Goal: Task Accomplishment & Management: Use online tool/utility

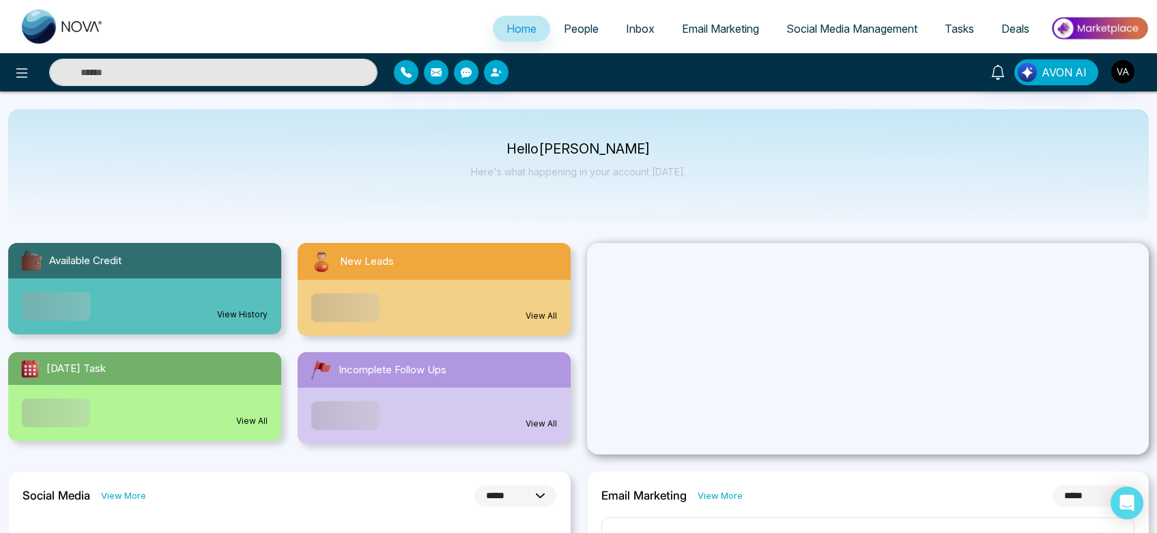
select select "*"
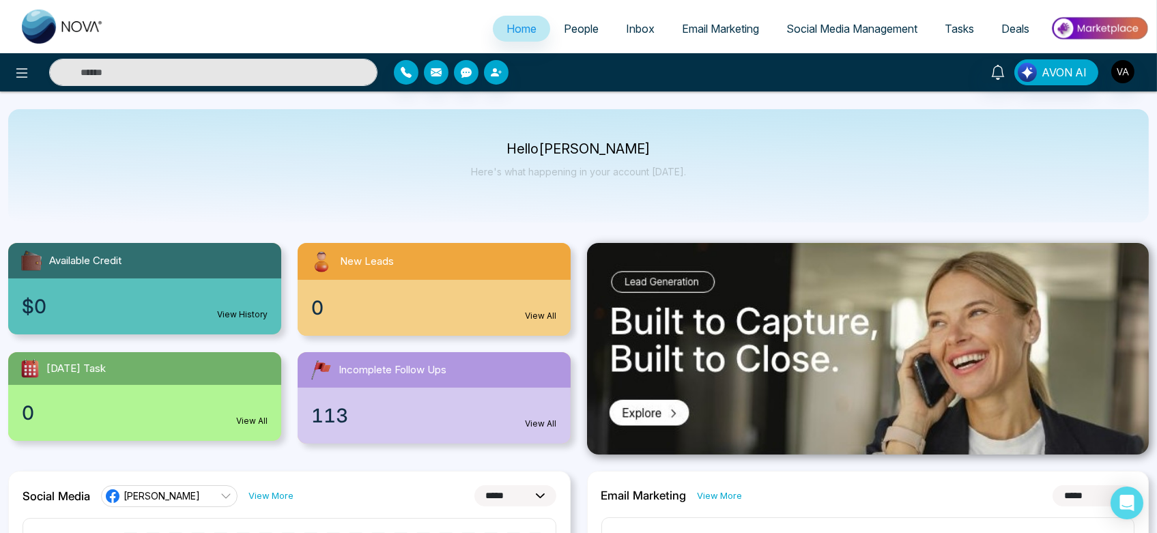
click at [579, 24] on span "People" at bounding box center [581, 29] width 35 height 14
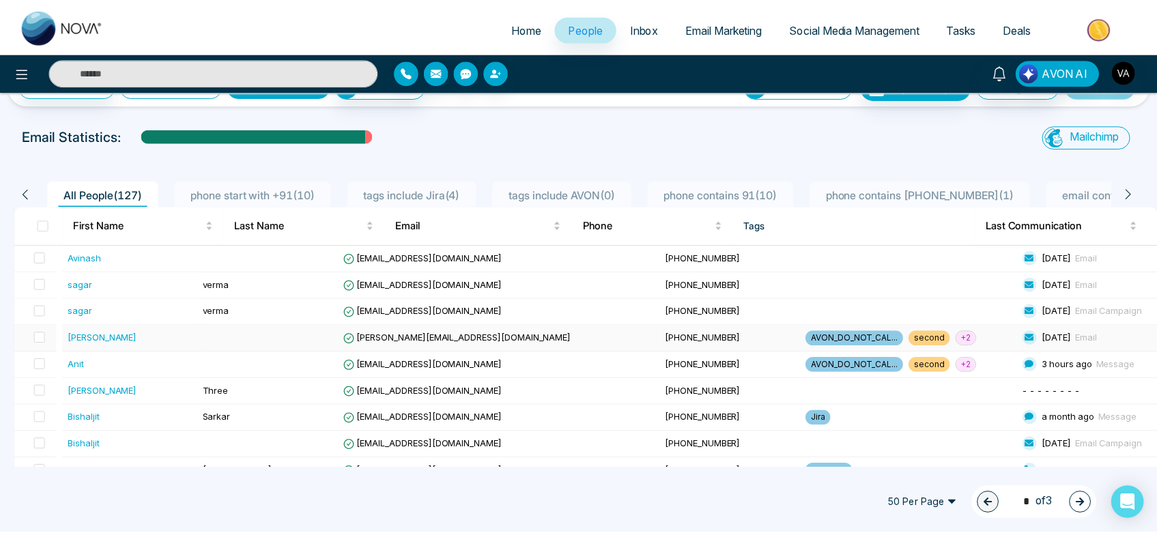
scroll to position [43, 0]
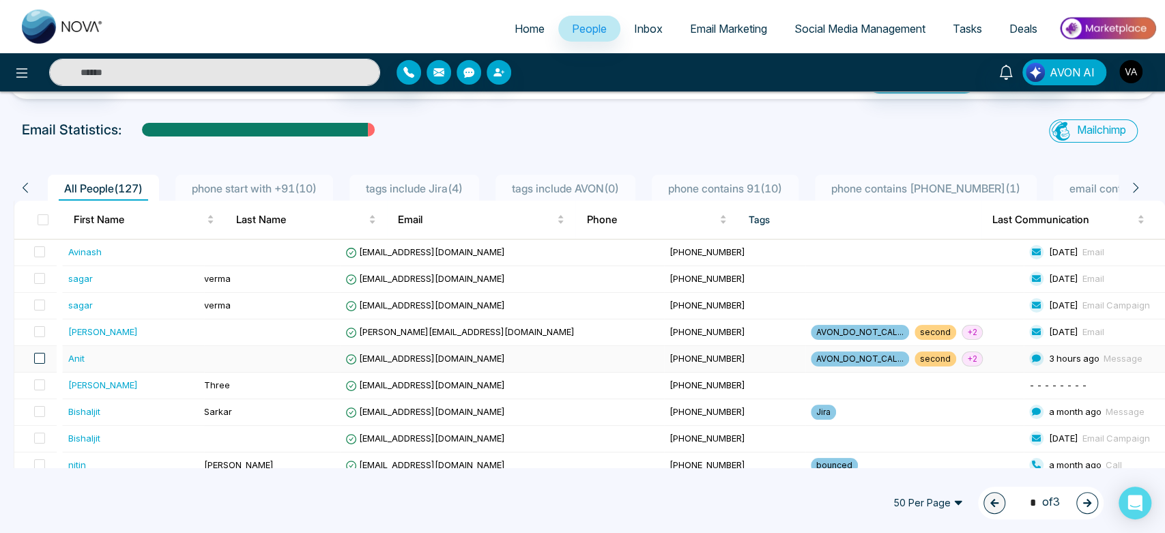
click at [42, 363] on span at bounding box center [39, 358] width 11 height 11
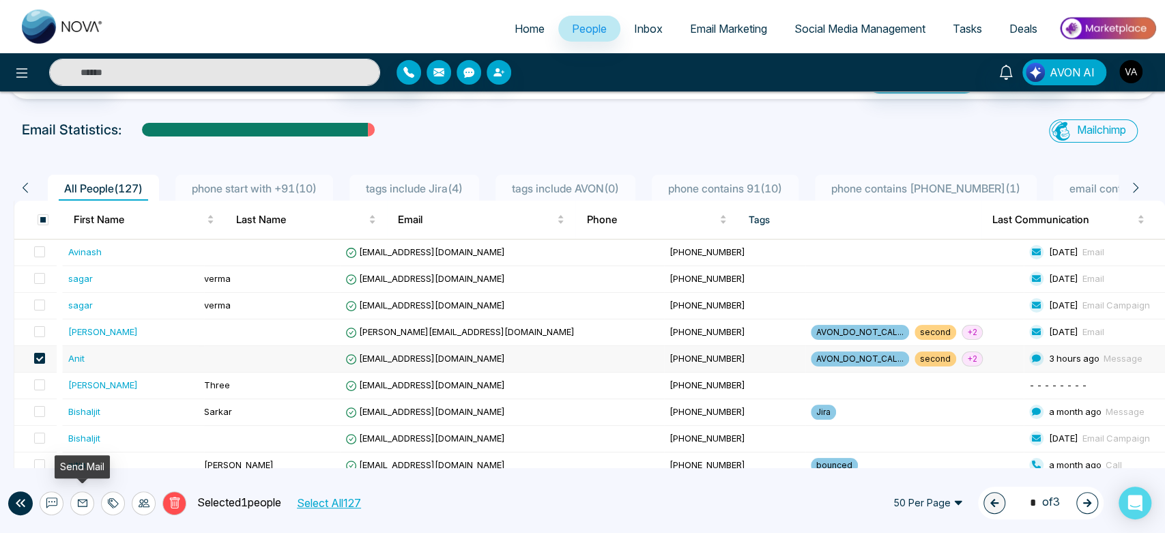
click at [77, 501] on icon at bounding box center [82, 503] width 11 height 11
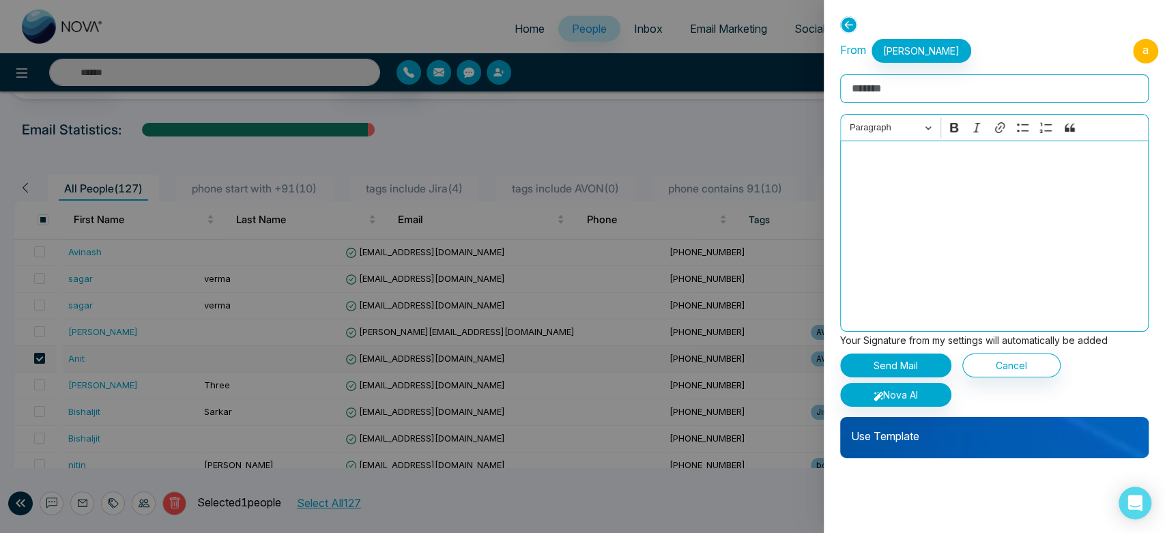
click at [199, 457] on div at bounding box center [582, 266] width 1165 height 533
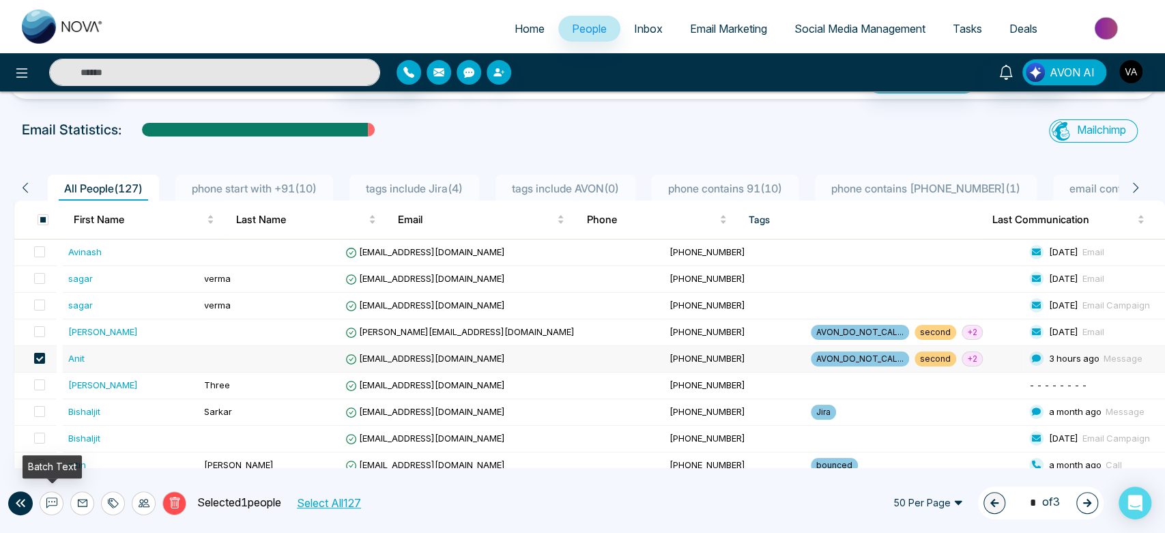
click at [52, 501] on icon at bounding box center [51, 503] width 11 height 11
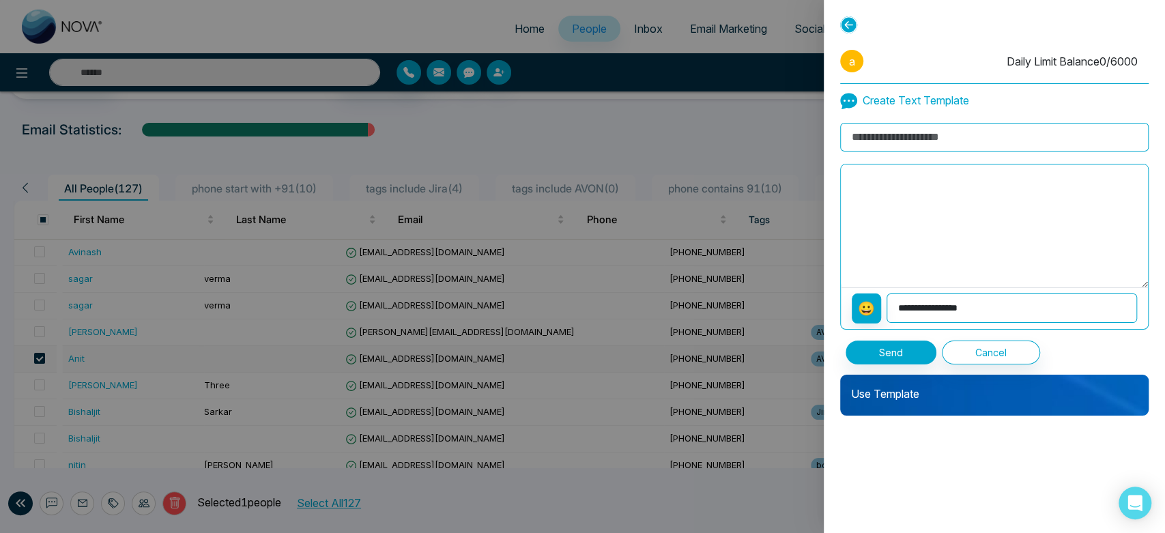
click at [929, 378] on p "Use Template" at bounding box center [994, 388] width 308 height 27
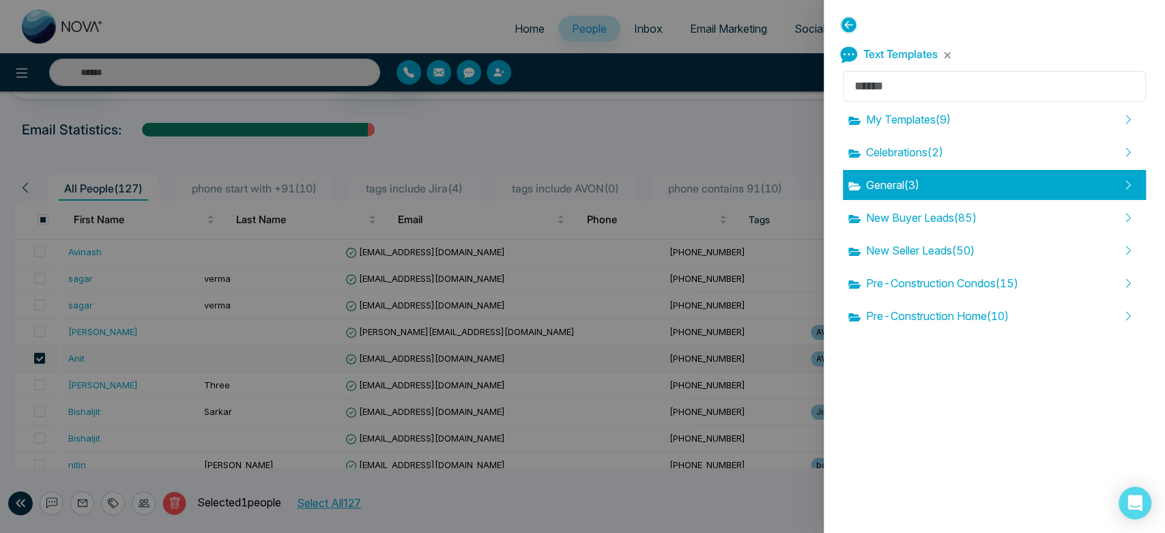
click at [914, 187] on span "General ( 3 )" at bounding box center [883, 185] width 71 height 16
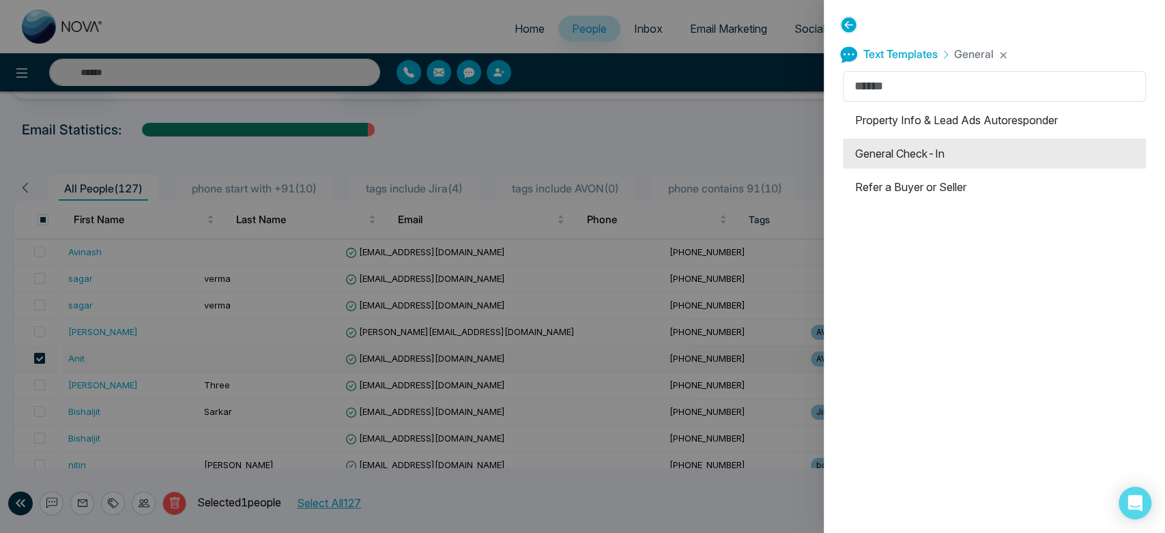
click at [945, 163] on li "General Check-In" at bounding box center [994, 154] width 303 height 30
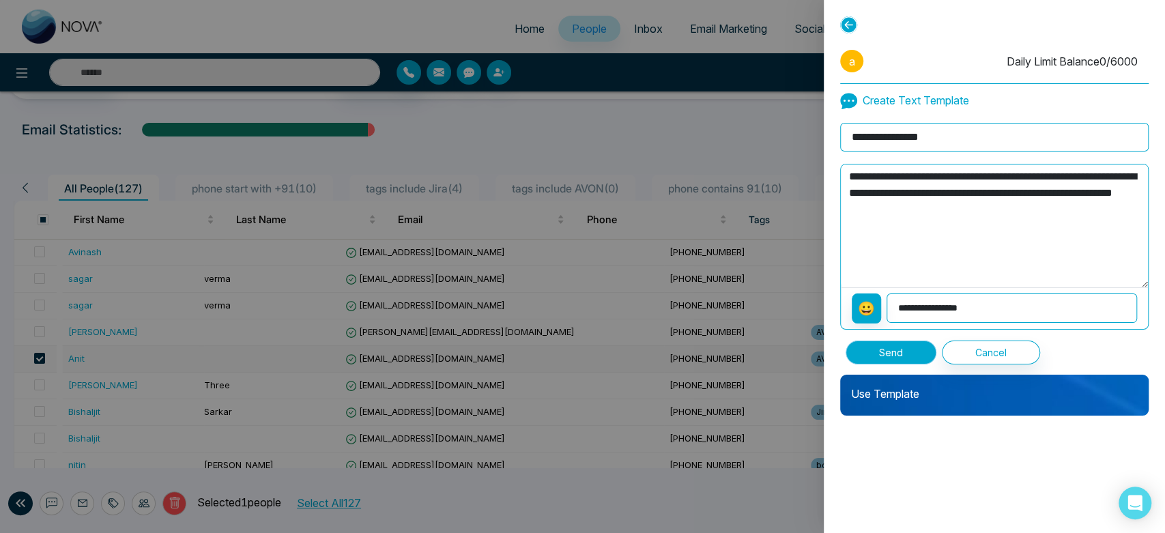
click at [908, 343] on button "Send" at bounding box center [891, 353] width 91 height 24
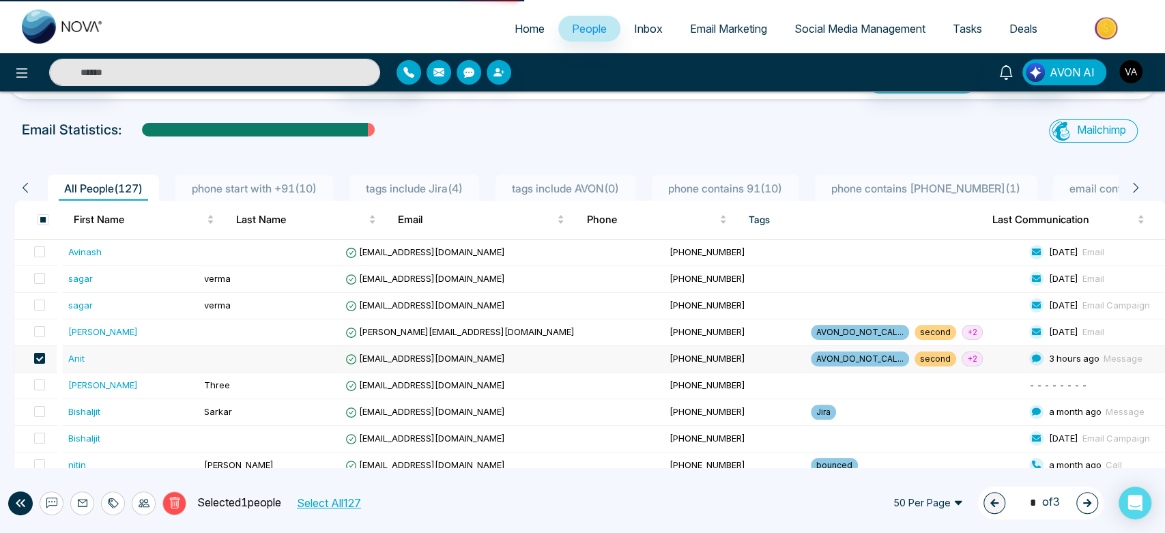
click at [670, 328] on span "[PHONE_NUMBER]" at bounding box center [708, 331] width 76 height 11
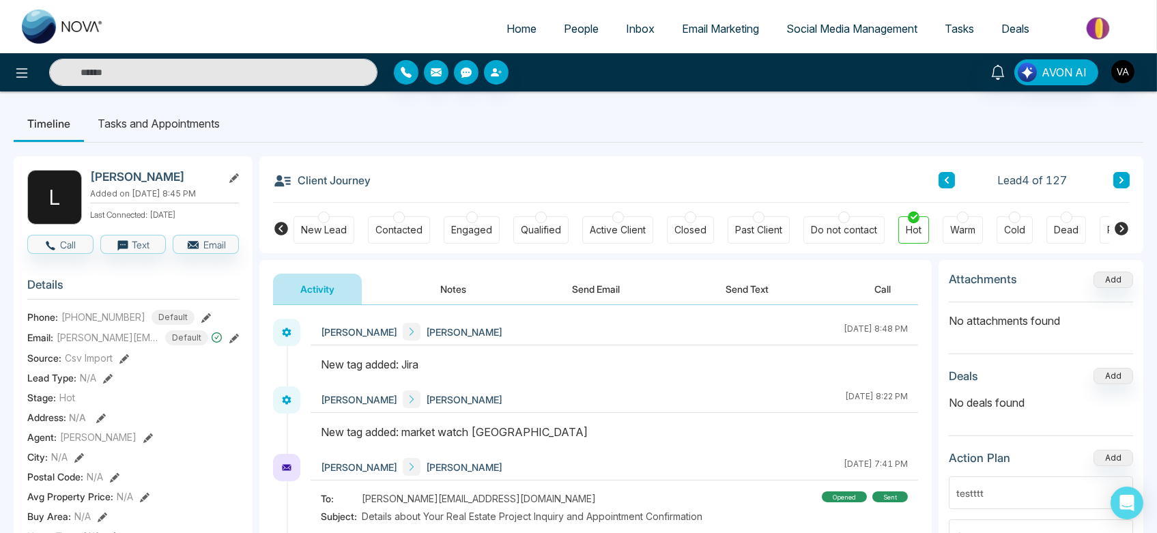
scroll to position [11, 0]
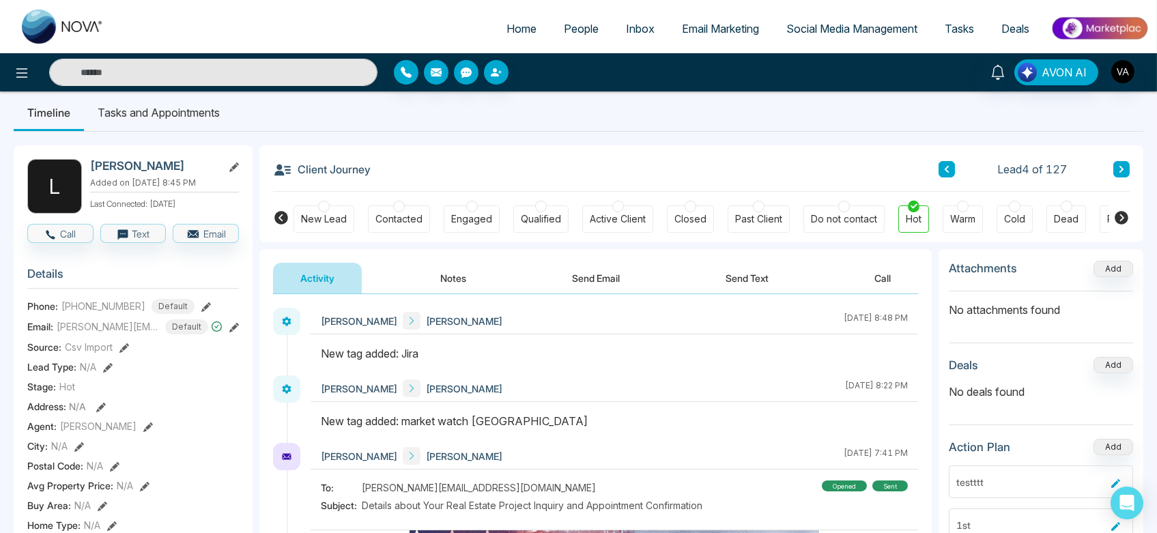
click at [559, 38] on link "People" at bounding box center [581, 29] width 62 height 26
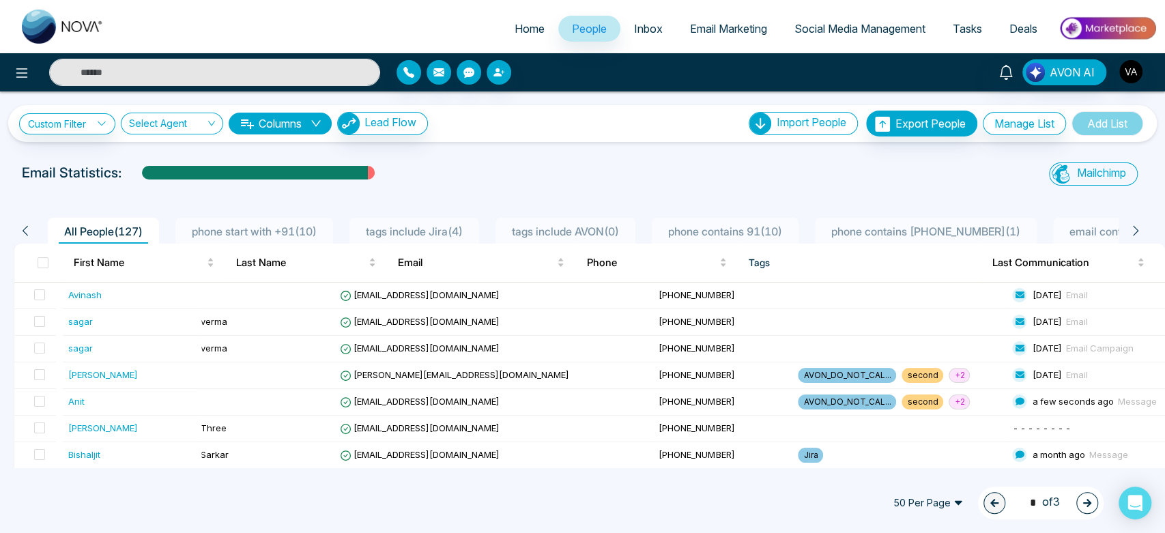
click at [486, 169] on div "Email Statistics:" at bounding box center [393, 172] width 742 height 20
click at [42, 377] on span at bounding box center [39, 374] width 11 height 11
click at [40, 403] on span at bounding box center [39, 401] width 11 height 11
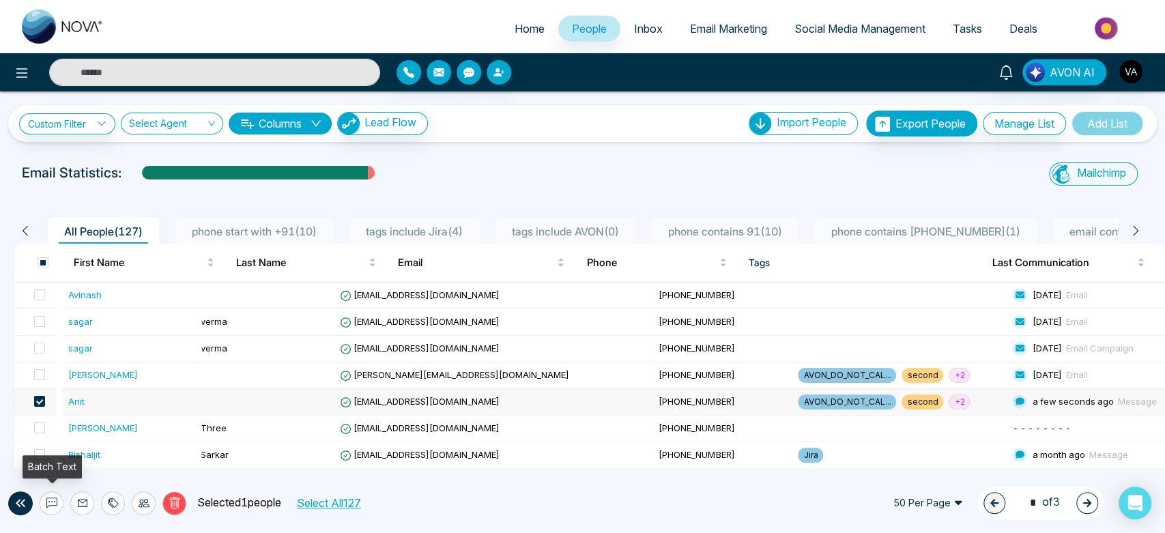
click at [54, 501] on icon at bounding box center [51, 503] width 11 height 11
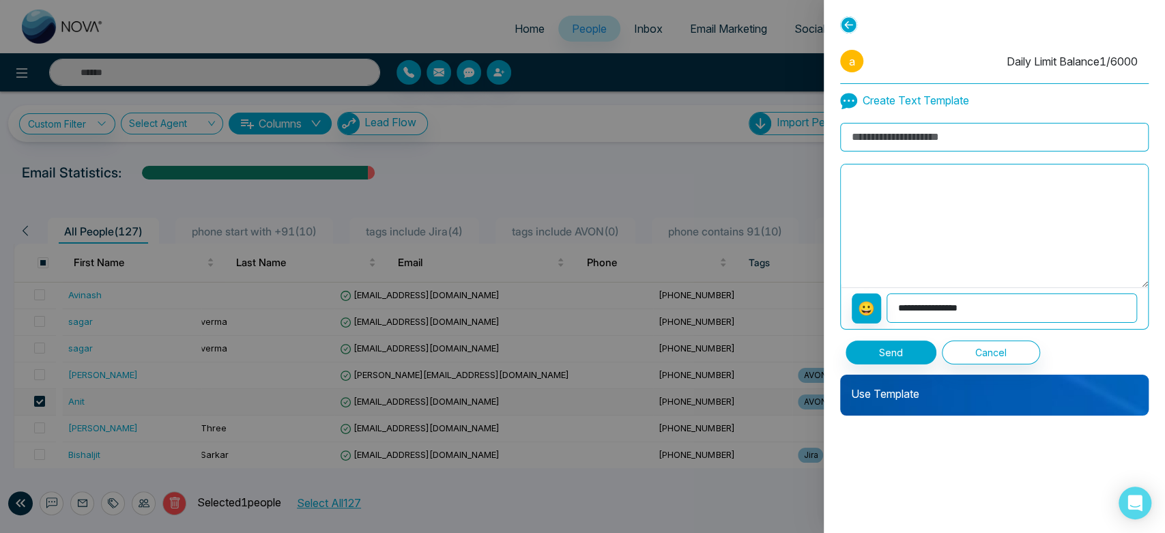
click at [506, 509] on div at bounding box center [582, 266] width 1165 height 533
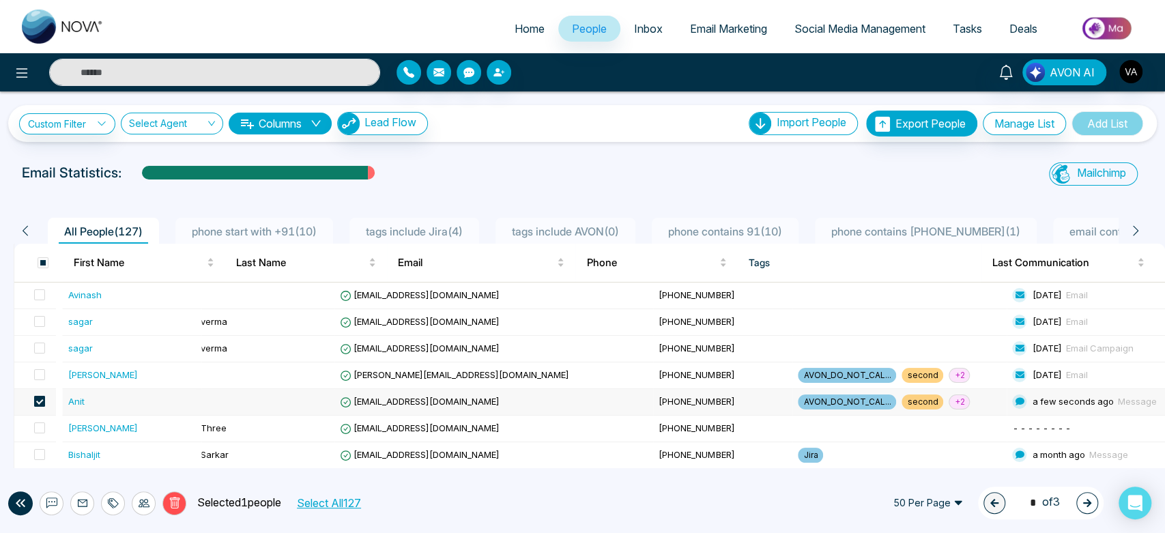
click at [45, 403] on span at bounding box center [39, 401] width 11 height 11
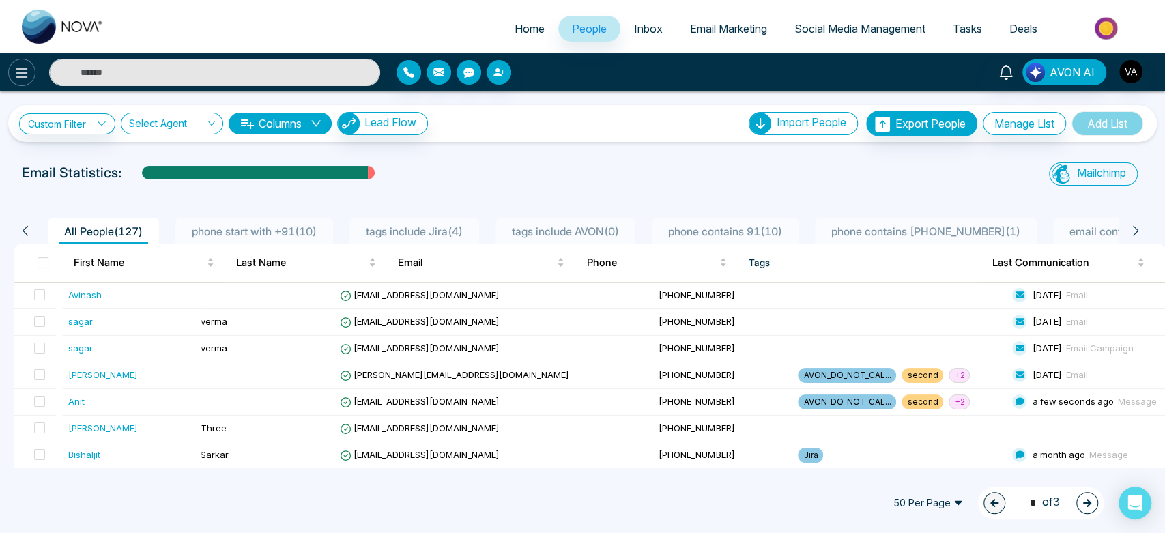
click at [22, 81] on button at bounding box center [21, 72] width 27 height 27
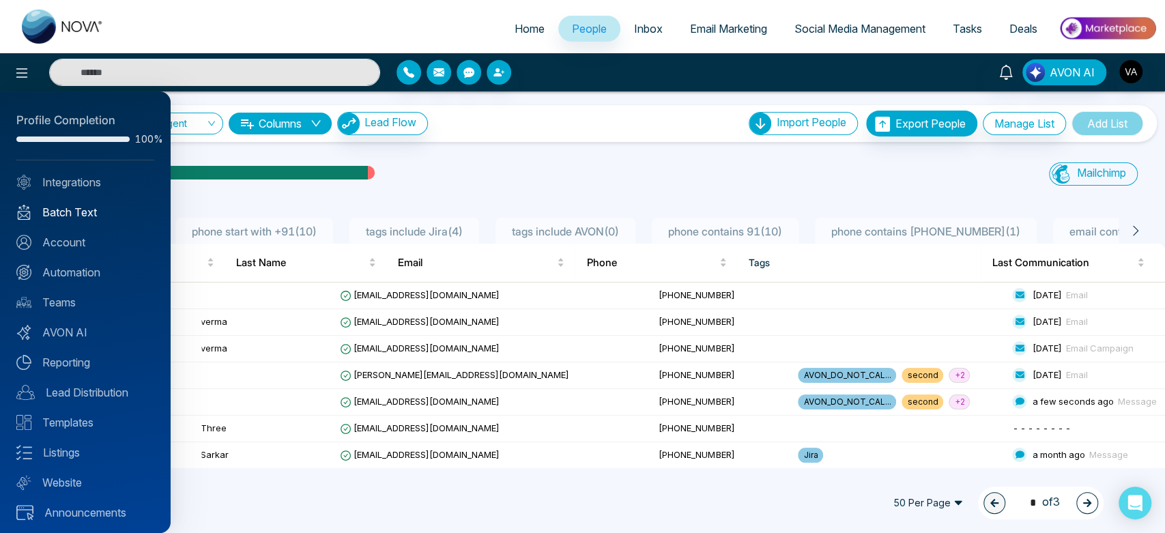
click at [58, 205] on link "Batch Text" at bounding box center [85, 212] width 138 height 16
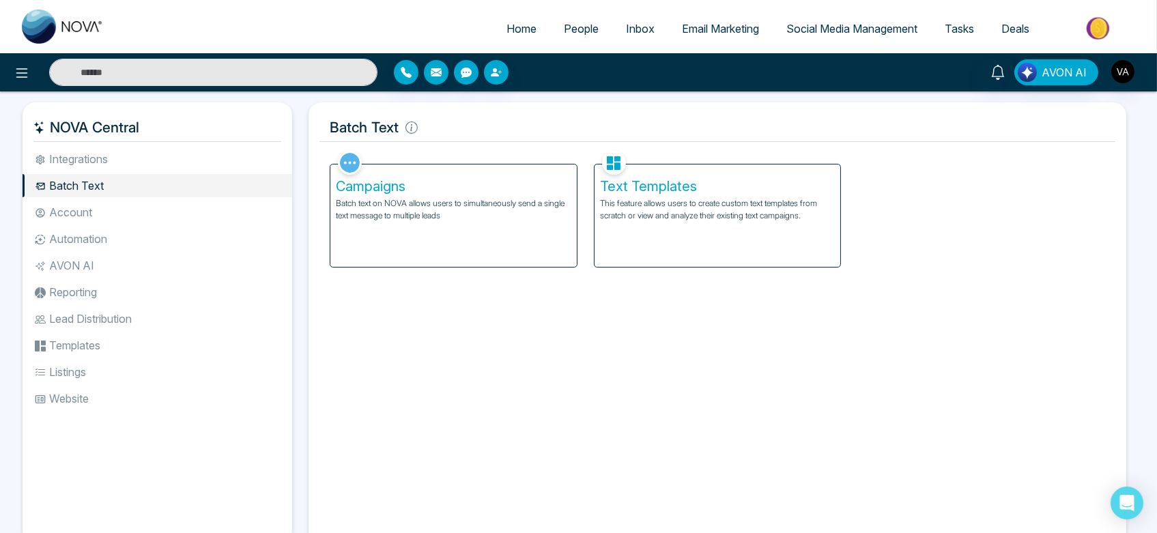
click at [528, 233] on div "Campaigns Batch text on NOVA allows users to simultaneously send a single text …" at bounding box center [453, 215] width 246 height 102
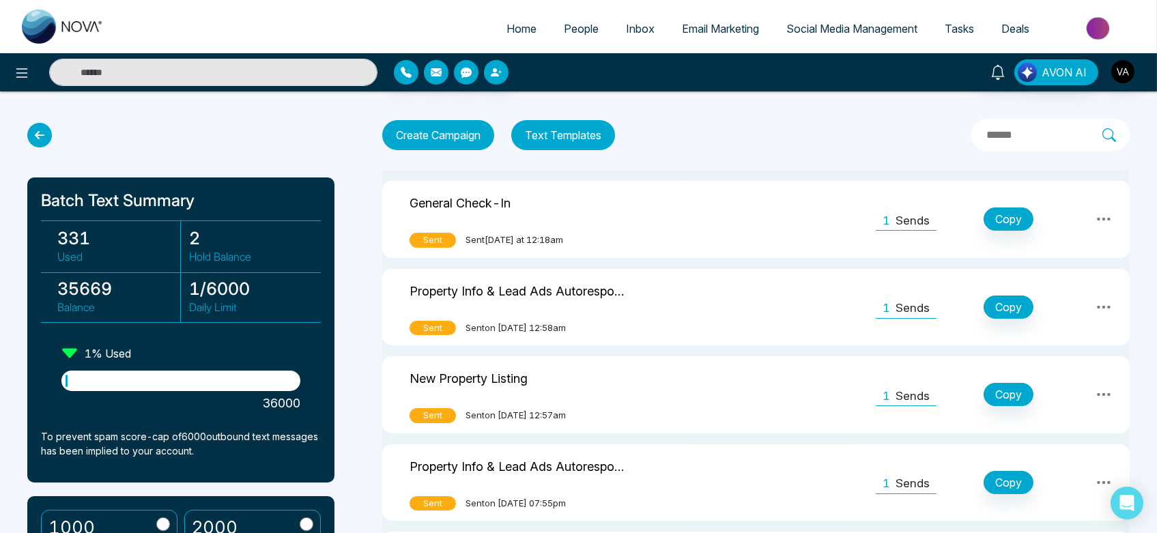
click at [594, 132] on button "Text Templates" at bounding box center [563, 135] width 104 height 30
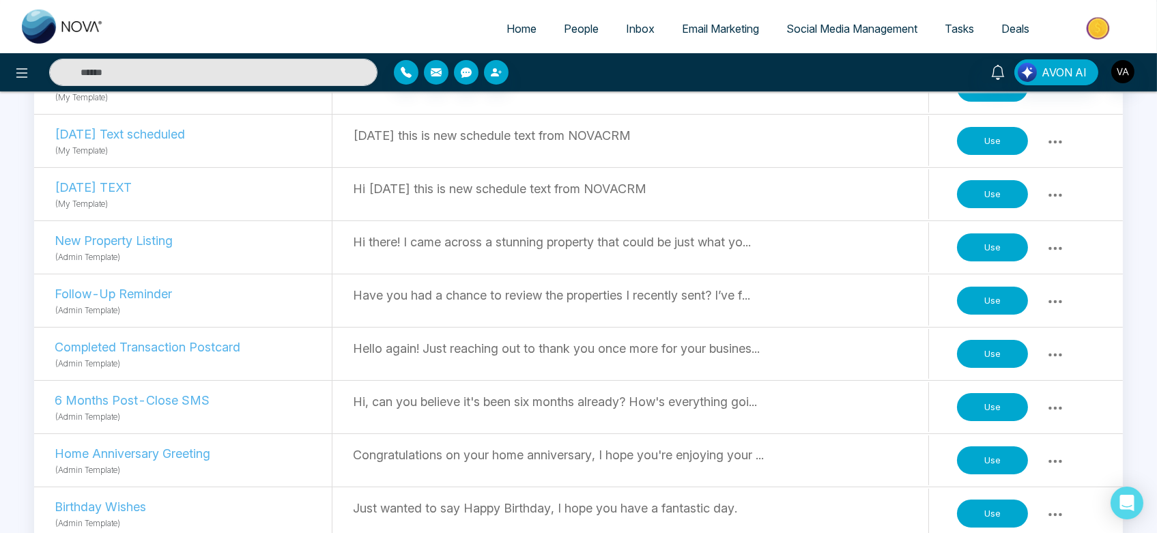
scroll to position [437, 0]
click at [992, 300] on button "Use" at bounding box center [992, 301] width 71 height 29
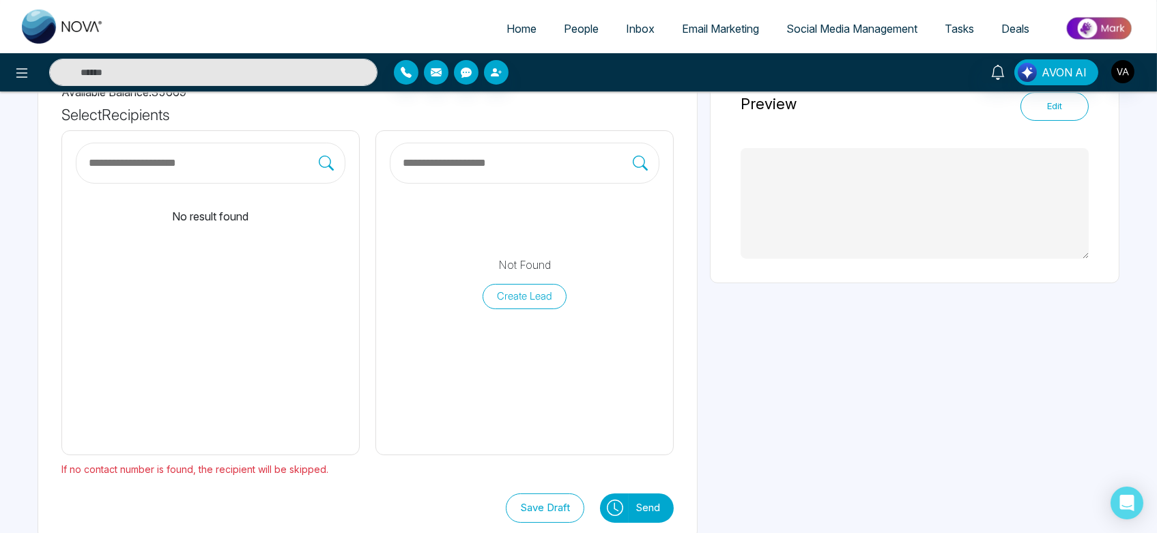
scroll to position [128, 0]
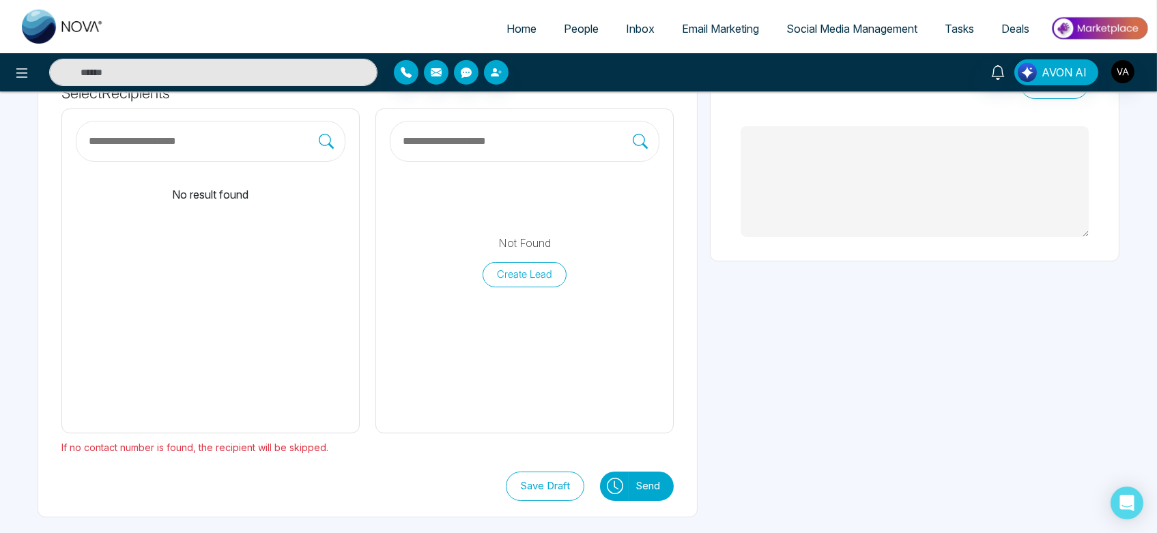
click at [534, 268] on button "Create Lead" at bounding box center [525, 274] width 84 height 25
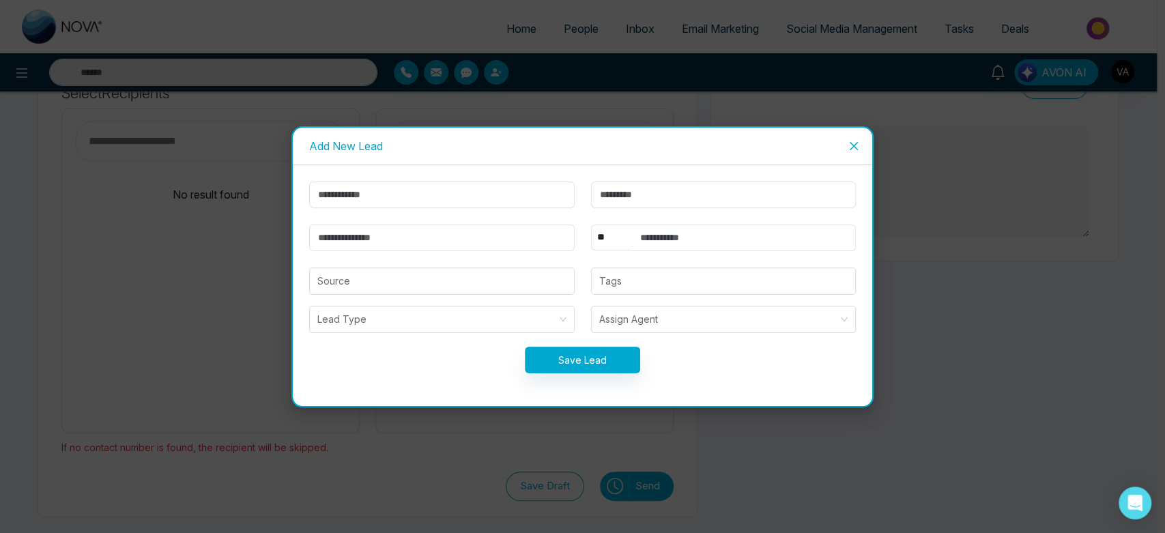
click at [863, 145] on span "Close" at bounding box center [853, 146] width 37 height 37
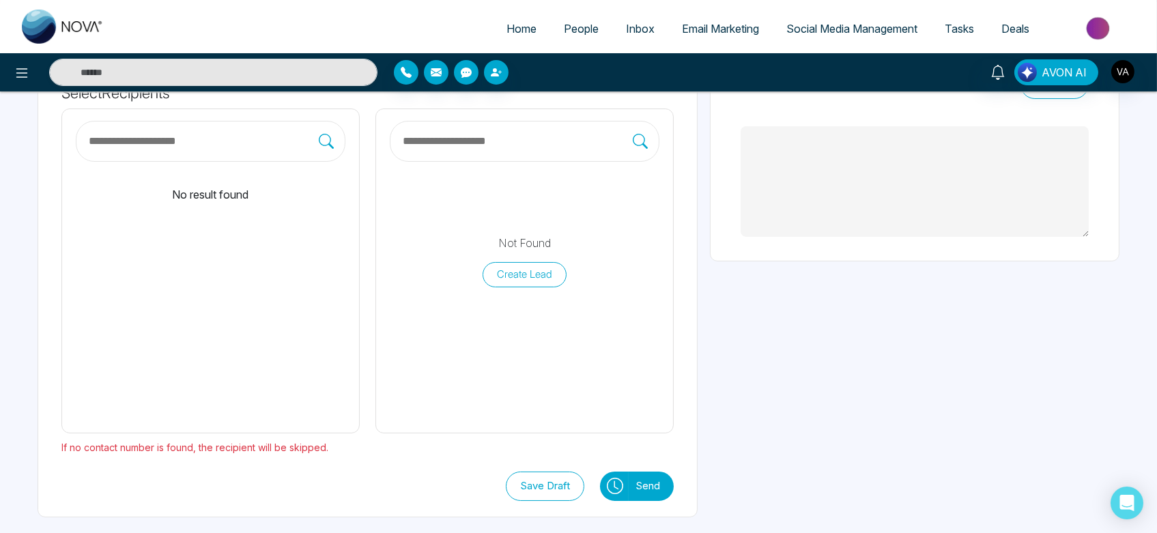
click at [521, 40] on link "Home" at bounding box center [521, 29] width 57 height 26
select select "*"
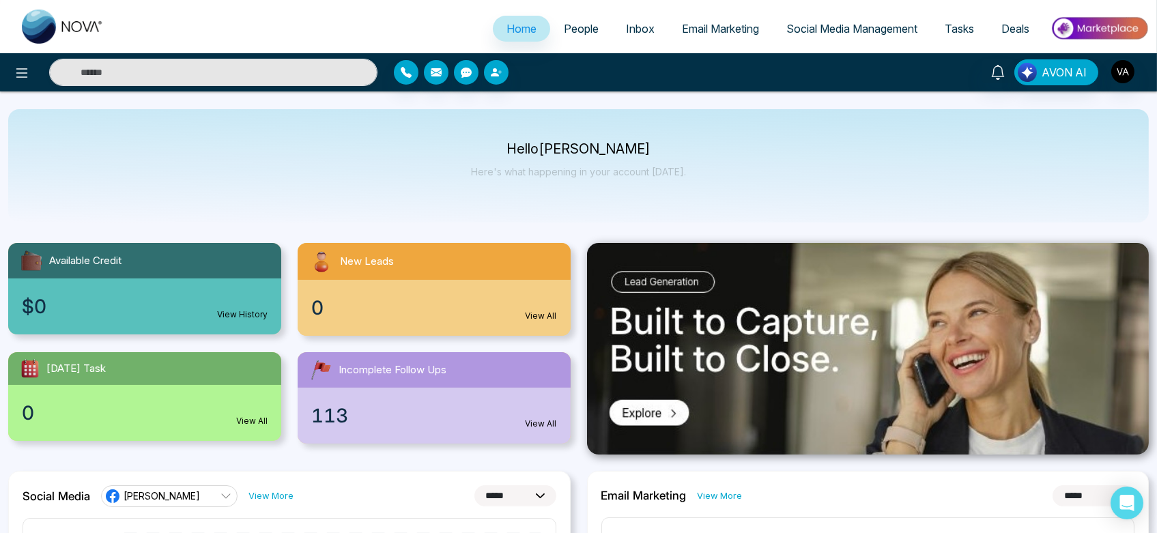
click at [571, 5] on div "Home People Inbox Email Marketing Social Media Management Tasks Deals" at bounding box center [578, 26] width 1157 height 53
click at [569, 39] on link "People" at bounding box center [581, 29] width 62 height 26
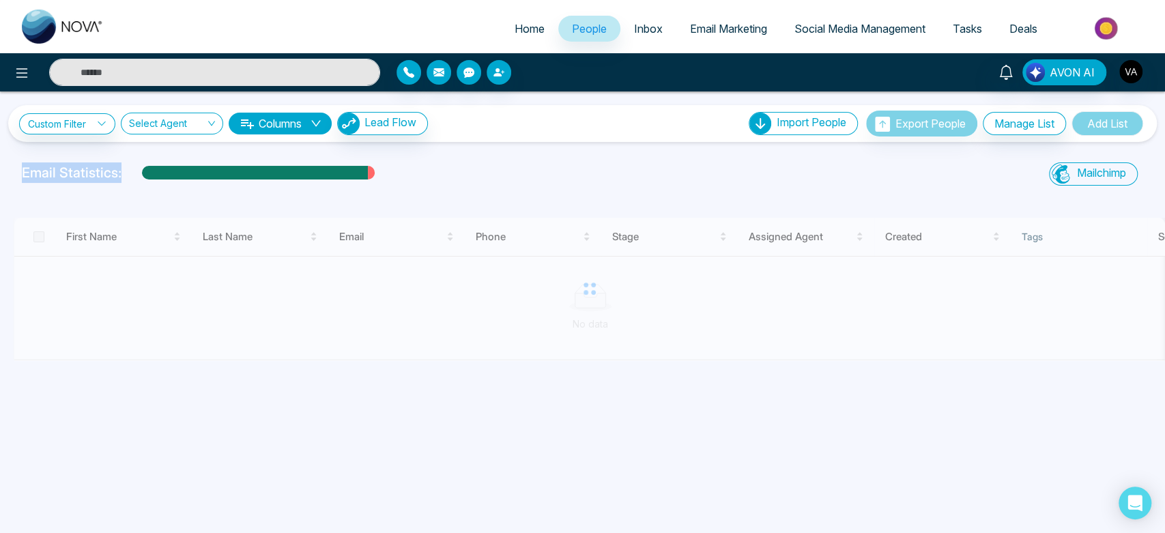
drag, startPoint x: 9, startPoint y: 177, endPoint x: 157, endPoint y: 182, distance: 148.2
click at [157, 182] on div "Email Statistics: Mailchimp Sync All Lead Sync Lead Report" at bounding box center [582, 175] width 1165 height 27
click at [206, 178] on div at bounding box center [255, 178] width 226 height 24
drag, startPoint x: 379, startPoint y: 172, endPoint x: 26, endPoint y: 162, distance: 353.7
click at [26, 162] on div "Email Statistics:" at bounding box center [393, 172] width 742 height 20
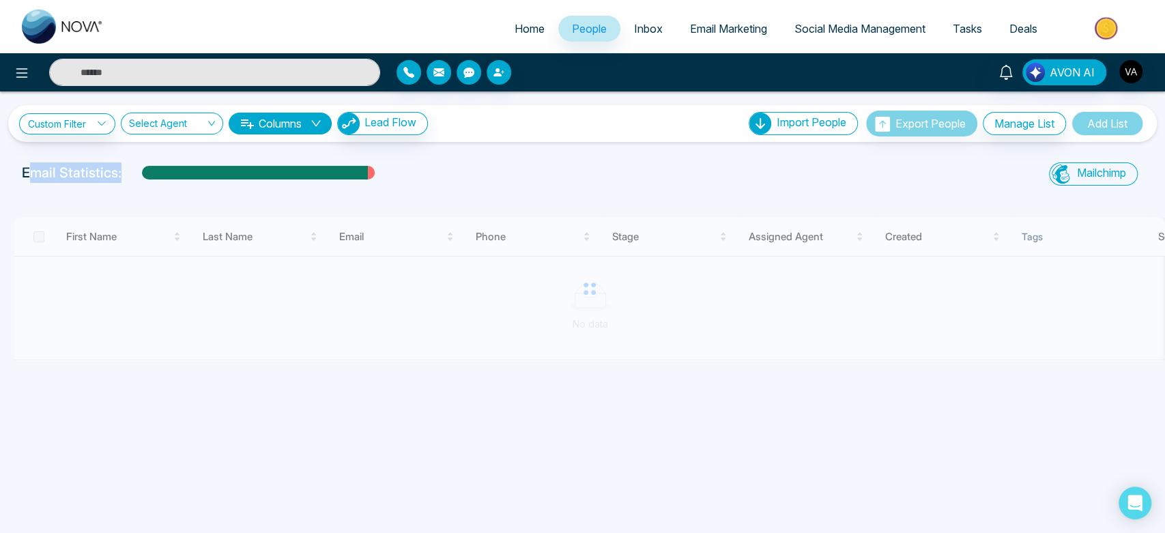
click at [26, 162] on p "Email Statistics:" at bounding box center [72, 172] width 100 height 20
drag, startPoint x: 130, startPoint y: 168, endPoint x: 16, endPoint y: 179, distance: 115.2
click at [16, 179] on div "Email Statistics:" at bounding box center [393, 175] width 758 height 27
drag, startPoint x: 126, startPoint y: 177, endPoint x: 20, endPoint y: 176, distance: 105.8
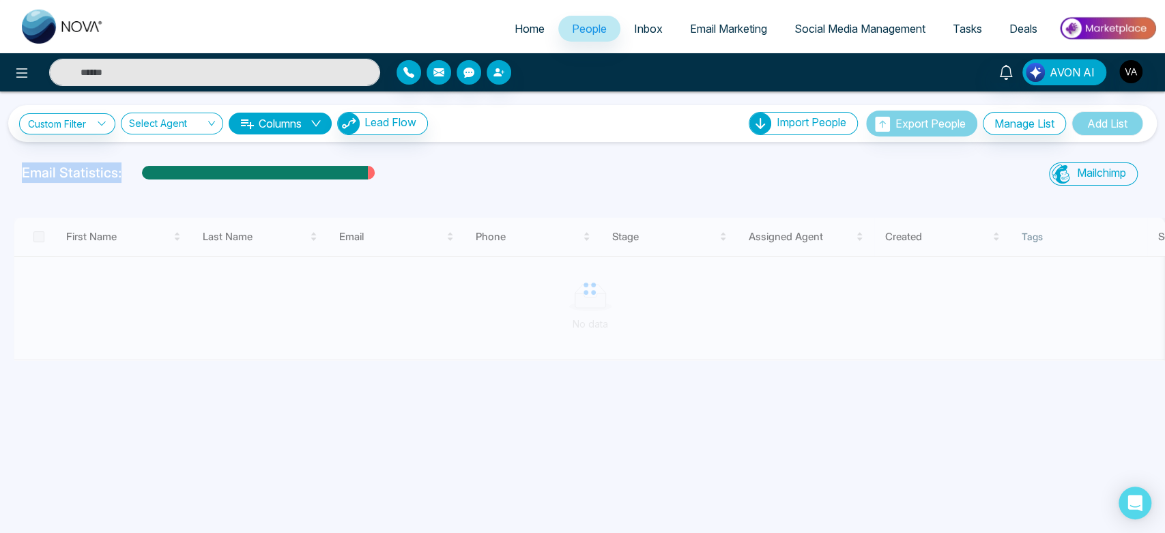
click at [20, 176] on div "Email Statistics:" at bounding box center [393, 175] width 758 height 27
click at [508, 35] on link "Home" at bounding box center [529, 29] width 57 height 26
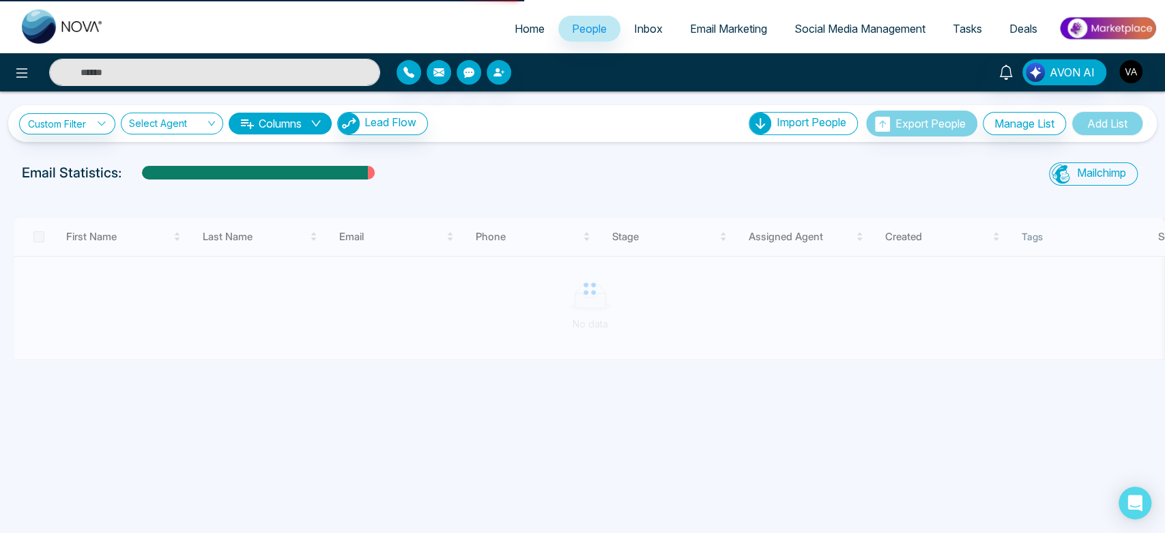
select select "*"
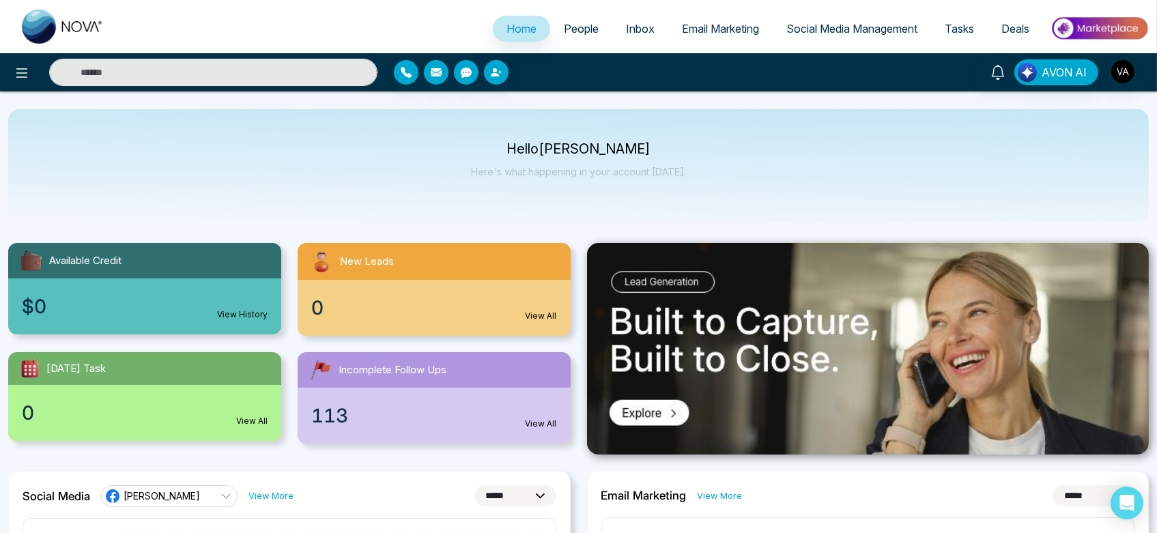
click at [583, 33] on span "People" at bounding box center [581, 29] width 35 height 14
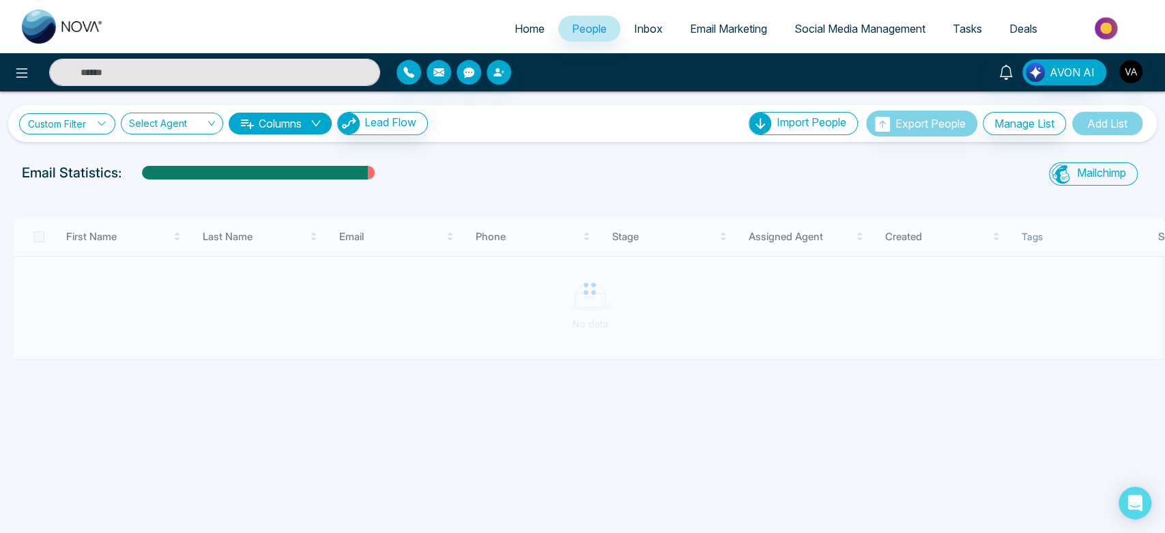
click at [81, 119] on link "Custom Filter" at bounding box center [67, 123] width 96 height 21
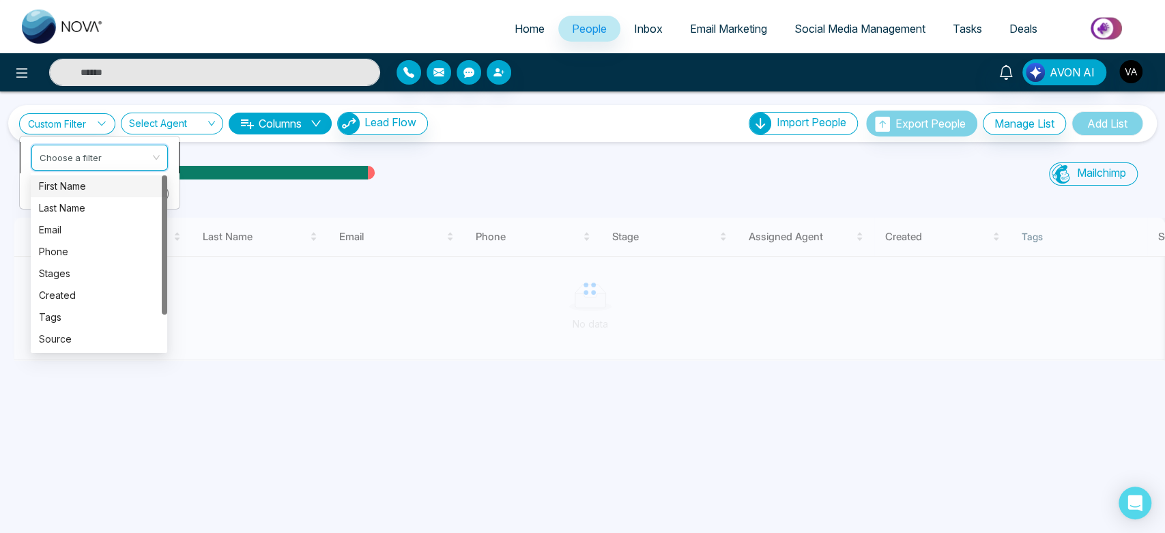
click at [104, 161] on input "search" at bounding box center [95, 155] width 111 height 20
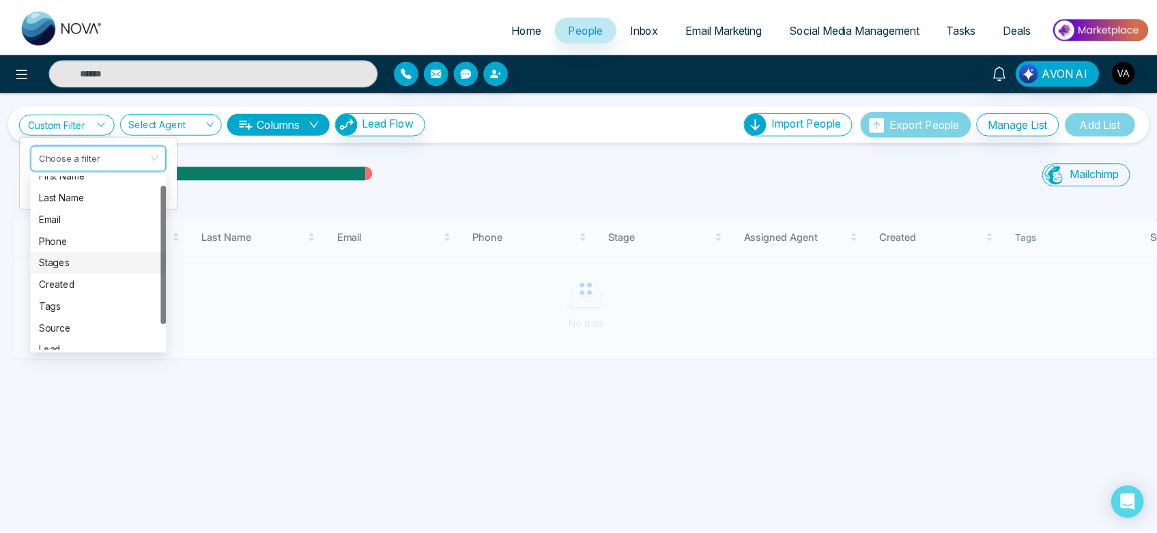
scroll to position [12, 0]
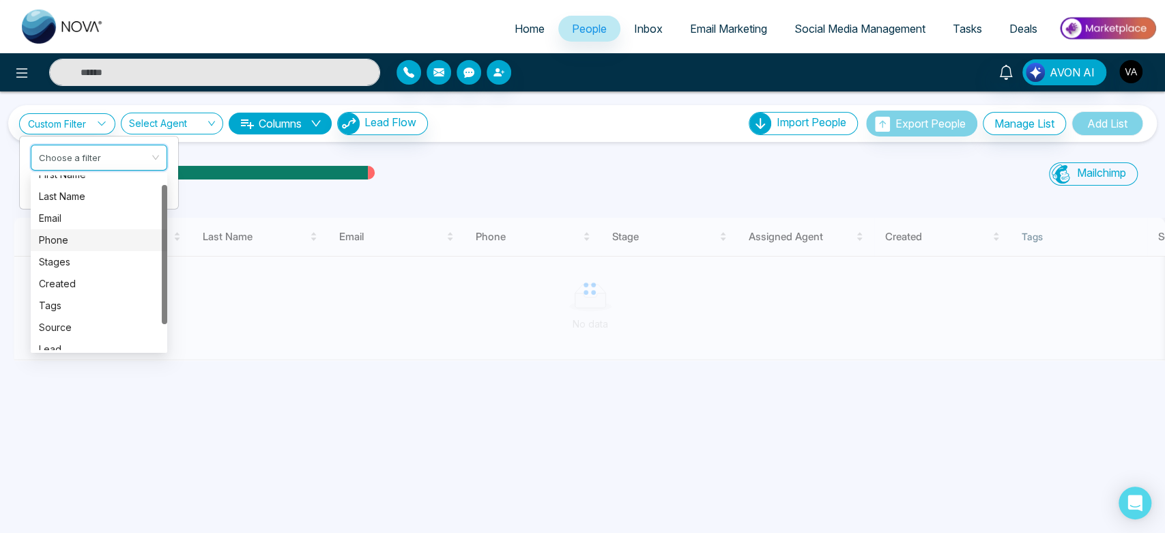
click at [106, 244] on div "Phone" at bounding box center [99, 240] width 120 height 15
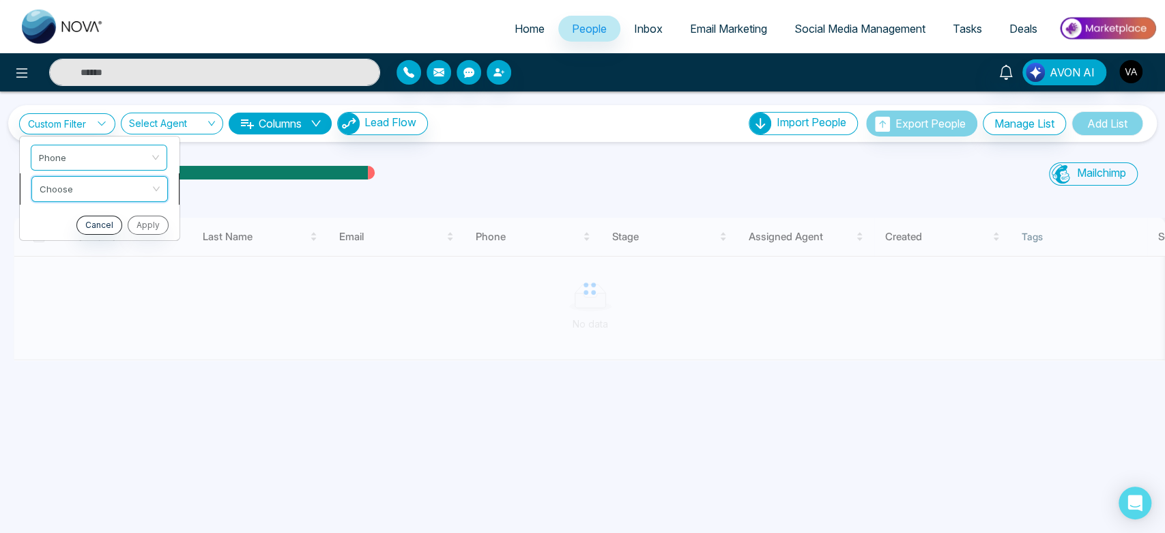
click at [119, 184] on input "search" at bounding box center [95, 186] width 111 height 20
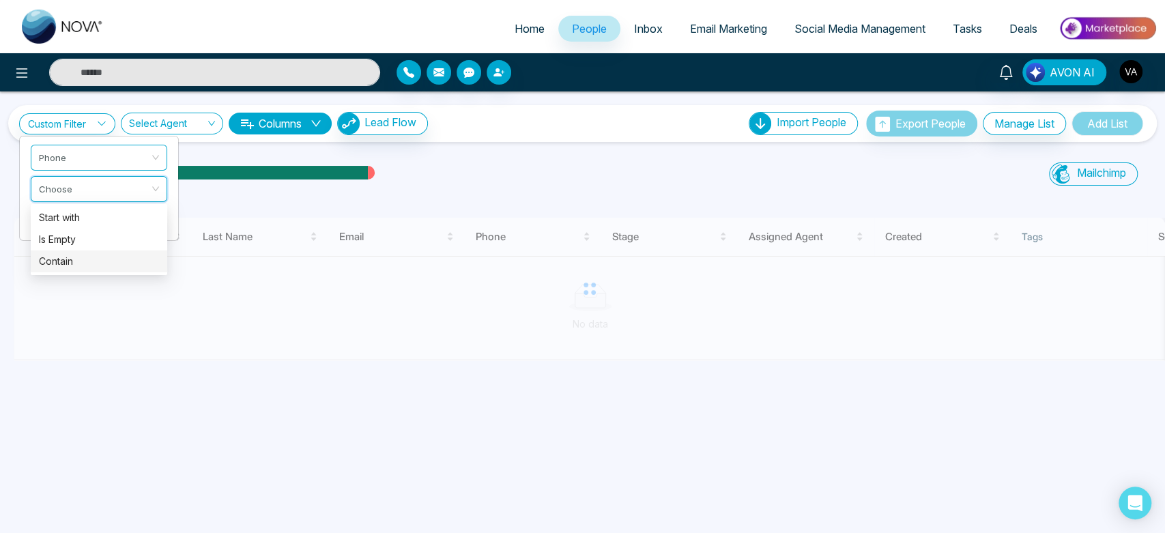
click at [129, 258] on div "Contain" at bounding box center [99, 261] width 120 height 15
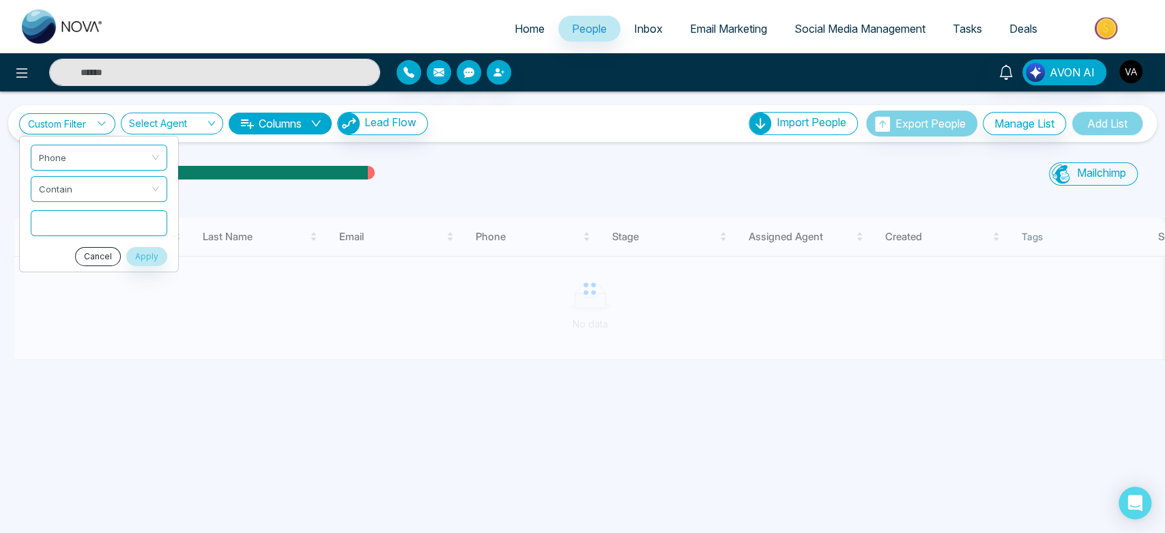
click at [98, 254] on button "Cancel" at bounding box center [98, 255] width 46 height 19
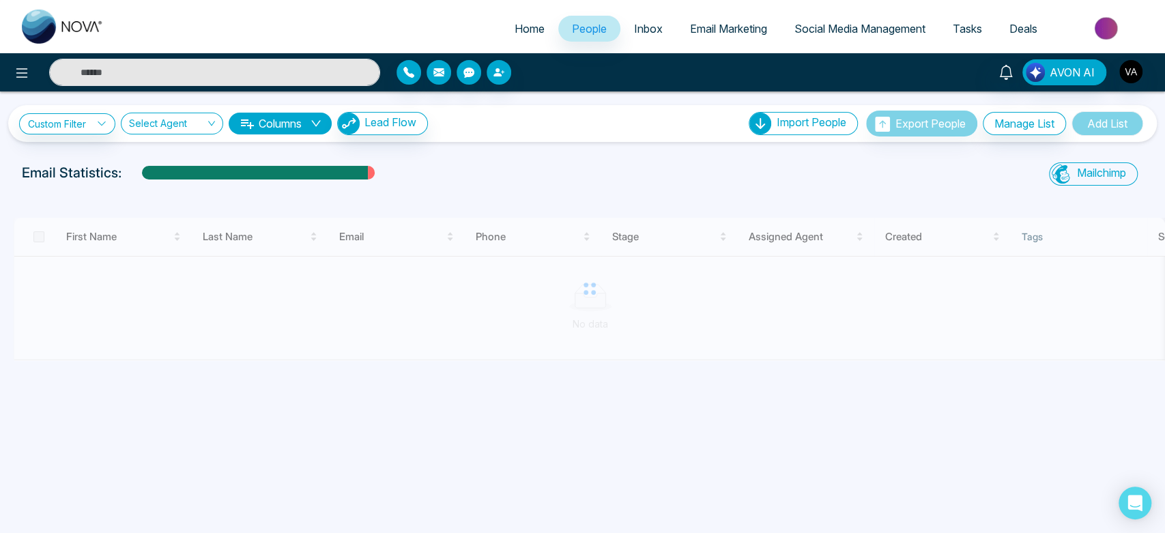
click at [515, 23] on span "Home" at bounding box center [530, 29] width 30 height 14
select select "*"
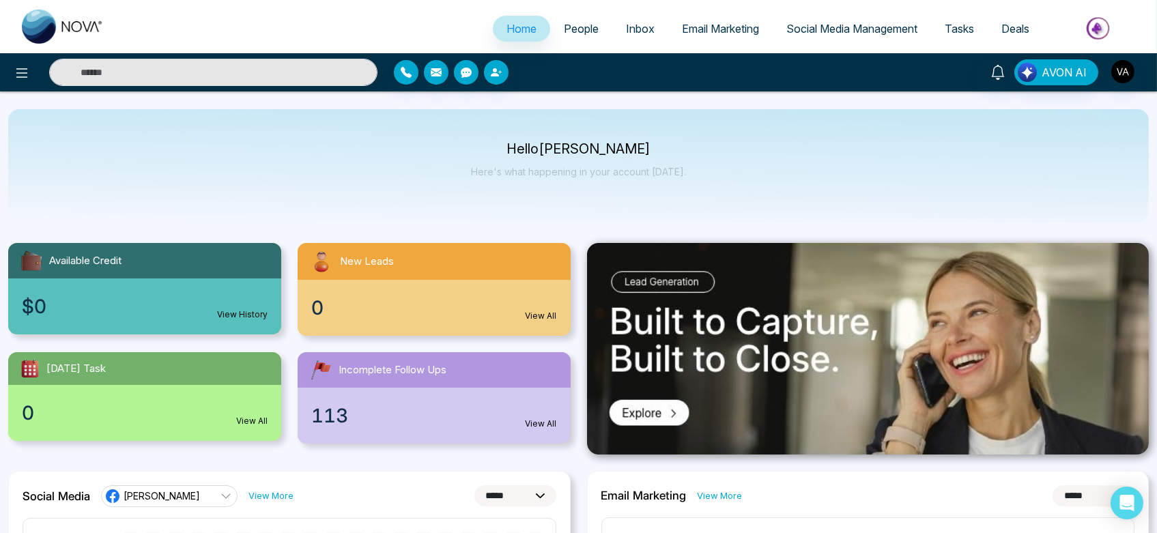
click at [567, 26] on span "People" at bounding box center [581, 29] width 35 height 14
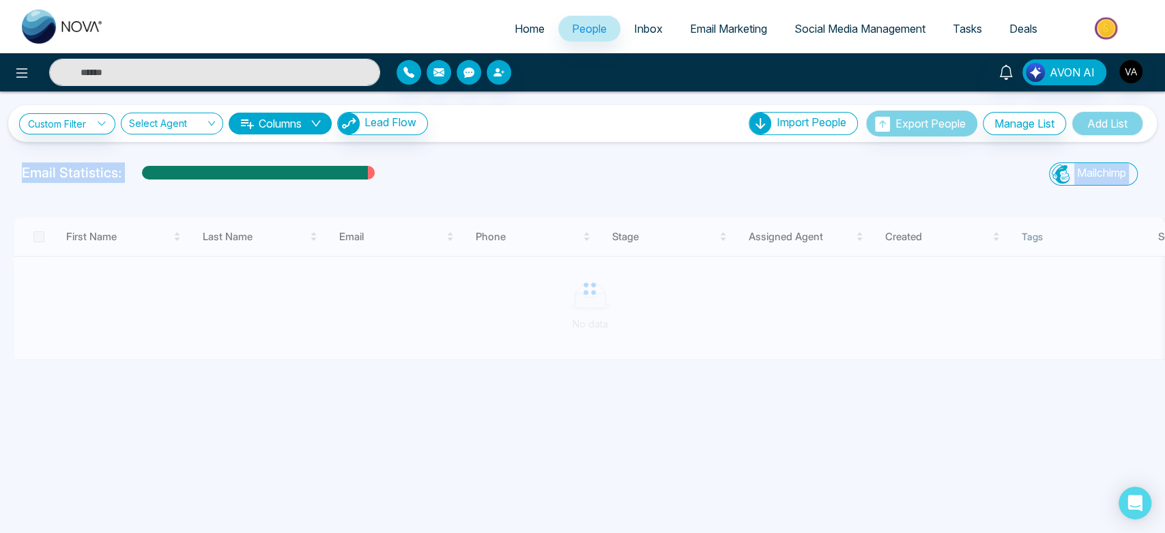
drag, startPoint x: 3, startPoint y: 173, endPoint x: 376, endPoint y: 203, distance: 374.5
click at [376, 203] on div "Custom Filter Choose a filter Cancel Apply Select Agent Columns Lead Flow Impor…" at bounding box center [582, 279] width 1165 height 376
click at [431, 167] on div "Email Statistics:" at bounding box center [393, 172] width 742 height 20
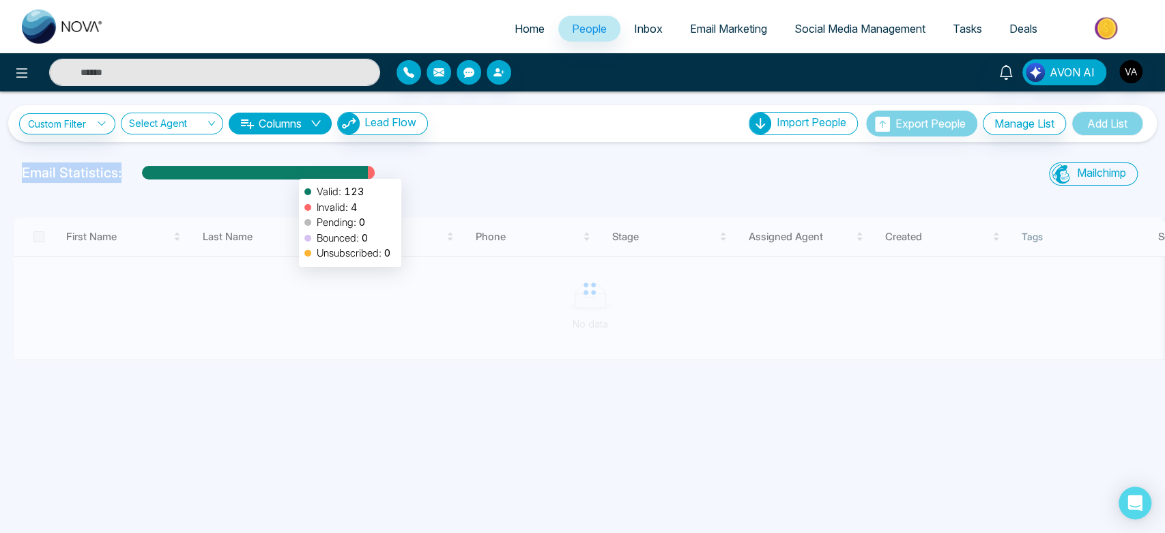
drag, startPoint x: 14, startPoint y: 176, endPoint x: 456, endPoint y: 171, distance: 442.3
click at [456, 171] on div "Email Statistics: Valid: 123 Invalid: 4 Pending: 0 Bounced: 0 Unsubscribed: 0" at bounding box center [393, 175] width 758 height 27
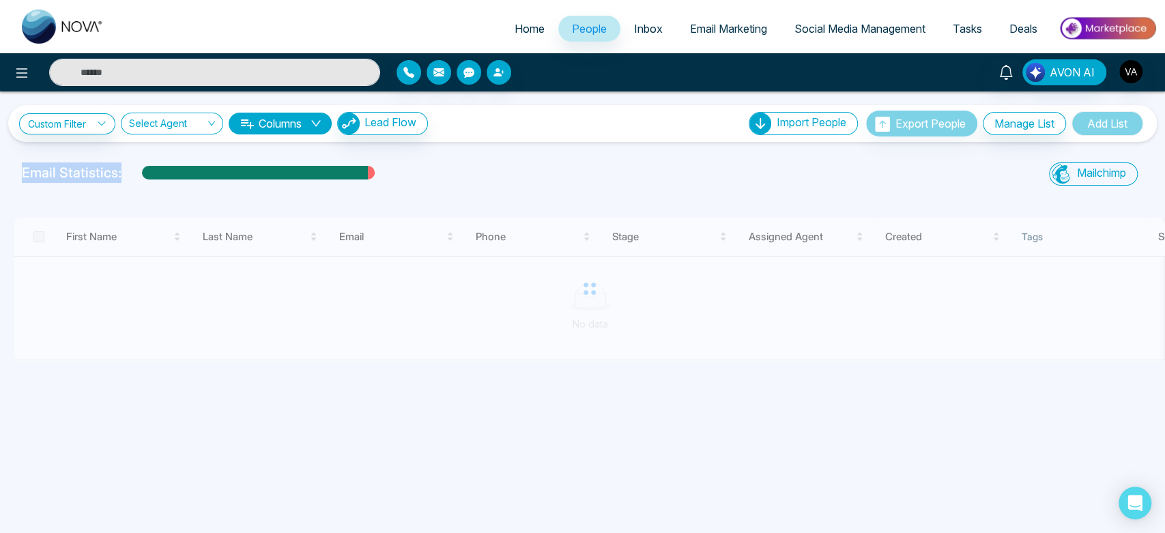
click at [456, 171] on div "Email Statistics:" at bounding box center [393, 172] width 742 height 20
drag, startPoint x: 16, startPoint y: 178, endPoint x: 438, endPoint y: 178, distance: 421.8
click at [438, 178] on div "Email Statistics:" at bounding box center [393, 175] width 758 height 27
click at [438, 178] on div "Email Statistics:" at bounding box center [393, 172] width 742 height 20
drag, startPoint x: 127, startPoint y: 178, endPoint x: 8, endPoint y: 175, distance: 118.8
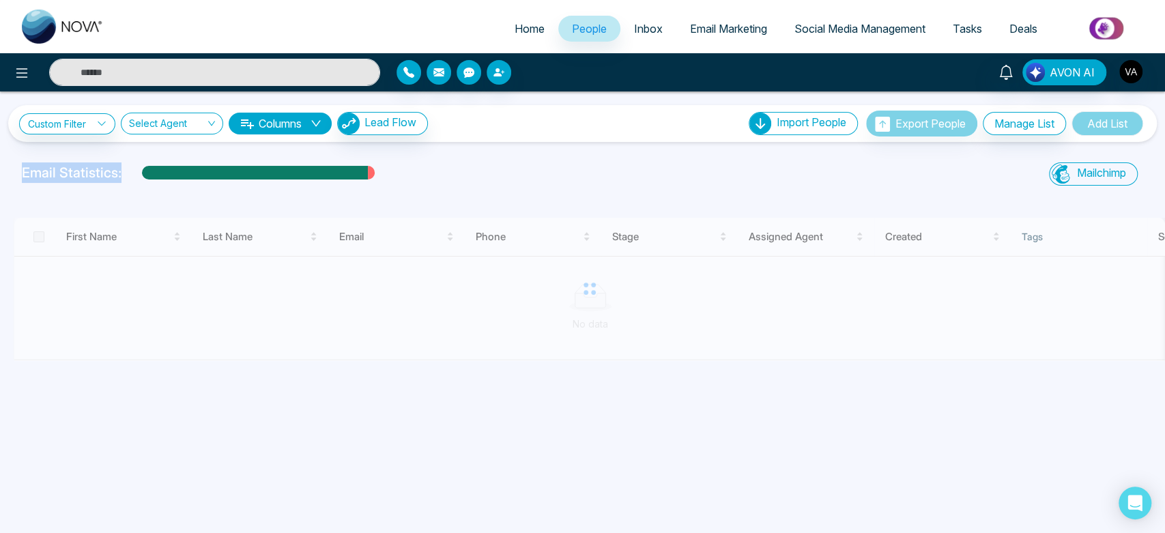
click at [8, 175] on div "Email Statistics: Mailchimp Sync All Lead Sync Lead Report" at bounding box center [582, 175] width 1165 height 27
drag, startPoint x: 8, startPoint y: 175, endPoint x: 142, endPoint y: 177, distance: 133.8
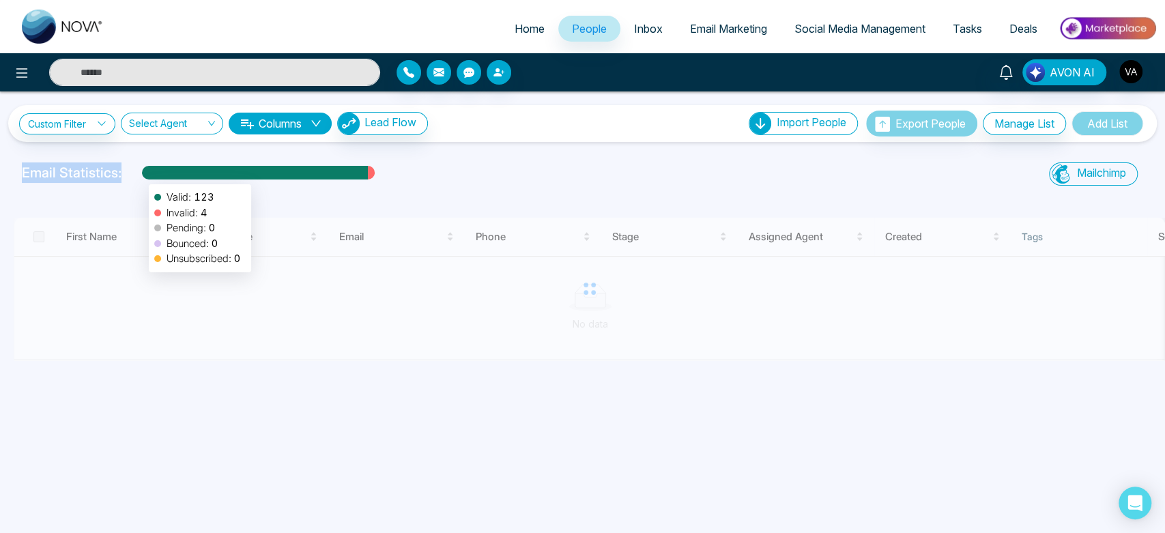
click at [142, 177] on div "Email Statistics: Valid: 123 Invalid: 4 Pending: 0 Bounced: 0 Unsubscribed: 0 M…" at bounding box center [582, 175] width 1165 height 27
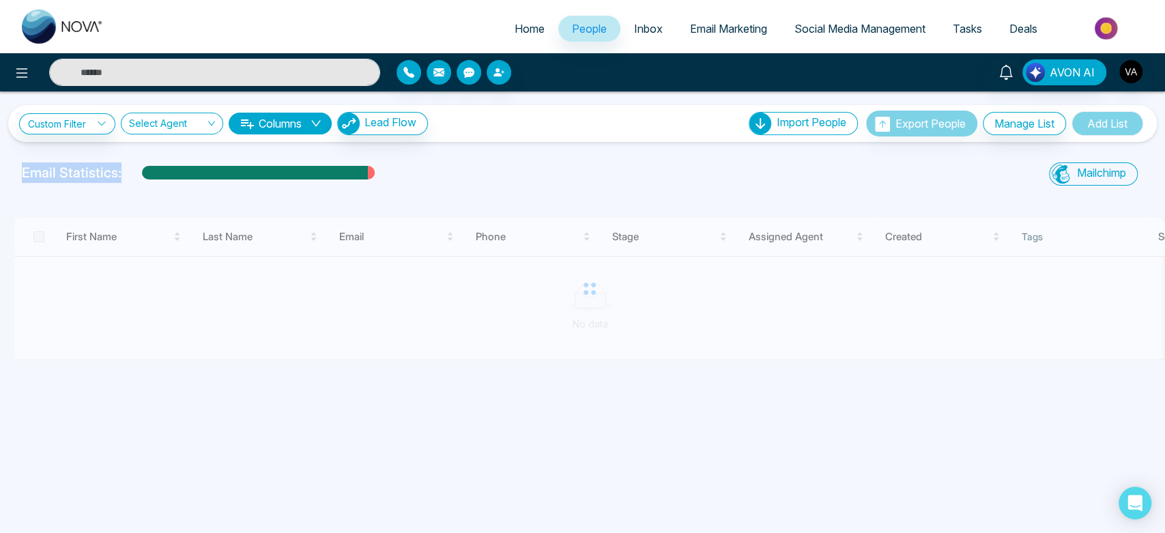
click at [119, 176] on p "Email Statistics:" at bounding box center [72, 172] width 100 height 20
drag, startPoint x: 0, startPoint y: 158, endPoint x: 137, endPoint y: 175, distance: 138.3
click at [137, 175] on div "Custom Filter Choose a filter Cancel Apply Select Agent Columns Lead Flow Impor…" at bounding box center [582, 279] width 1165 height 376
click at [137, 175] on div "Email Statistics:" at bounding box center [393, 172] width 742 height 20
drag, startPoint x: 397, startPoint y: 177, endPoint x: 0, endPoint y: 174, distance: 397.2
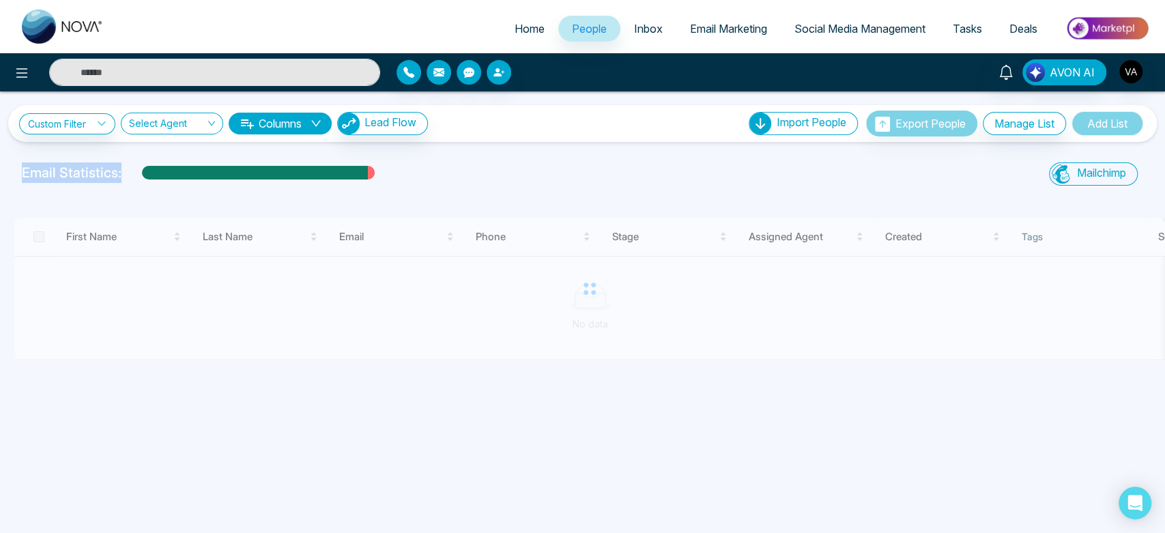
click at [0, 174] on div "Email Statistics: Mailchimp Sync All Lead Sync Lead Report" at bounding box center [582, 175] width 1165 height 27
drag, startPoint x: 0, startPoint y: 174, endPoint x: 125, endPoint y: 184, distance: 125.3
click at [125, 184] on div "Email Statistics: Mailchimp Sync All Lead Sync Lead Report" at bounding box center [582, 175] width 1165 height 27
click at [125, 184] on div "Email Statistics:" at bounding box center [393, 175] width 758 height 27
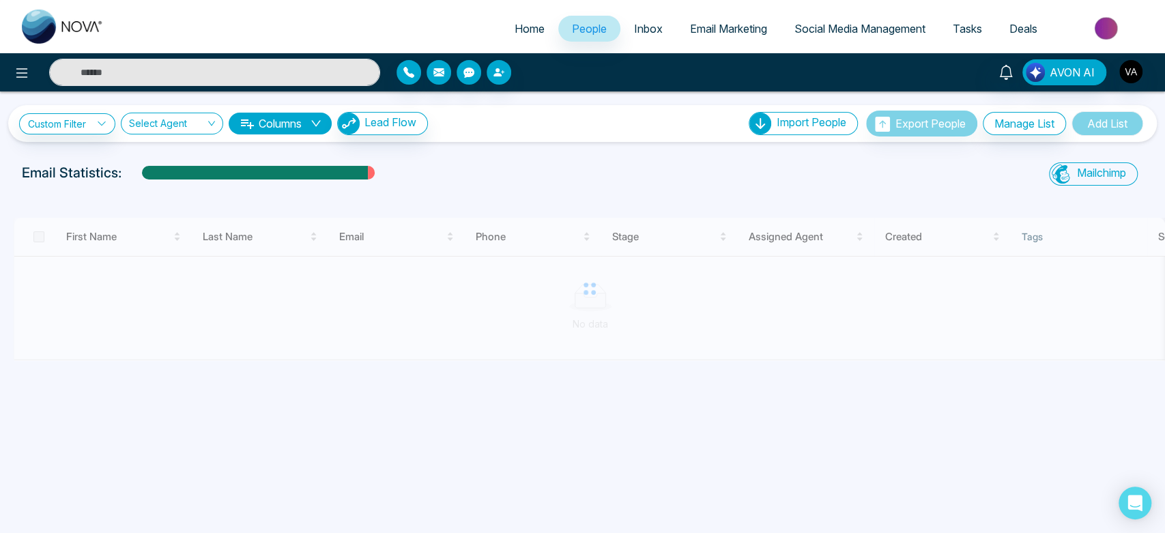
click at [515, 16] on link "Home" at bounding box center [529, 29] width 57 height 26
select select "*"
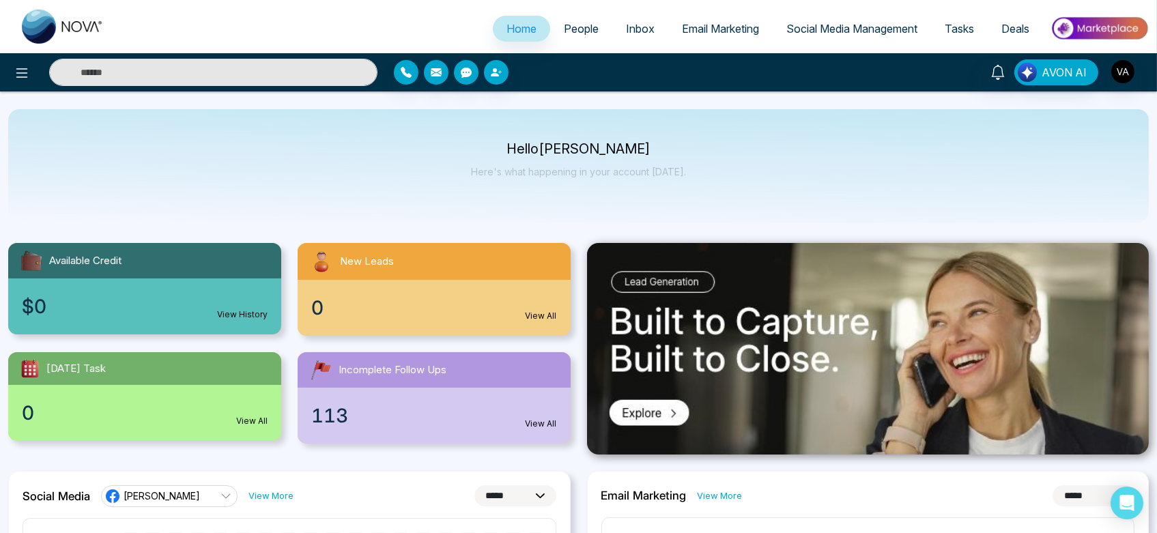
click at [562, 36] on link "People" at bounding box center [581, 29] width 62 height 26
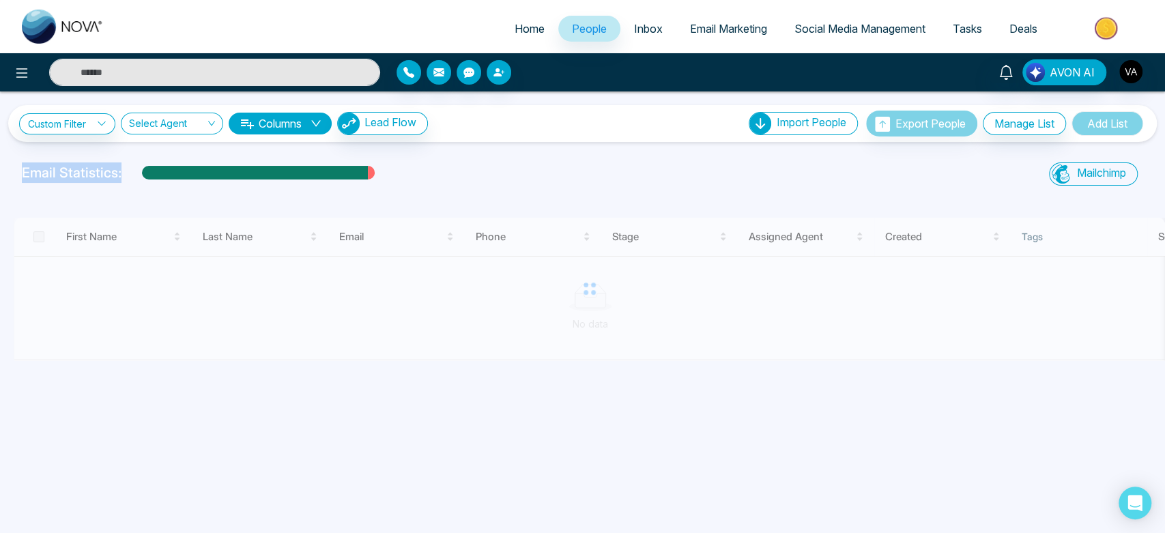
drag, startPoint x: 18, startPoint y: 166, endPoint x: 169, endPoint y: 175, distance: 151.8
click at [169, 175] on div "Email Statistics:" at bounding box center [393, 175] width 758 height 27
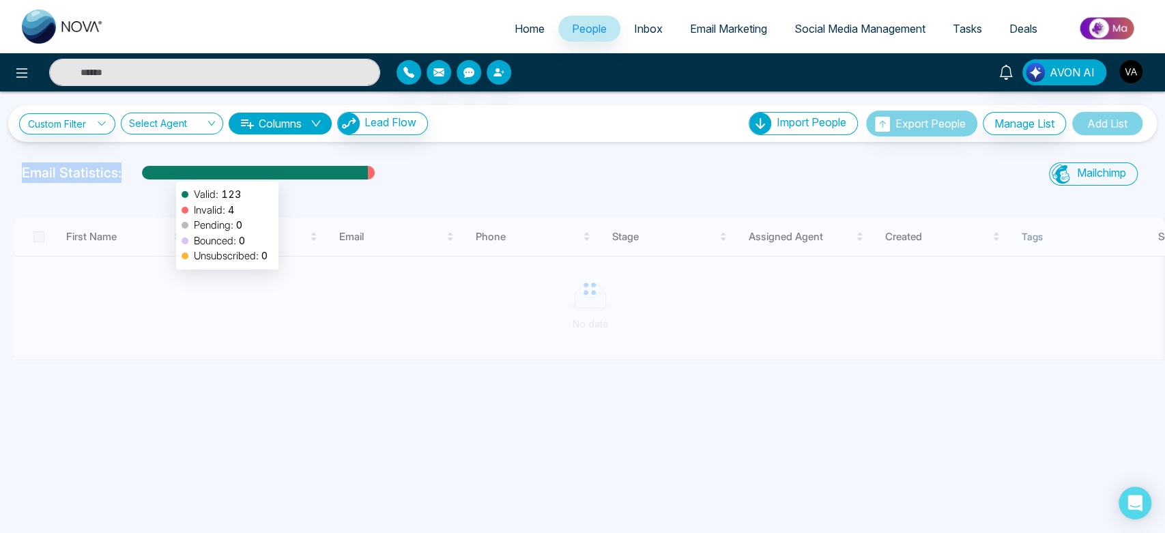
click at [169, 175] on div at bounding box center [255, 178] width 226 height 24
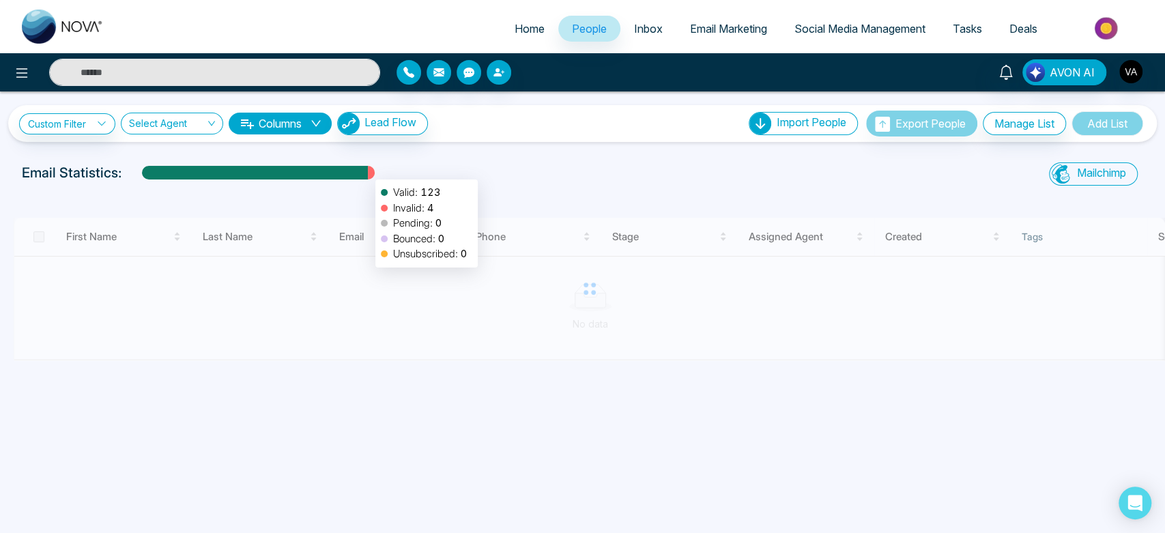
drag, startPoint x: 377, startPoint y: 179, endPoint x: 369, endPoint y: 173, distance: 9.7
click at [369, 173] on div "Email Statistics: Valid: 123 Invalid: 4 Pending: 0 Bounced: 0 Unsubscribed: 0" at bounding box center [393, 172] width 742 height 20
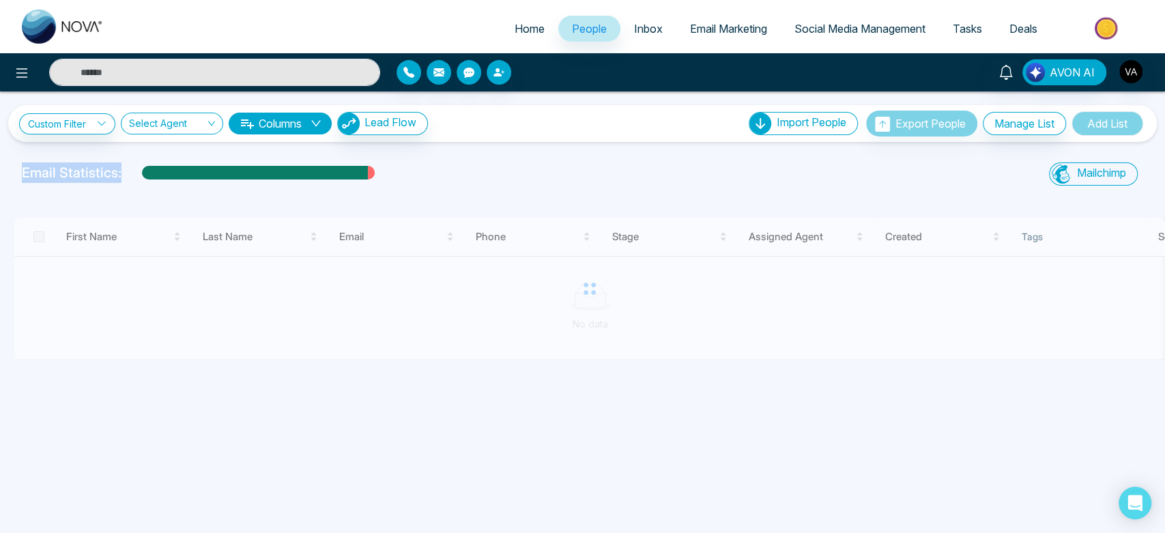
drag, startPoint x: 124, startPoint y: 173, endPoint x: 0, endPoint y: 174, distance: 124.2
click at [0, 174] on div "Email Statistics: Mailchimp Sync All Lead Sync Lead Report" at bounding box center [582, 175] width 1165 height 27
drag, startPoint x: 15, startPoint y: 174, endPoint x: 154, endPoint y: 184, distance: 139.6
click at [154, 184] on div "Email Statistics:" at bounding box center [393, 175] width 758 height 27
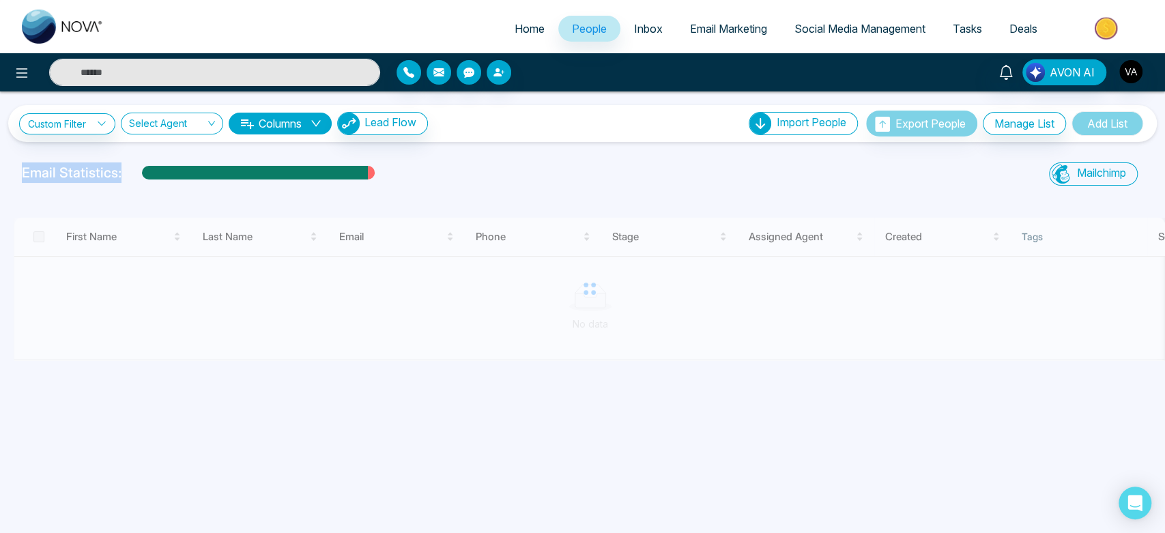
click at [154, 184] on div "Email Statistics:" at bounding box center [393, 175] width 758 height 27
click at [515, 31] on span "Home" at bounding box center [530, 29] width 30 height 14
select select "*"
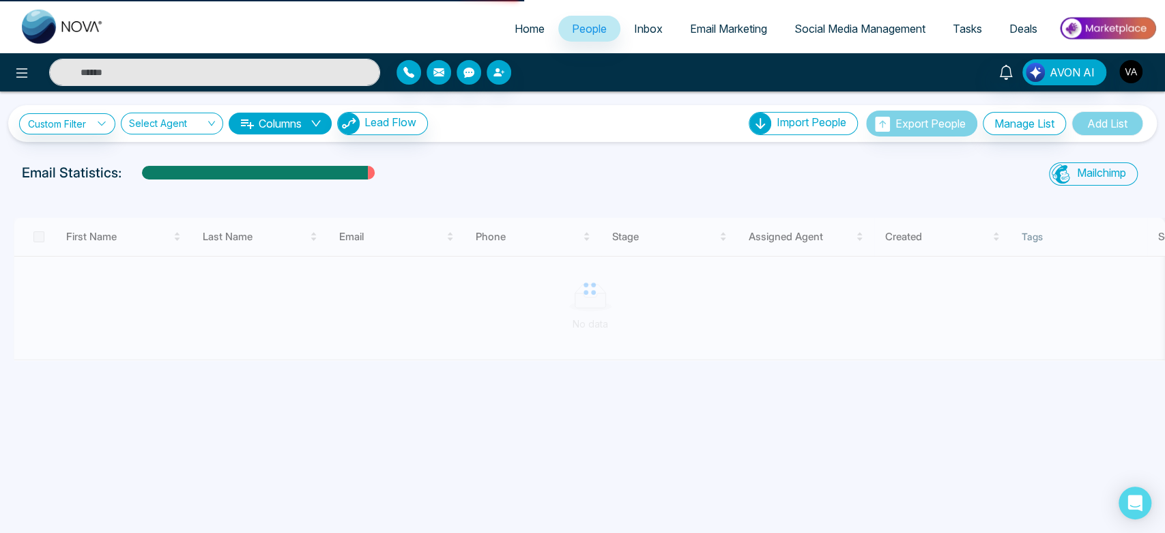
select select "*"
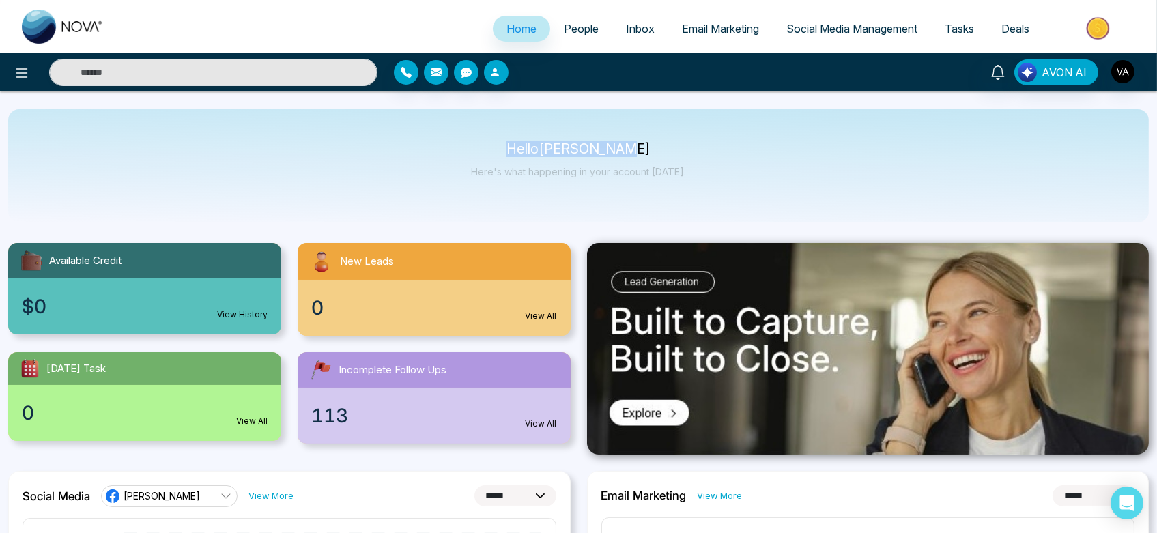
drag, startPoint x: 526, startPoint y: 143, endPoint x: 721, endPoint y: 152, distance: 194.7
click at [721, 152] on div "Hello [PERSON_NAME] Admin Here's what happening in your account [DATE]." at bounding box center [578, 165] width 1140 height 113
drag, startPoint x: 683, startPoint y: 182, endPoint x: 426, endPoint y: 150, distance: 259.2
click at [426, 150] on div "Hello [PERSON_NAME] Admin Here's what happening in your account [DATE]." at bounding box center [578, 165] width 1140 height 113
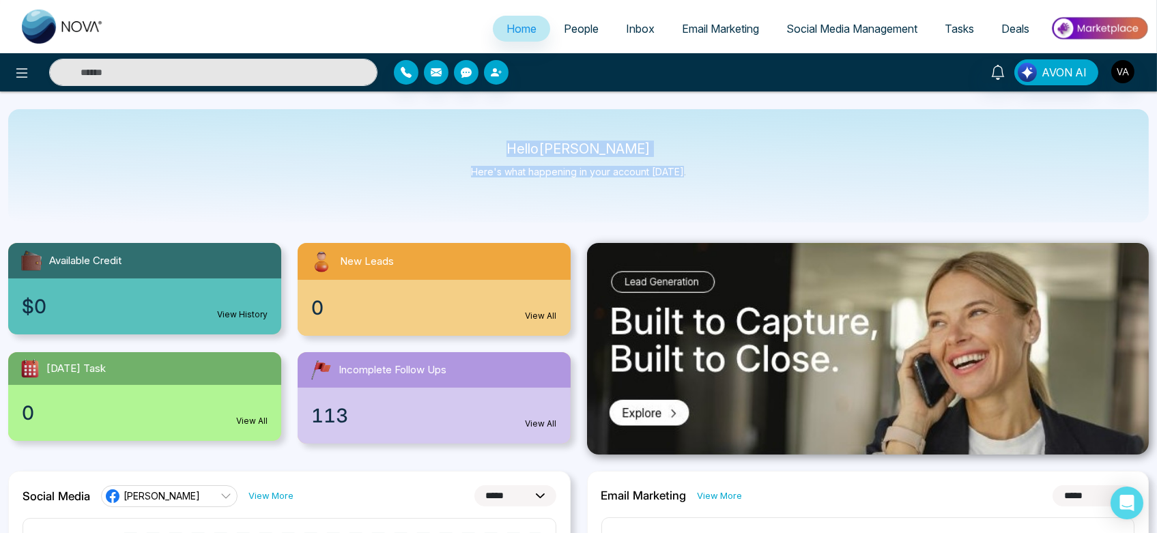
click at [426, 150] on div "Hello [PERSON_NAME] Admin Here's what happening in your account [DATE]." at bounding box center [578, 165] width 1140 height 113
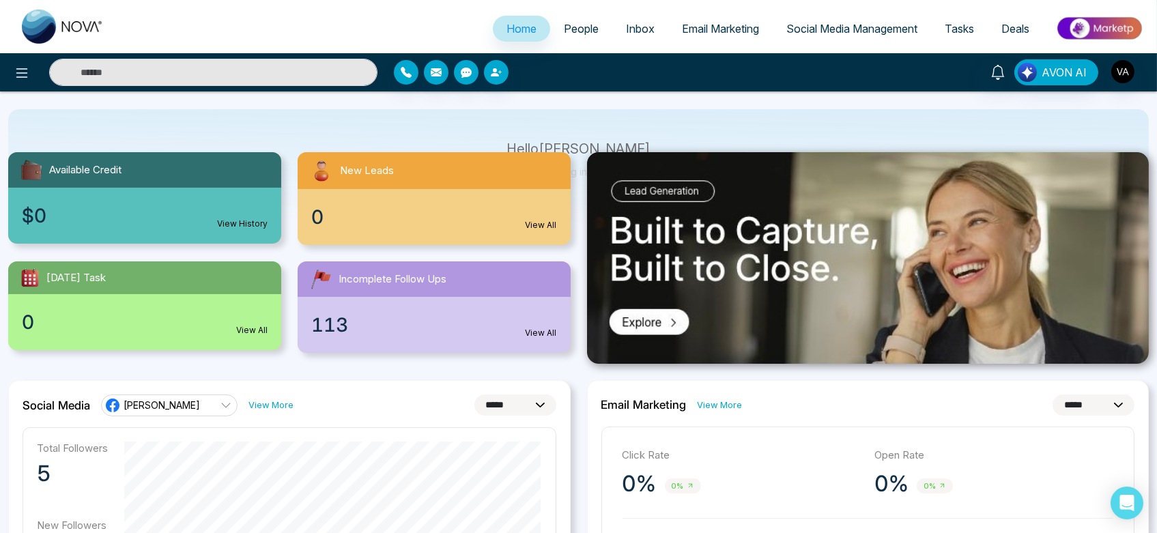
scroll to position [52, 0]
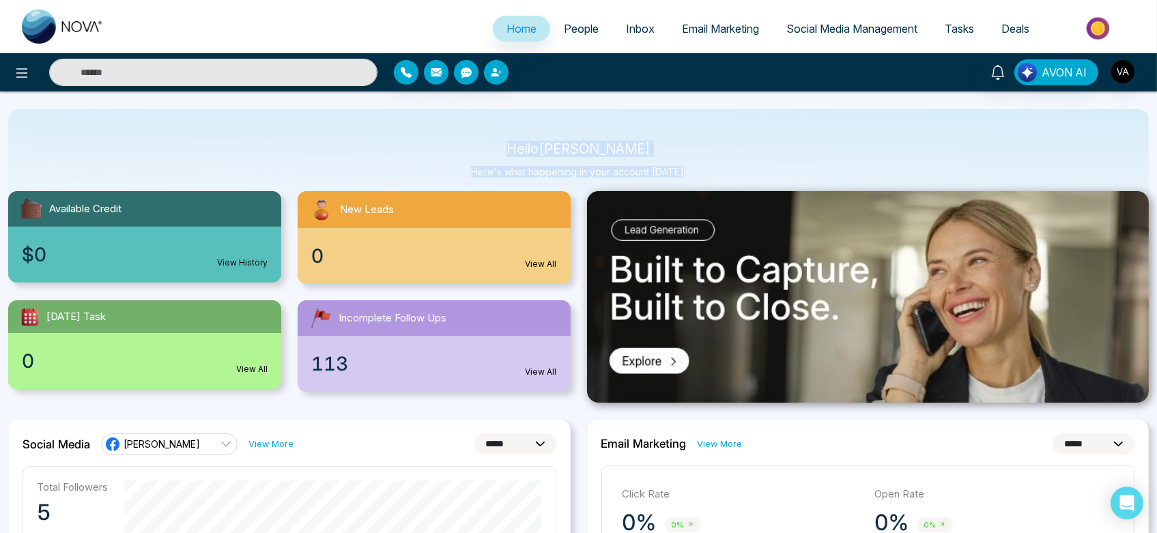
drag, startPoint x: 475, startPoint y: 155, endPoint x: 718, endPoint y: 173, distance: 243.6
click at [718, 173] on div "Hello [PERSON_NAME] Admin Here's what happening in your account [DATE]." at bounding box center [578, 165] width 1140 height 113
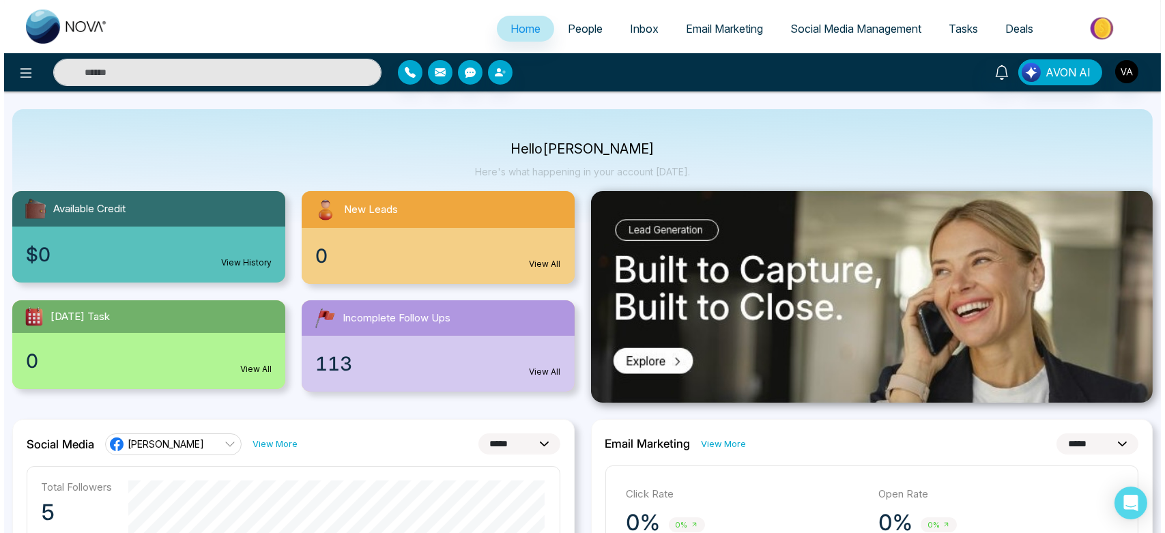
scroll to position [0, 0]
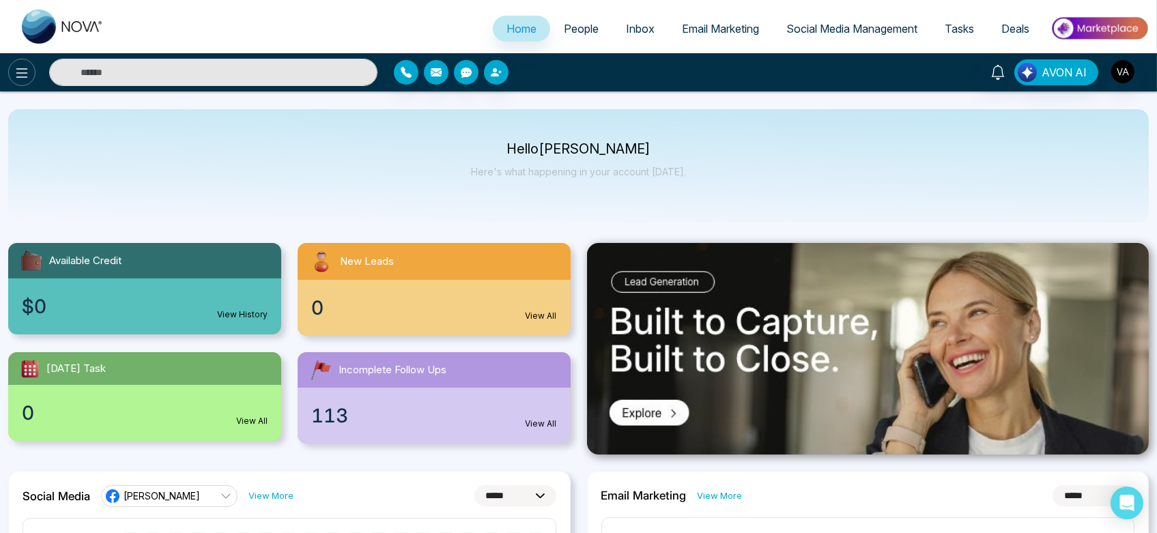
click at [11, 70] on button at bounding box center [21, 72] width 27 height 27
click at [285, 159] on div "Hello [PERSON_NAME] Admin Here's what happening in your account [DATE]." at bounding box center [578, 165] width 1140 height 113
click at [573, 28] on span "People" at bounding box center [581, 29] width 35 height 14
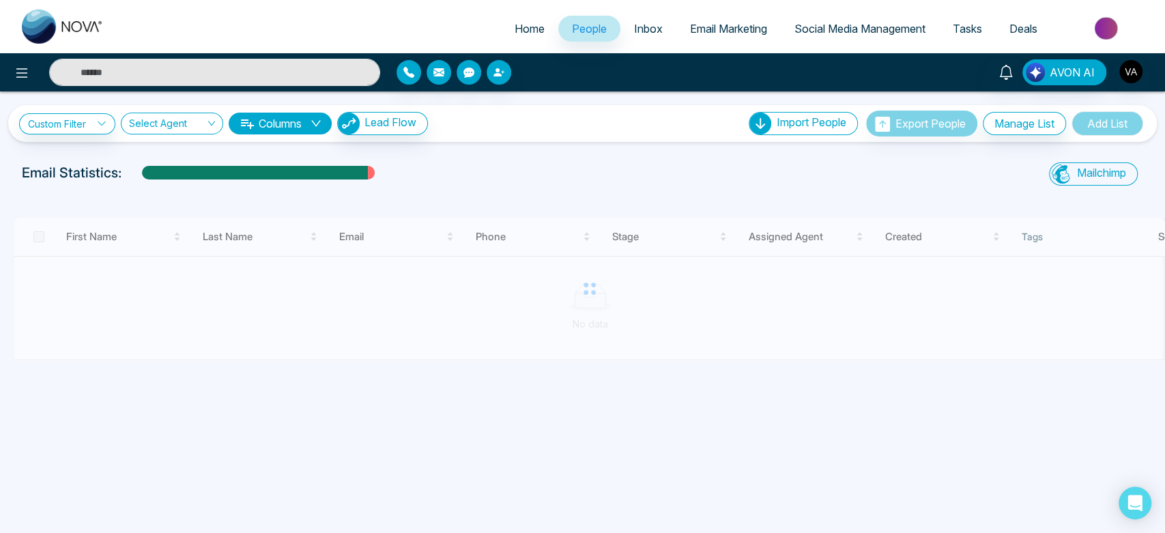
click at [519, 27] on span "Home" at bounding box center [530, 29] width 30 height 14
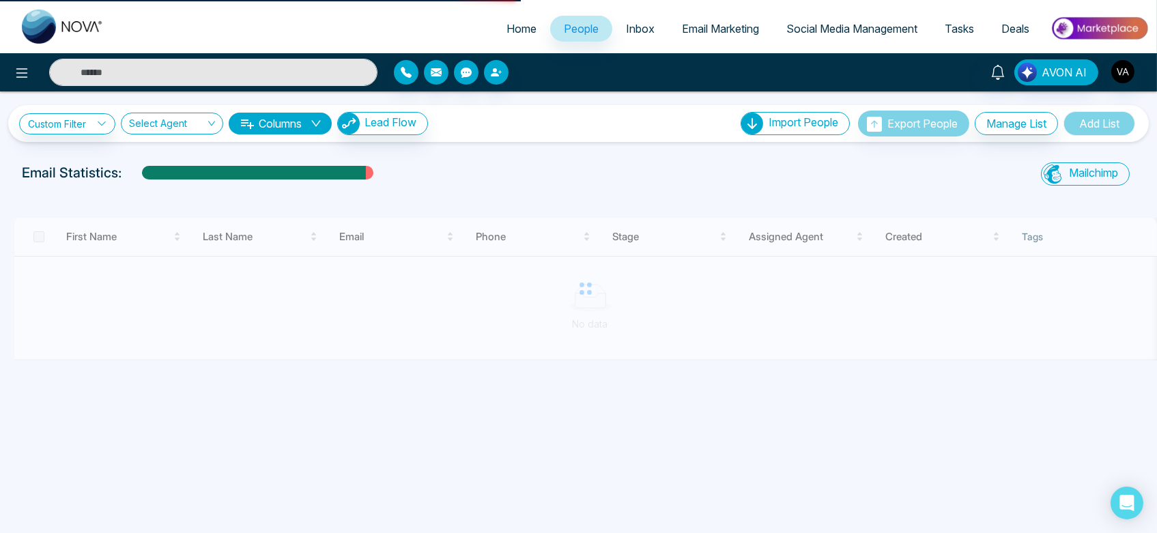
select select "*"
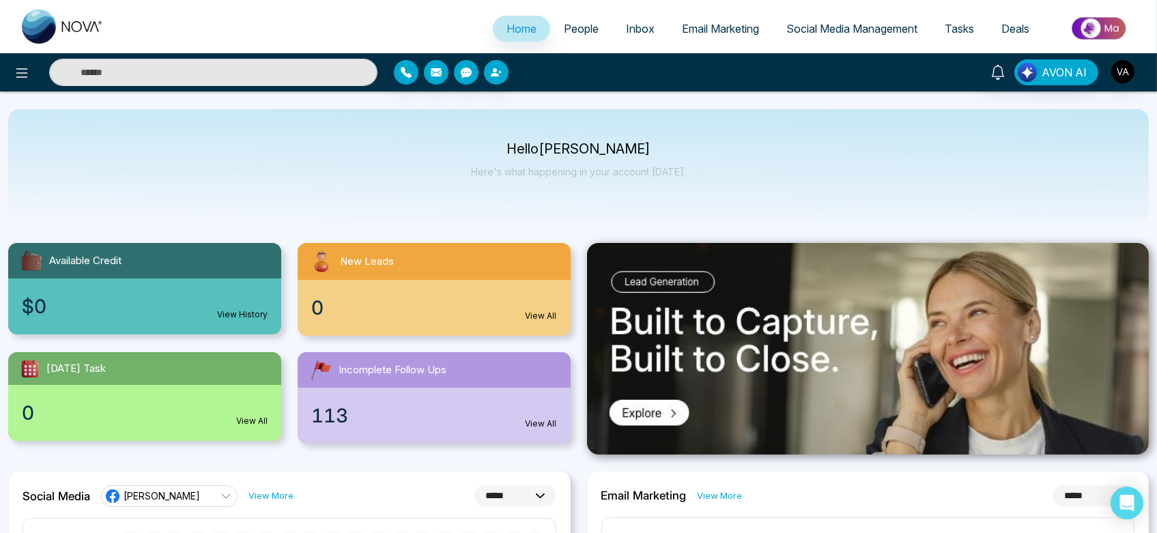
click at [571, 43] on li "People" at bounding box center [581, 30] width 62 height 28
click at [579, 34] on span "People" at bounding box center [581, 29] width 35 height 14
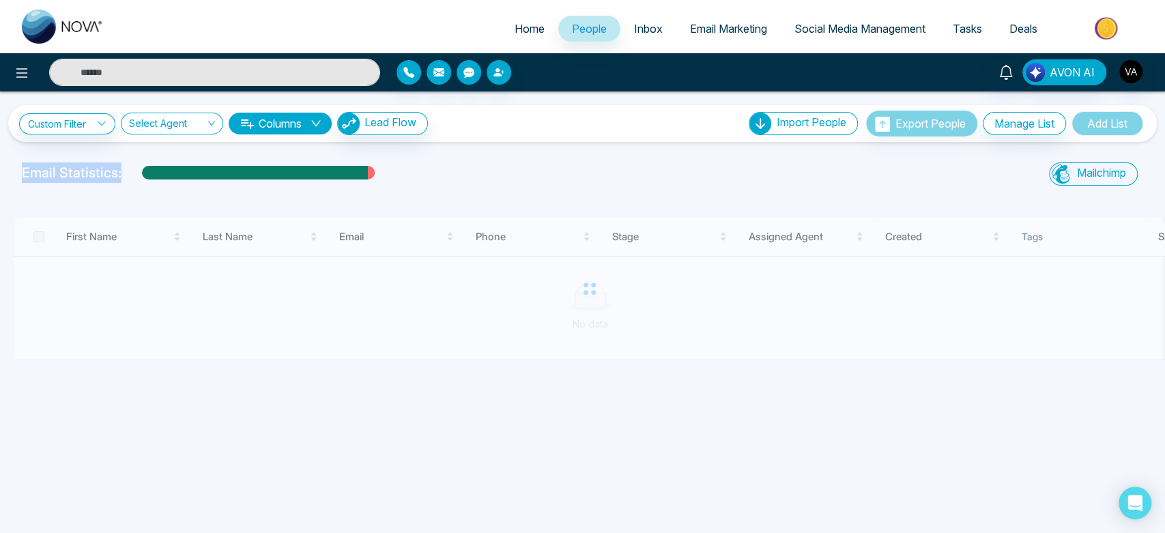
drag, startPoint x: 11, startPoint y: 169, endPoint x: 455, endPoint y: 170, distance: 444.3
click at [455, 170] on div "Email Statistics: Mailchimp Sync All Lead Sync Lead Report" at bounding box center [582, 175] width 1165 height 27
click at [455, 170] on div "Email Statistics:" at bounding box center [393, 172] width 742 height 20
drag, startPoint x: 16, startPoint y: 176, endPoint x: 134, endPoint y: 173, distance: 117.4
click at [134, 173] on div "Email Statistics:" at bounding box center [393, 175] width 758 height 27
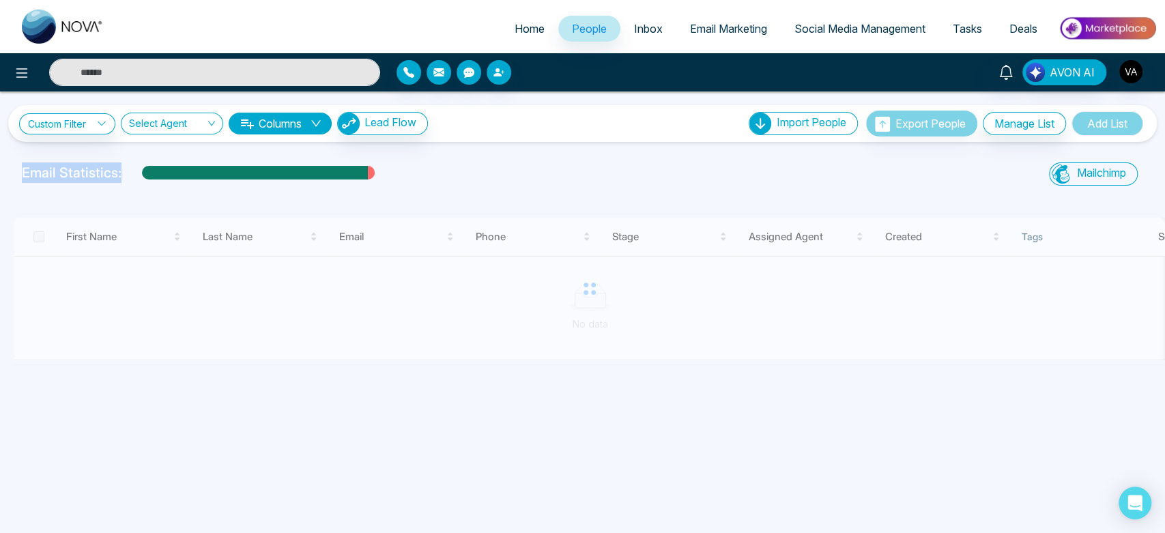
click at [134, 173] on div "Email Statistics:" at bounding box center [393, 172] width 742 height 20
drag, startPoint x: 17, startPoint y: 173, endPoint x: 132, endPoint y: 170, distance: 115.4
click at [132, 170] on div "Email Statistics:" at bounding box center [393, 175] width 758 height 27
click at [132, 170] on div "Email Statistics:" at bounding box center [393, 172] width 742 height 20
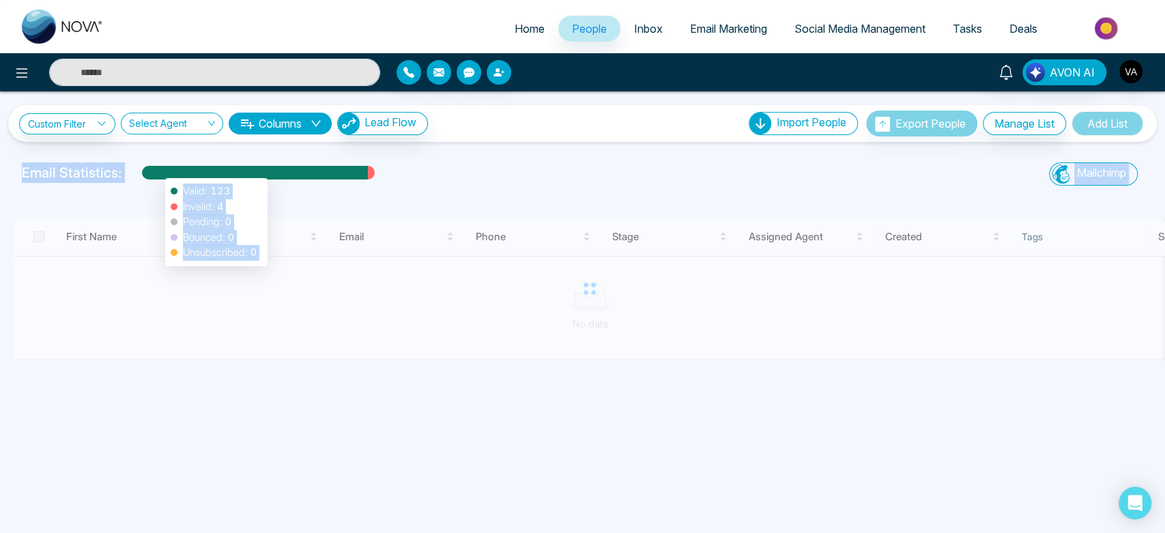
drag, startPoint x: 22, startPoint y: 175, endPoint x: 412, endPoint y: 195, distance: 390.2
click at [412, 195] on div "Custom Filter Choose a filter Cancel Apply Select Agent Columns Lead Flow Impor…" at bounding box center [582, 279] width 1165 height 376
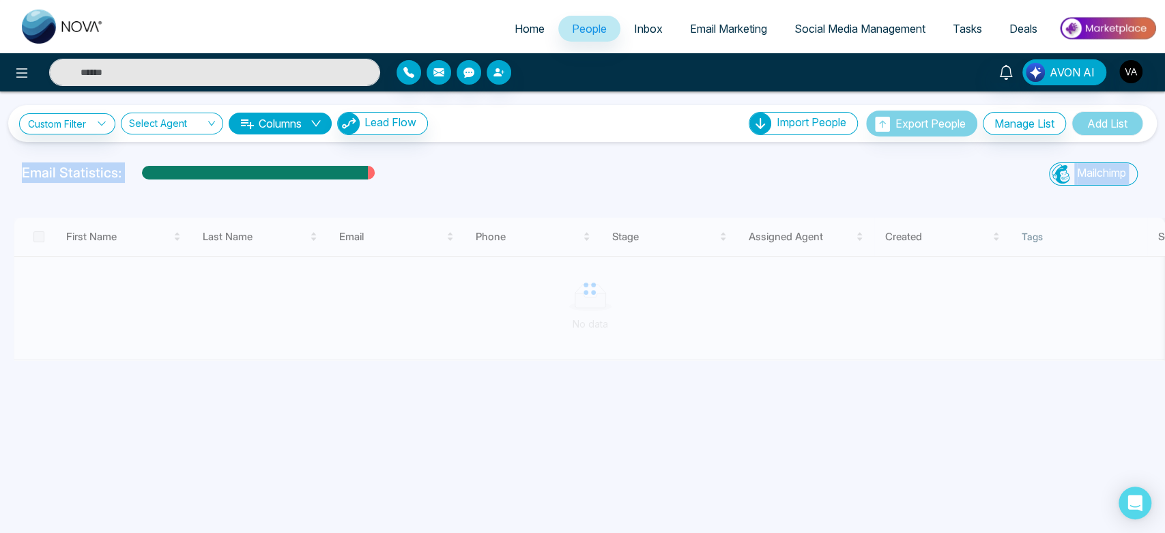
click at [420, 188] on div "Email Statistics:" at bounding box center [393, 175] width 758 height 27
click at [527, 20] on link "Home" at bounding box center [529, 29] width 57 height 26
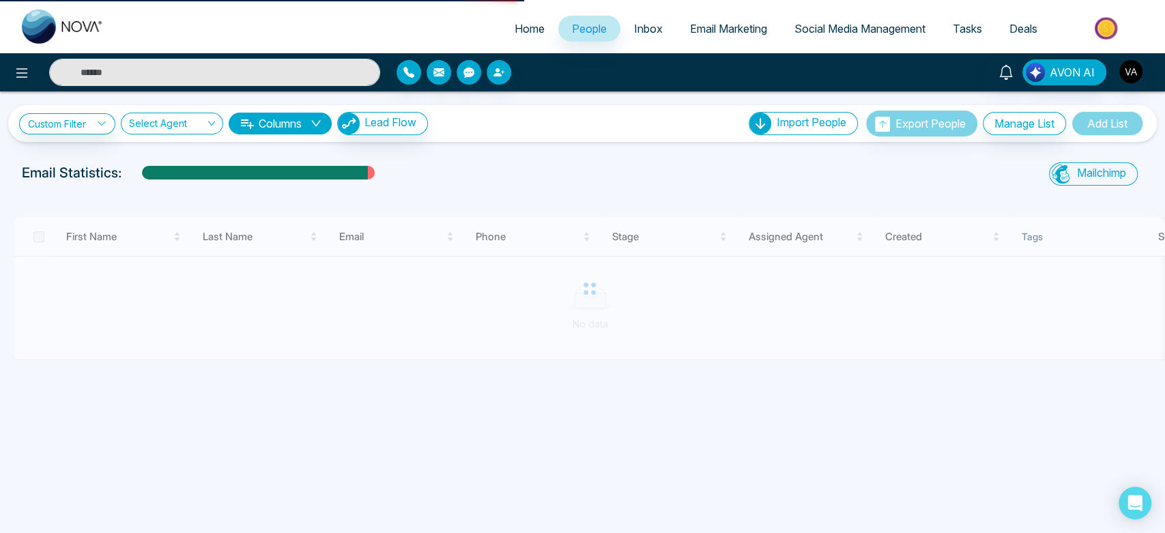
select select "*"
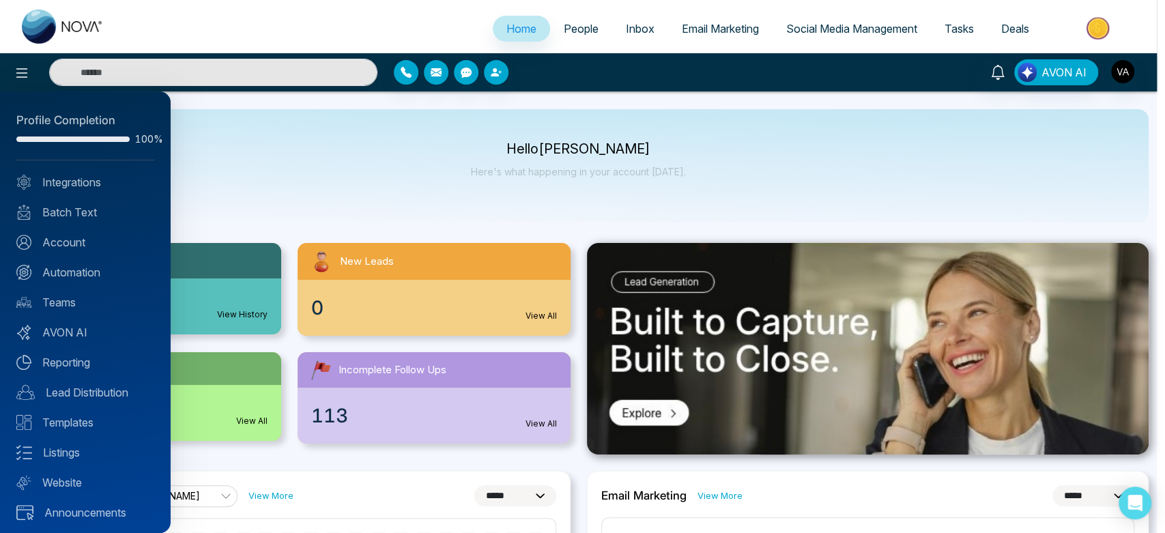
click at [594, 141] on div at bounding box center [582, 266] width 1165 height 533
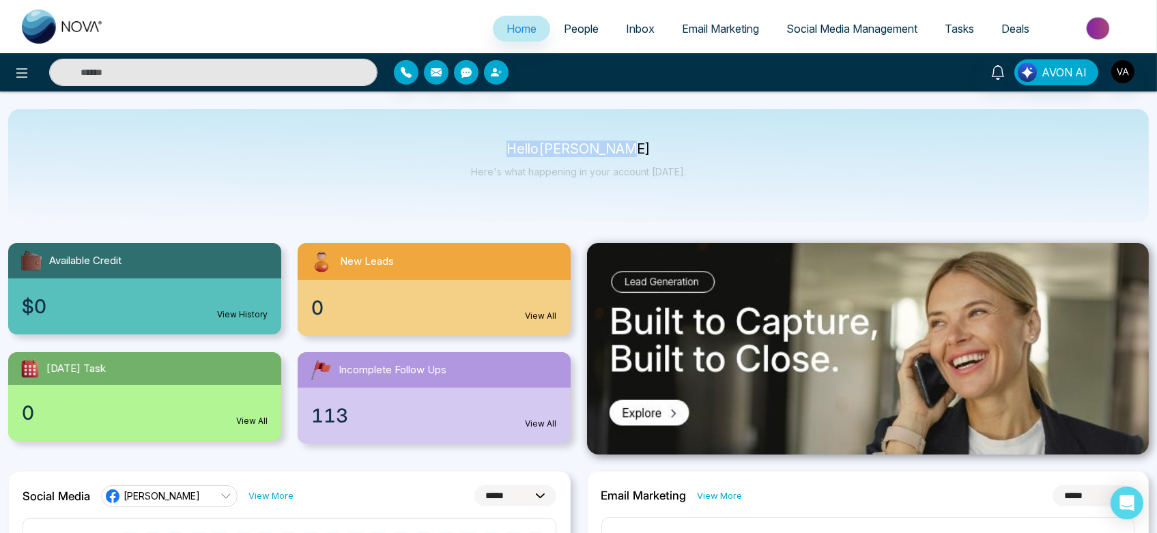
drag, startPoint x: 508, startPoint y: 141, endPoint x: 644, endPoint y: 150, distance: 136.2
click at [644, 150] on div "Hello [PERSON_NAME] Admin Here's what happening in your account [DATE]." at bounding box center [578, 165] width 1140 height 113
click at [644, 150] on p "Hello [PERSON_NAME]" at bounding box center [578, 149] width 215 height 12
click at [577, 41] on link "People" at bounding box center [581, 29] width 62 height 26
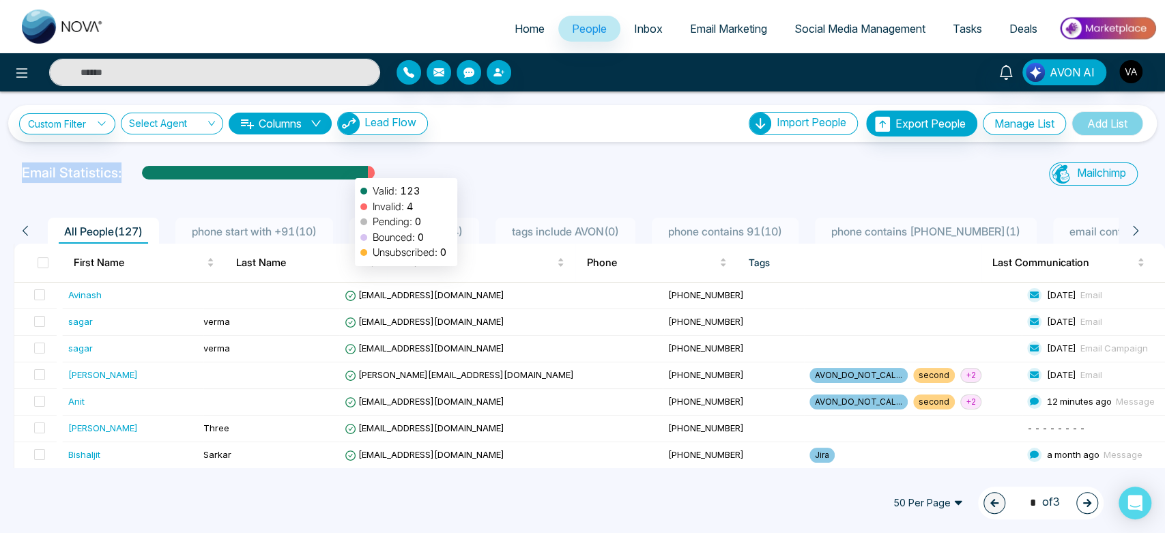
drag, startPoint x: 19, startPoint y: 168, endPoint x: 343, endPoint y: 172, distance: 324.2
click at [343, 172] on div "Email Statistics: Valid: 123 Invalid: 4 Pending: 0 Bounced: 0 Unsubscribed: 0" at bounding box center [393, 175] width 758 height 27
click at [343, 172] on div at bounding box center [255, 178] width 226 height 24
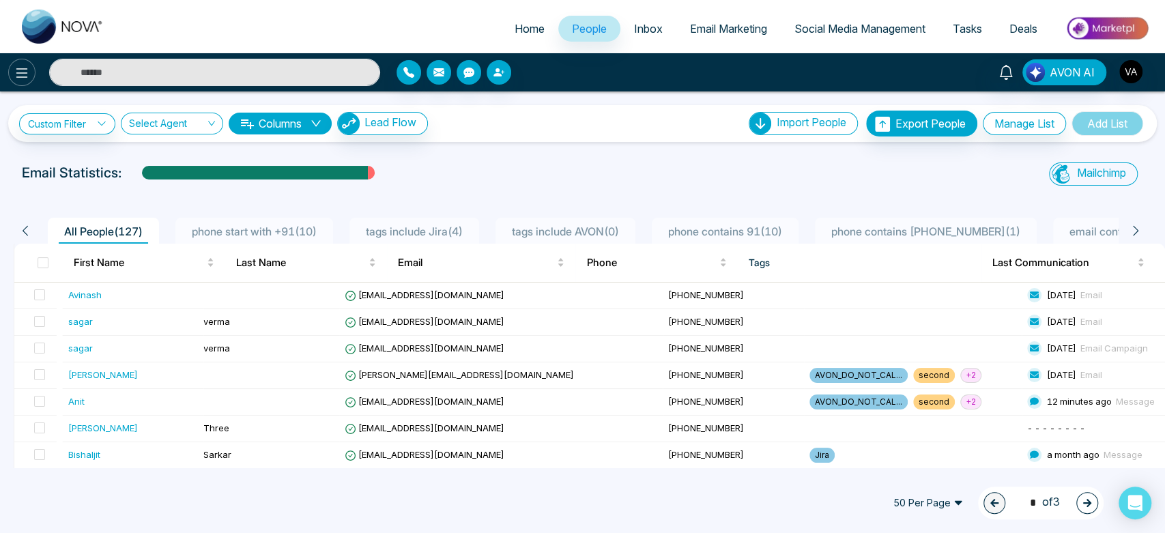
click at [20, 70] on icon at bounding box center [22, 73] width 16 height 16
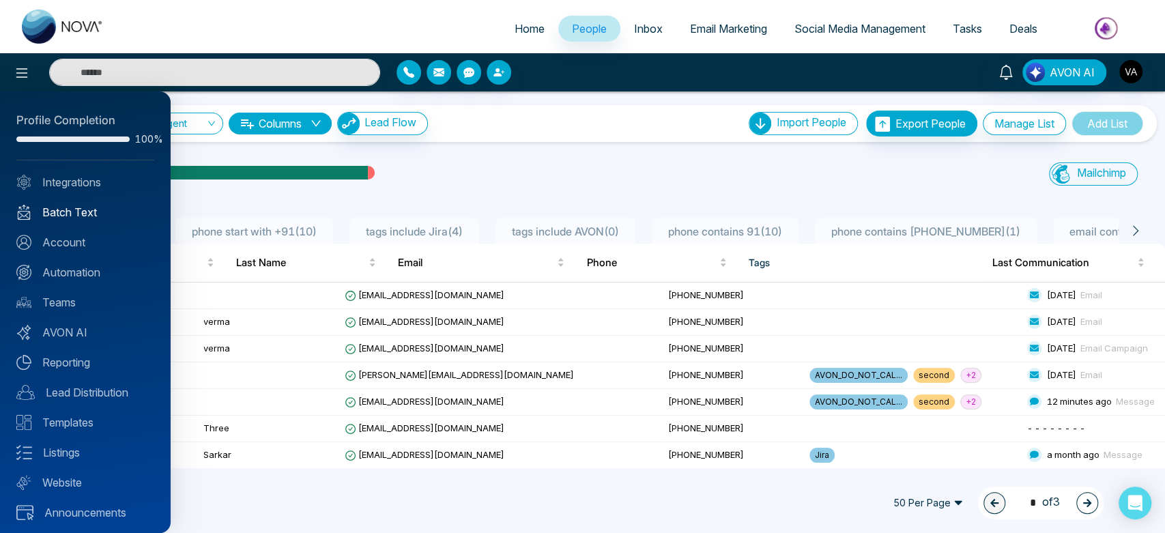
click at [76, 212] on link "Batch Text" at bounding box center [85, 212] width 138 height 16
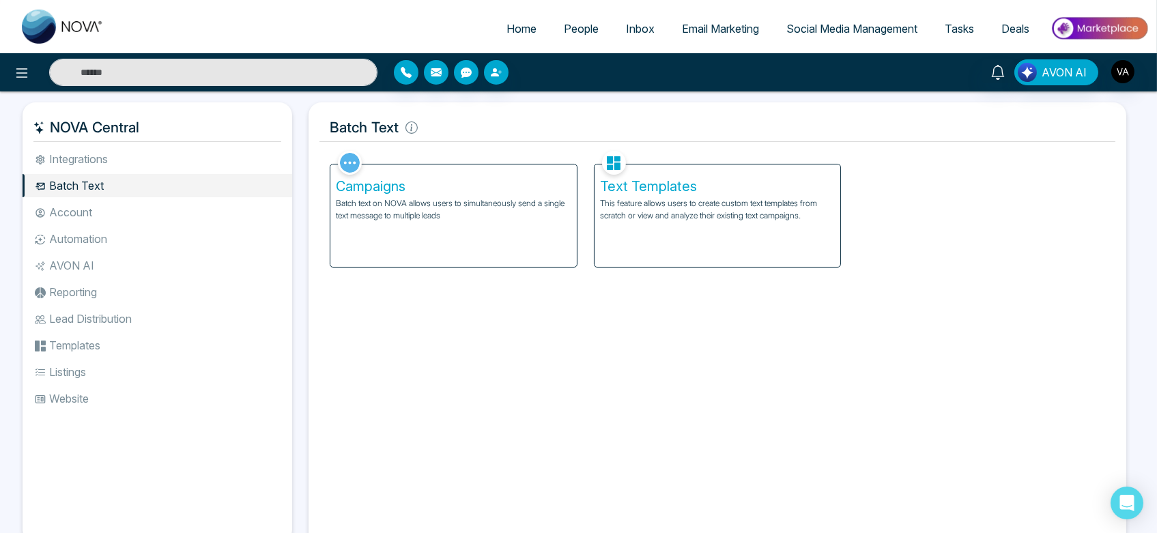
click at [630, 255] on div "Text Templates This feature allows users to create custom text templates from s…" at bounding box center [717, 215] width 246 height 102
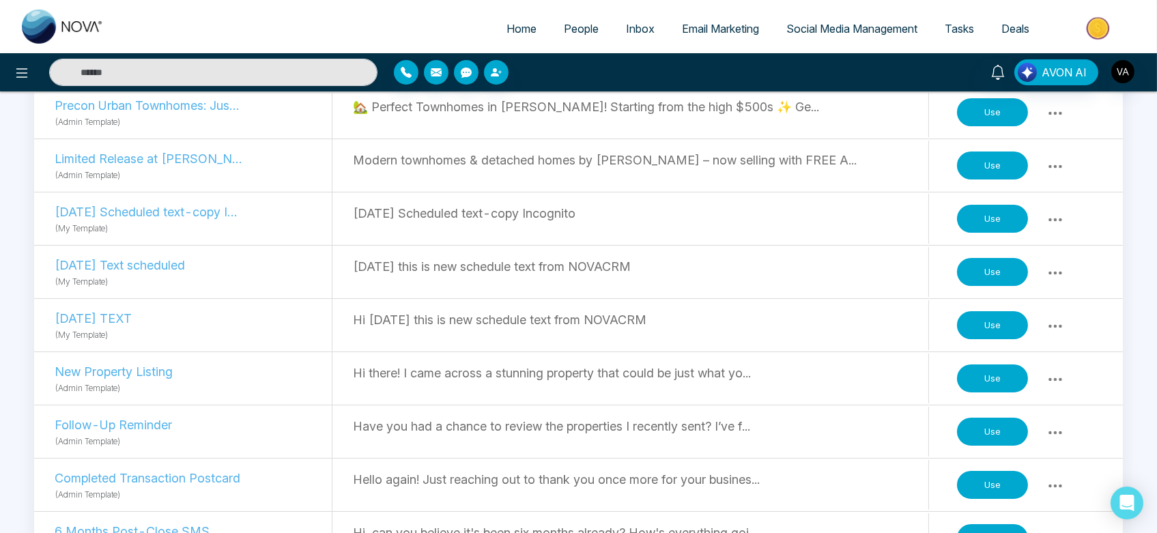
scroll to position [308, 0]
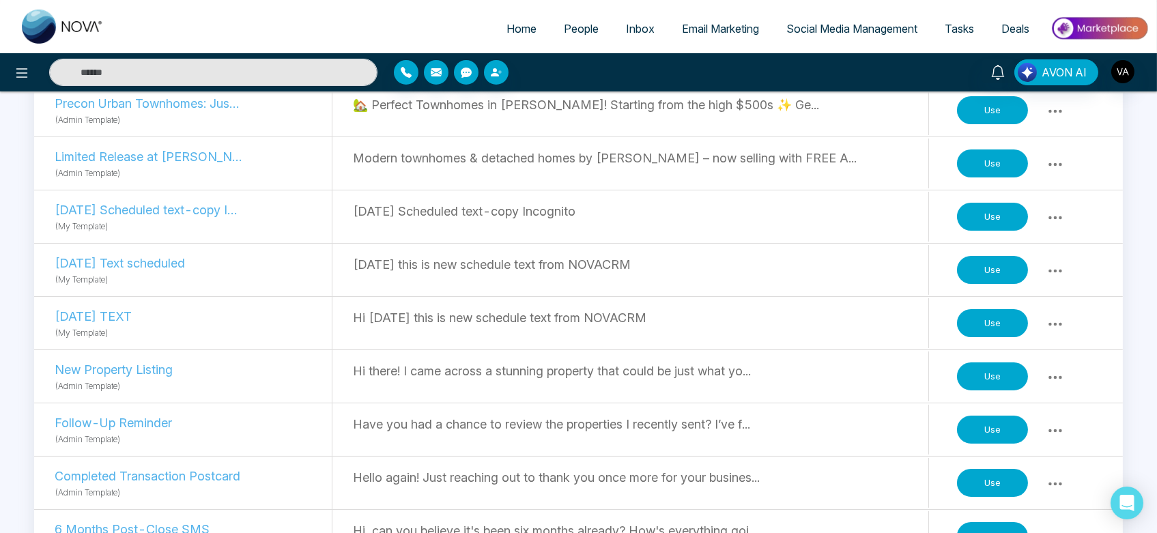
click at [1003, 312] on button "Use" at bounding box center [992, 323] width 71 height 29
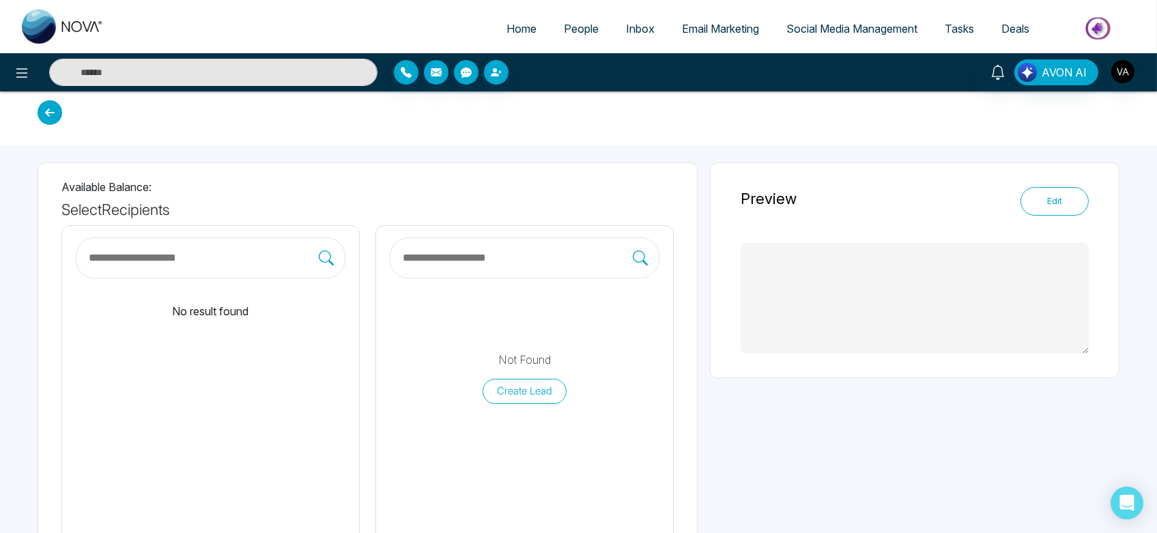
type textarea "**********"
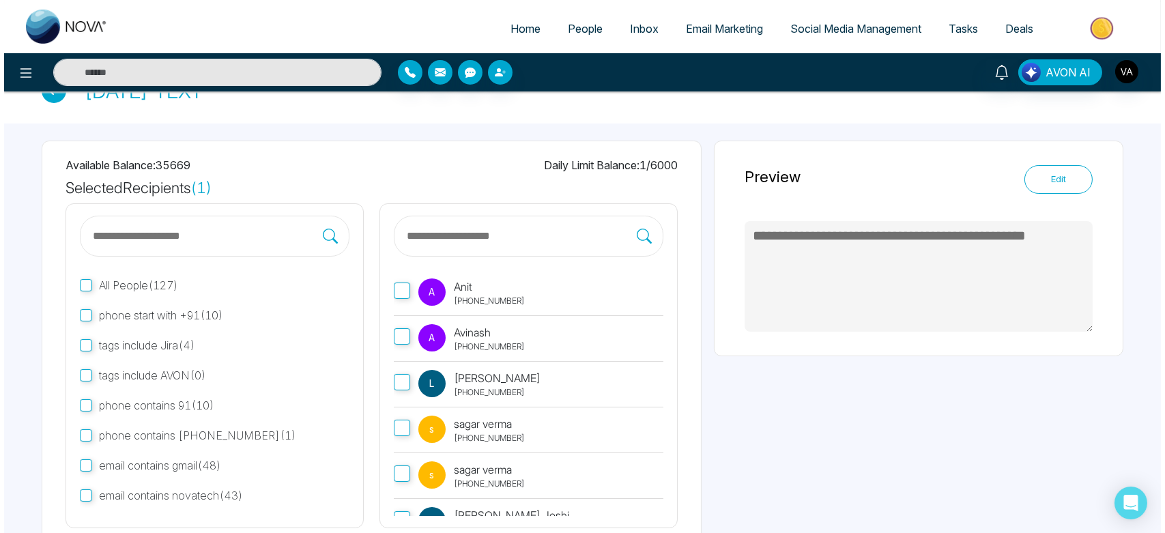
scroll to position [128, 0]
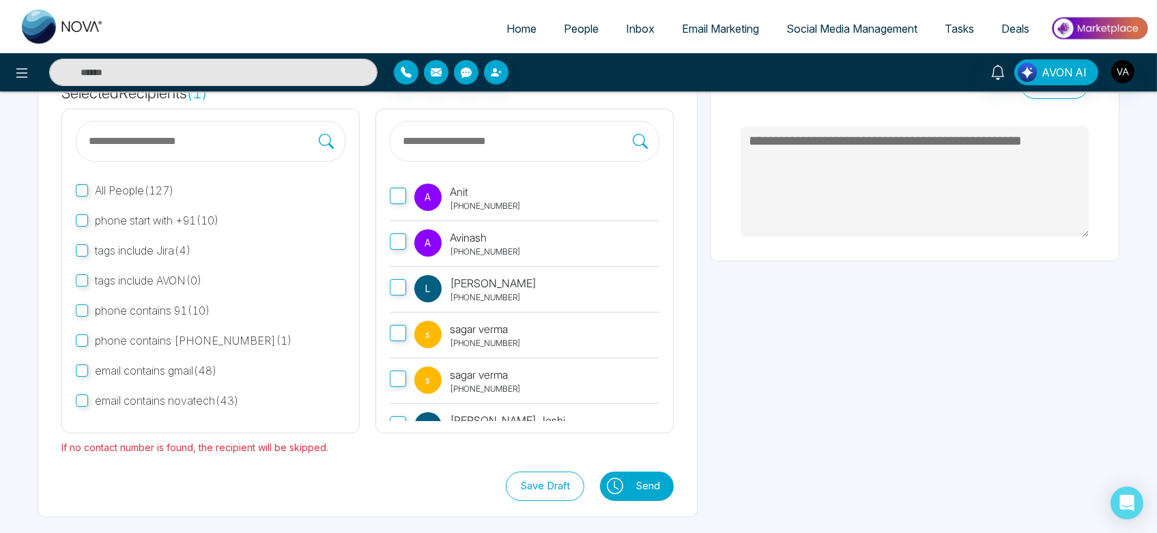
click at [609, 483] on icon at bounding box center [615, 486] width 16 height 16
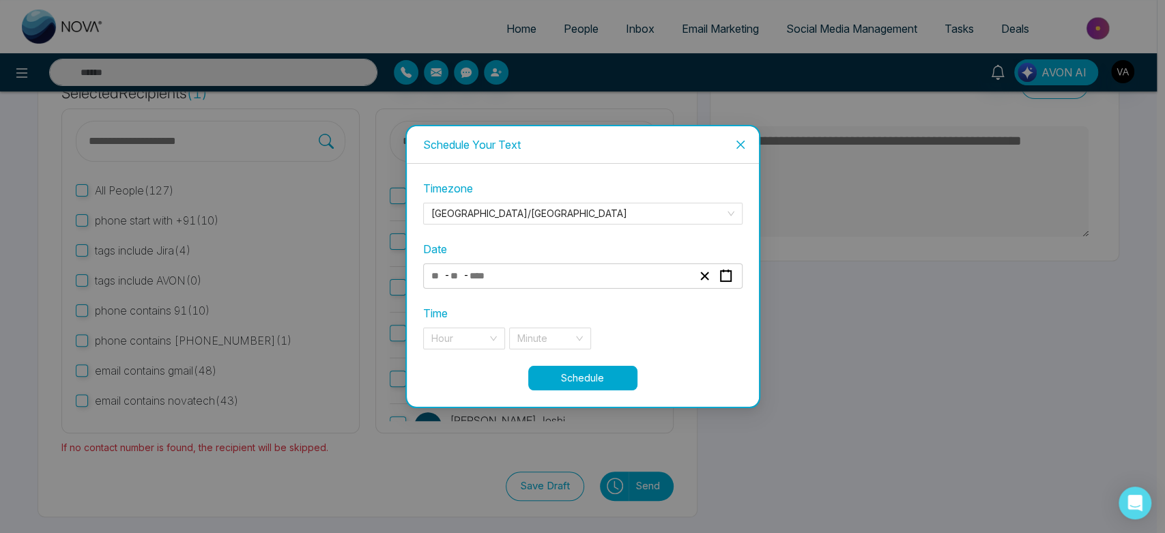
click at [550, 276] on div "- -" at bounding box center [561, 276] width 265 height 18
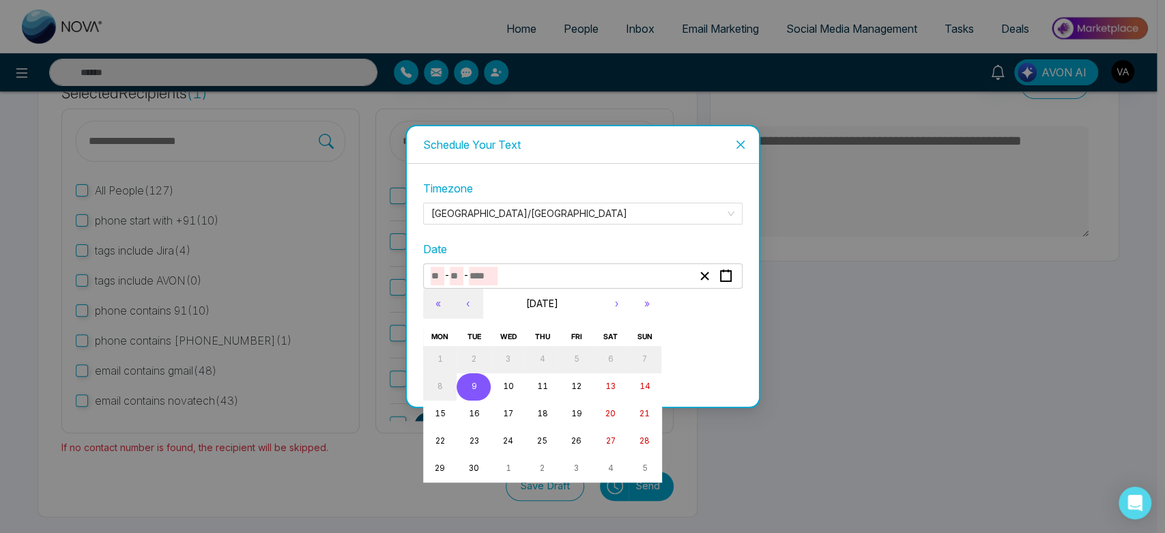
click at [479, 383] on button "9" at bounding box center [474, 386] width 34 height 27
type input "*"
type input "****"
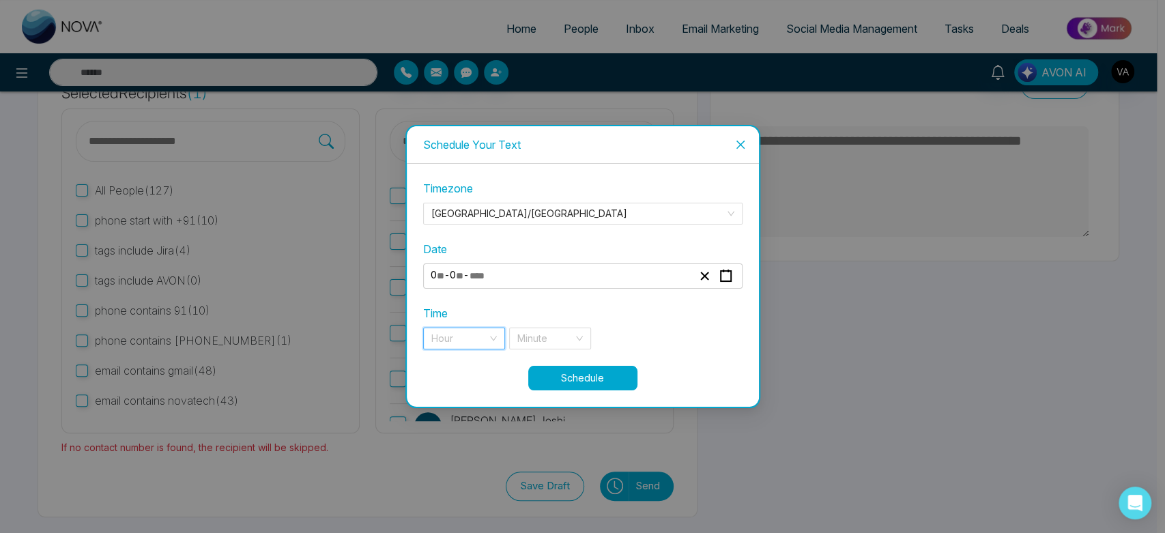
click at [484, 346] on input "search" at bounding box center [459, 338] width 56 height 20
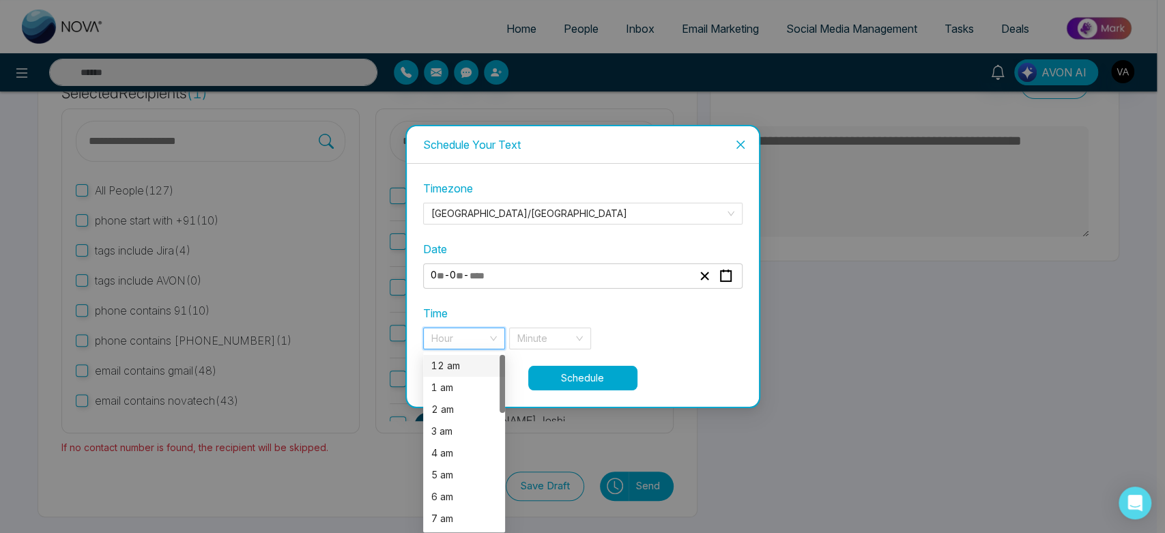
click at [465, 370] on div "12 am" at bounding box center [464, 365] width 66 height 15
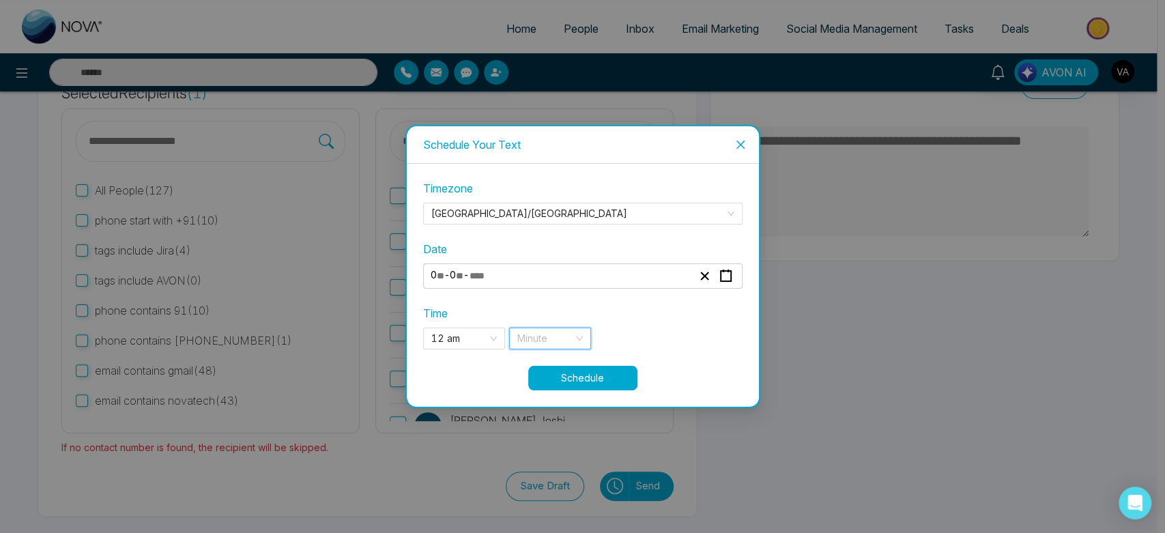
click at [550, 347] on input "search" at bounding box center [545, 338] width 56 height 20
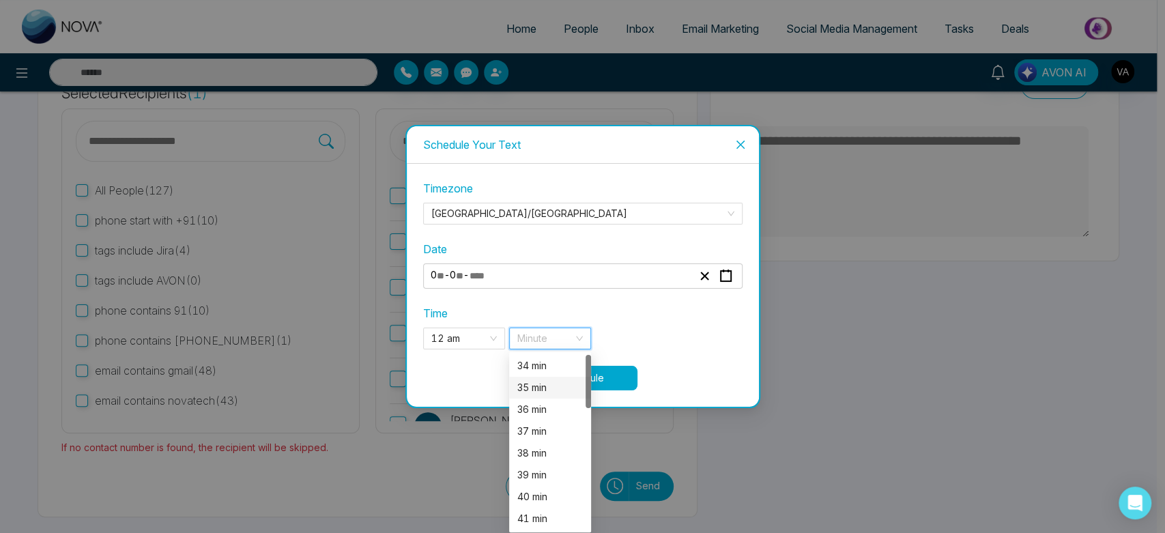
click at [551, 379] on div "35 min" at bounding box center [550, 388] width 82 height 22
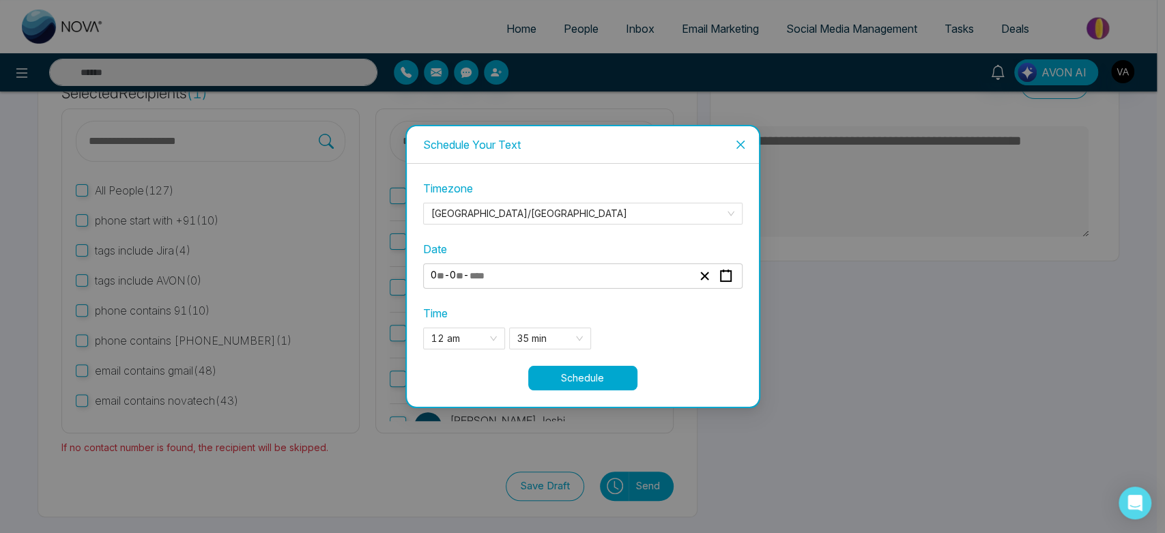
click at [595, 375] on button "Schedule" at bounding box center [582, 378] width 109 height 25
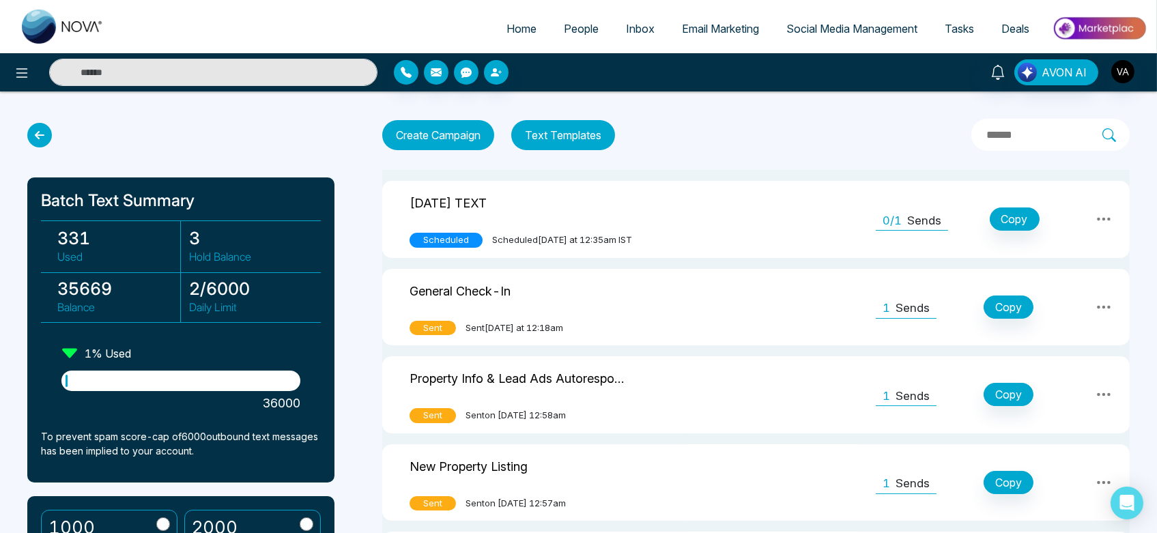
click at [587, 124] on button "Text Templates" at bounding box center [563, 135] width 104 height 30
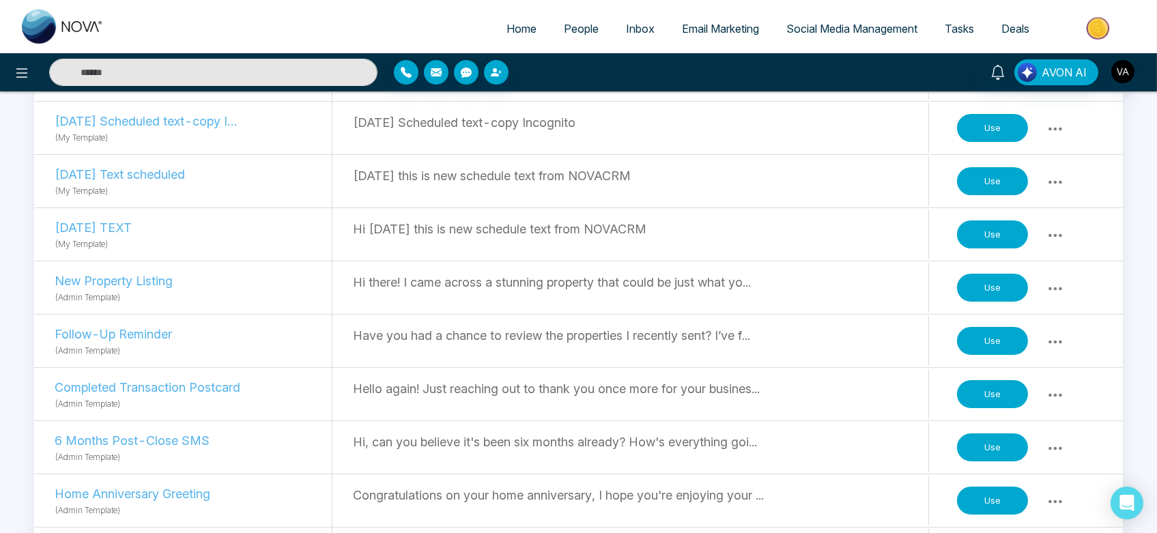
scroll to position [412, 0]
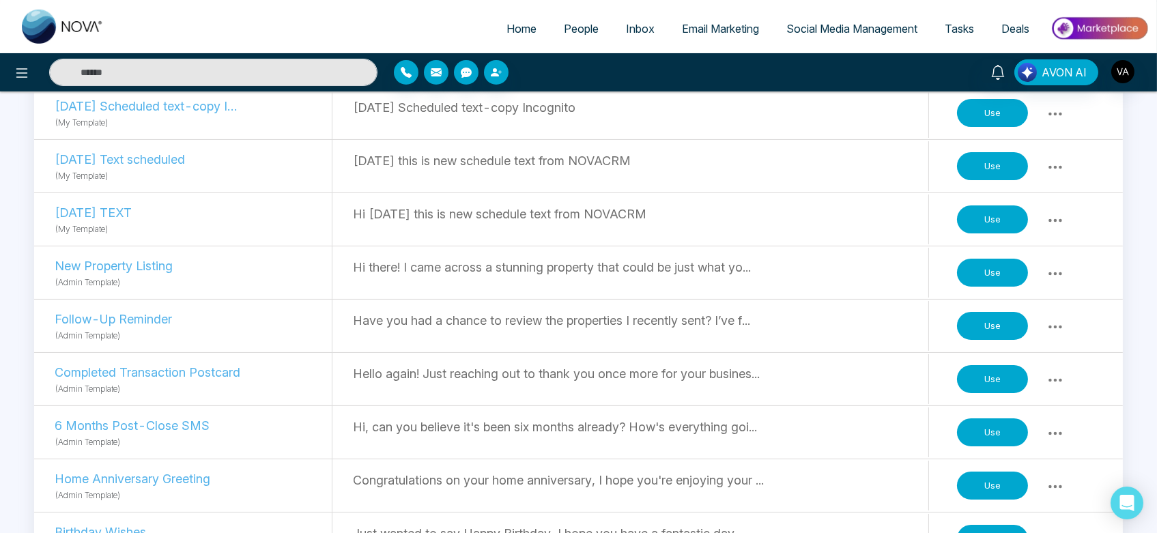
click at [986, 332] on button "Use" at bounding box center [992, 326] width 71 height 29
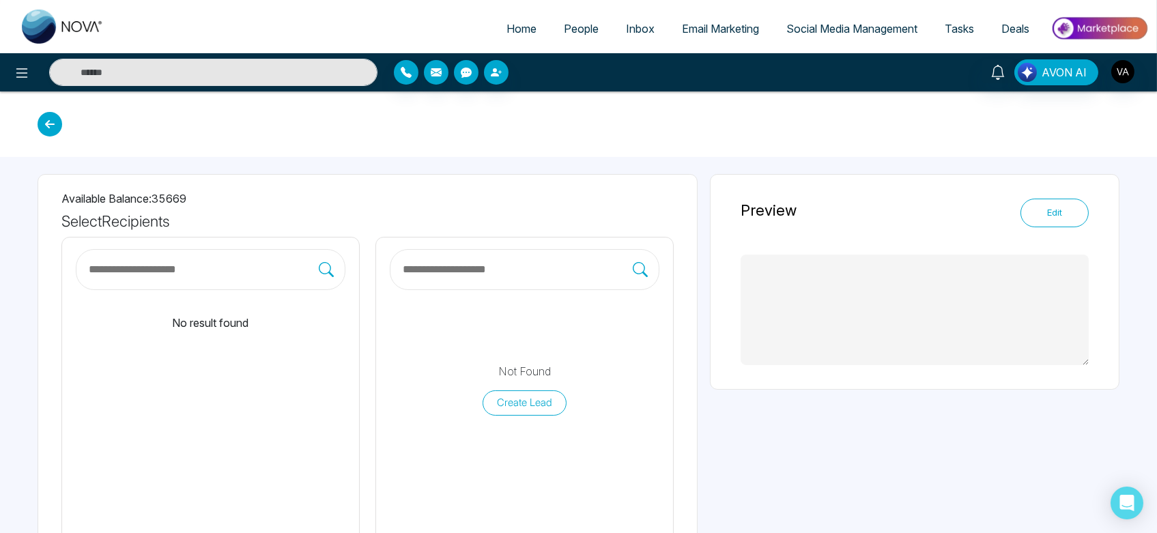
type textarea "**********"
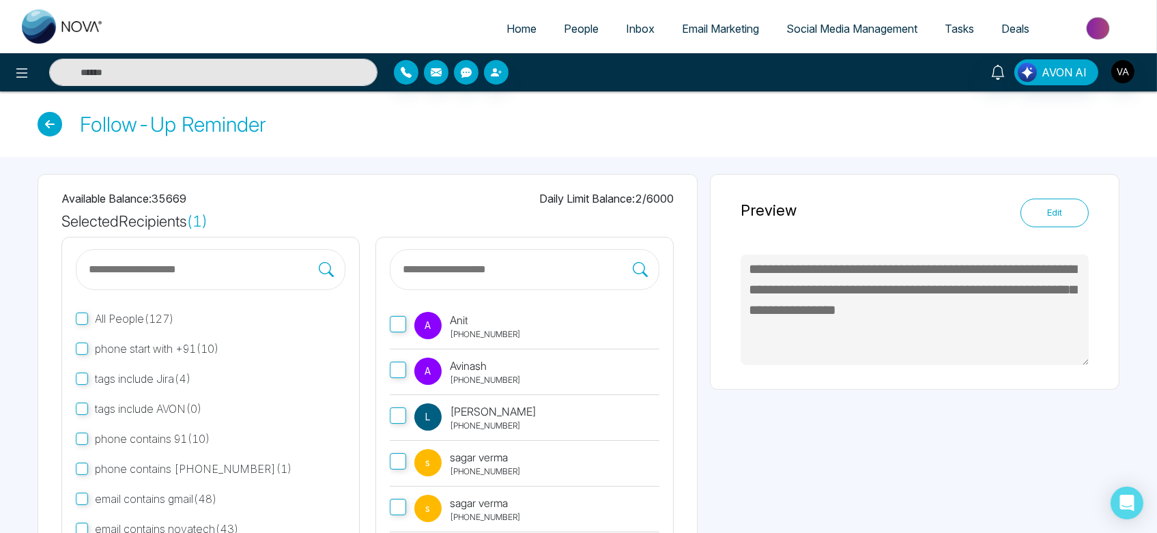
scroll to position [128, 0]
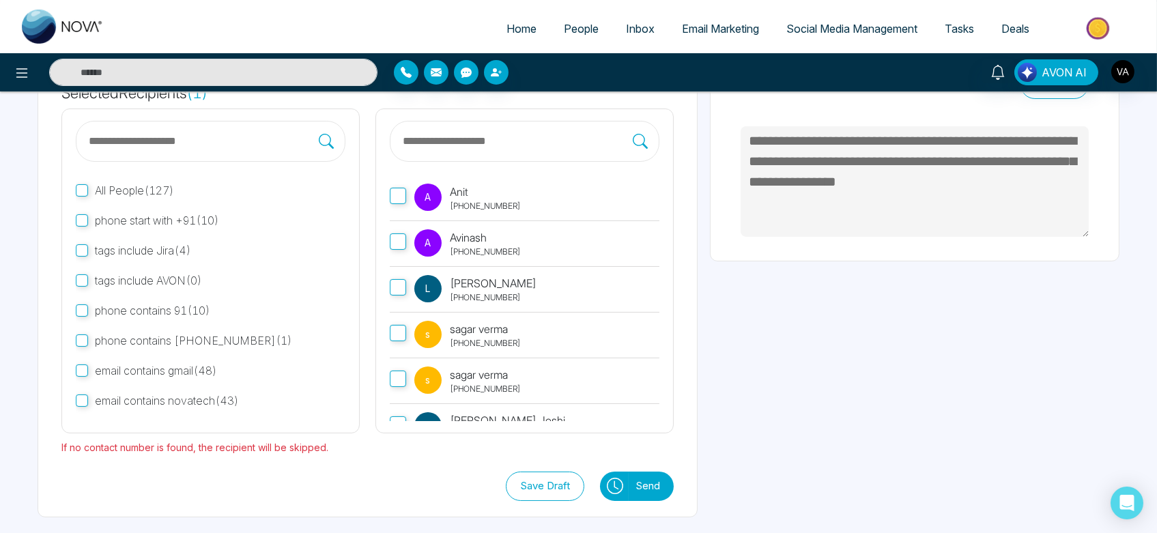
click at [642, 488] on button "Send" at bounding box center [651, 486] width 45 height 29
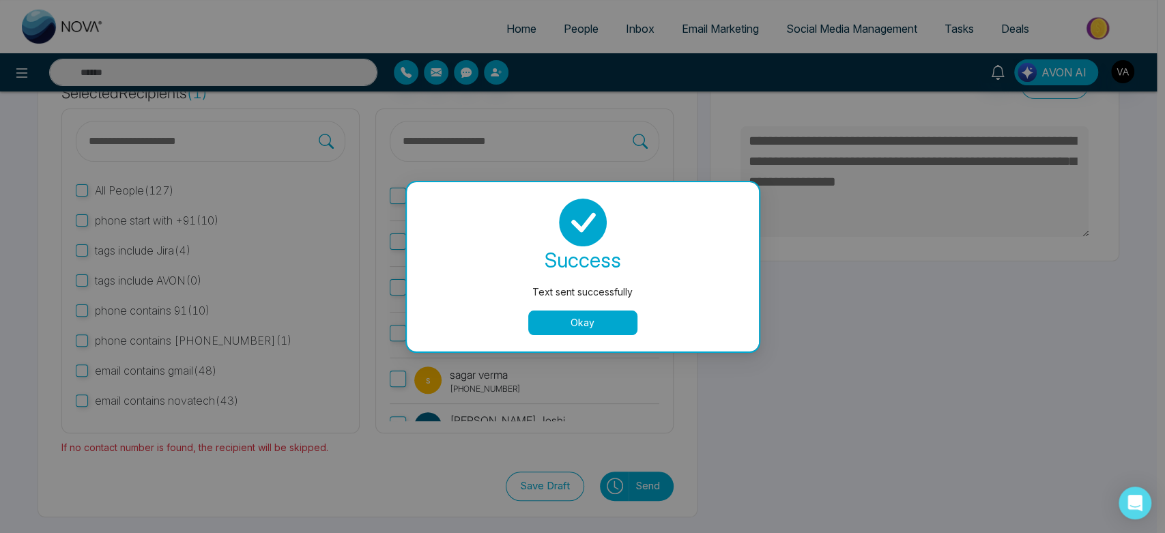
click at [569, 317] on button "Okay" at bounding box center [582, 323] width 109 height 25
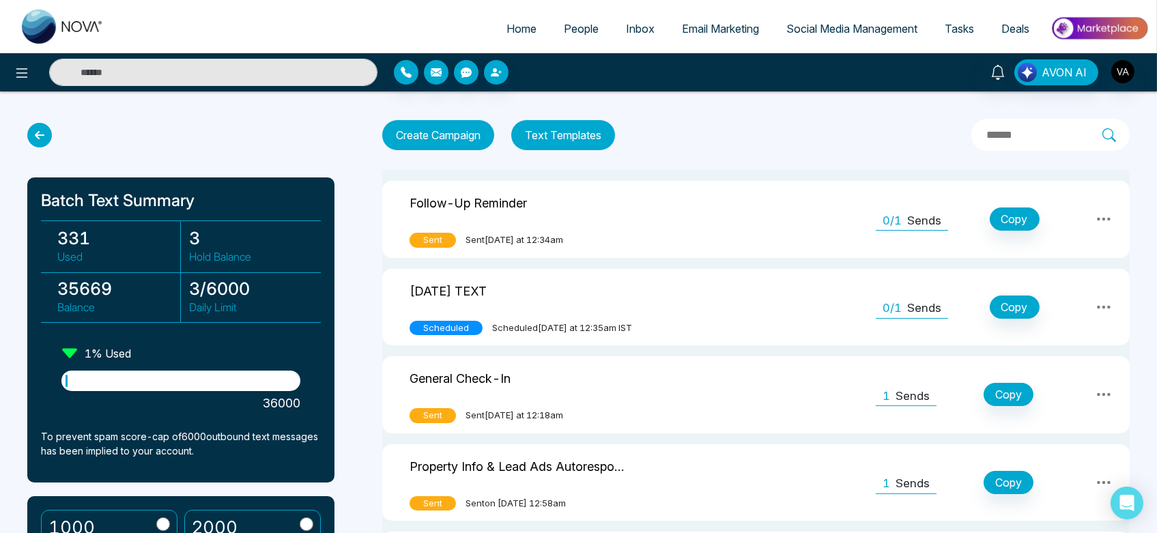
click at [904, 213] on div "0/1 Sends" at bounding box center [912, 218] width 72 height 23
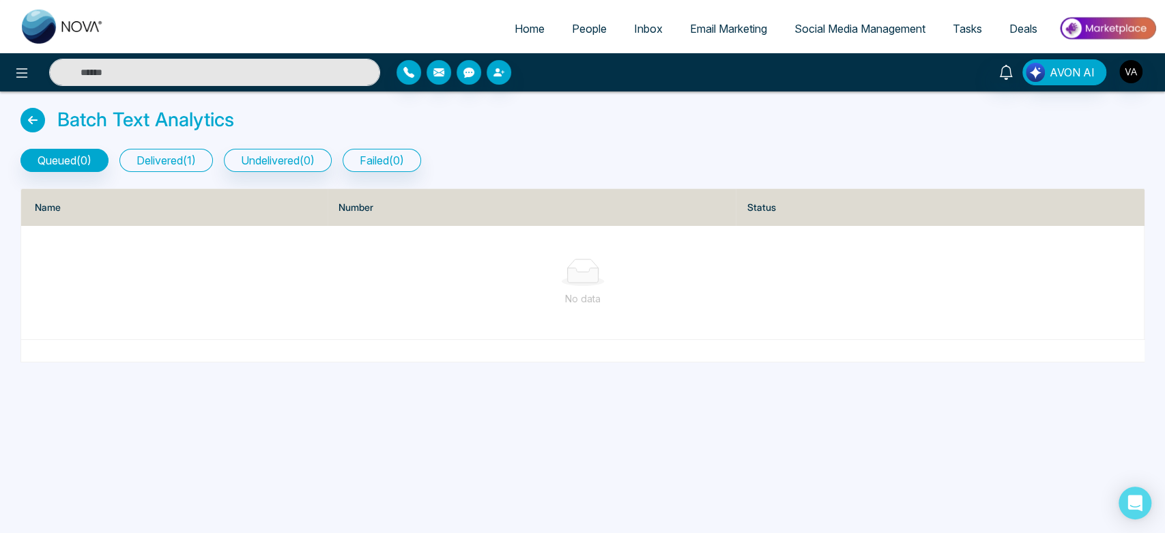
click at [183, 170] on button "delivered ( 1 )" at bounding box center [166, 160] width 94 height 23
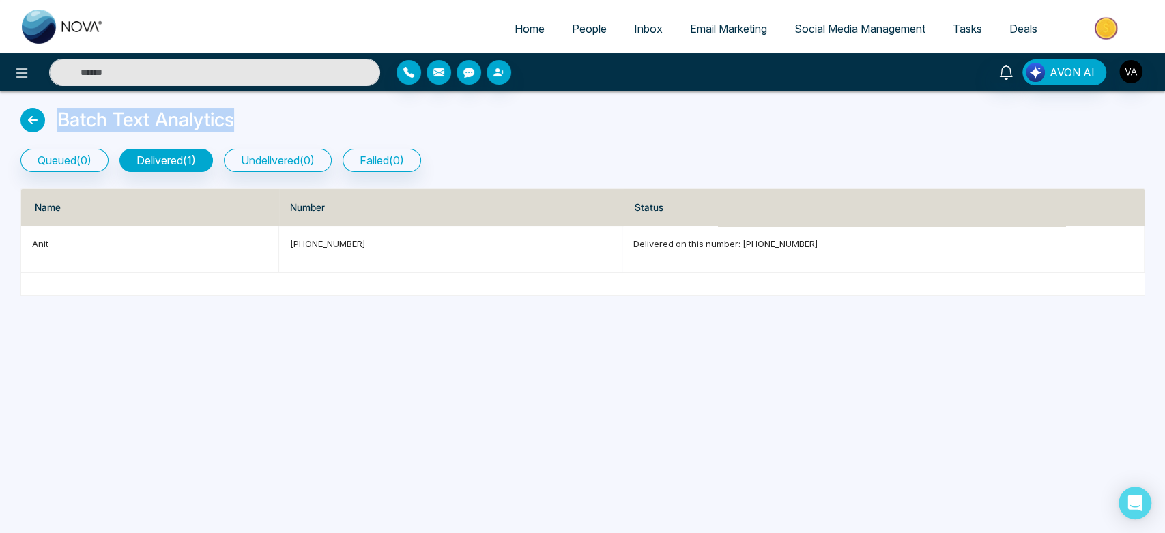
drag, startPoint x: 54, startPoint y: 123, endPoint x: 261, endPoint y: 125, distance: 207.5
click at [261, 125] on div "Batch Text Analytics" at bounding box center [582, 123] width 1124 height 30
drag, startPoint x: 58, startPoint y: 119, endPoint x: 268, endPoint y: 120, distance: 209.5
click at [268, 120] on div "Batch Text Analytics" at bounding box center [582, 123] width 1124 height 30
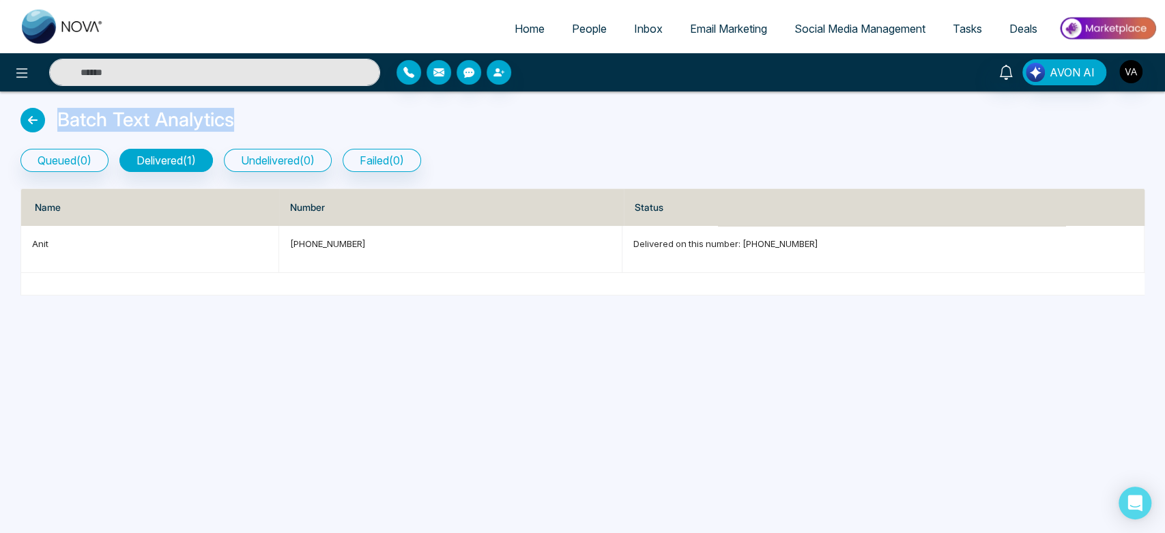
click at [268, 120] on div "Batch Text Analytics" at bounding box center [582, 123] width 1124 height 30
click at [659, 245] on p "Delivered on this number: [PHONE_NUMBER]" at bounding box center [883, 244] width 500 height 14
click at [338, 243] on p "[PHONE_NUMBER]" at bounding box center [450, 244] width 321 height 14
click at [16, 118] on div "Batch Text Analytics" at bounding box center [582, 123] width 1140 height 30
click at [48, 119] on div "Batch Text Analytics" at bounding box center [582, 123] width 1124 height 30
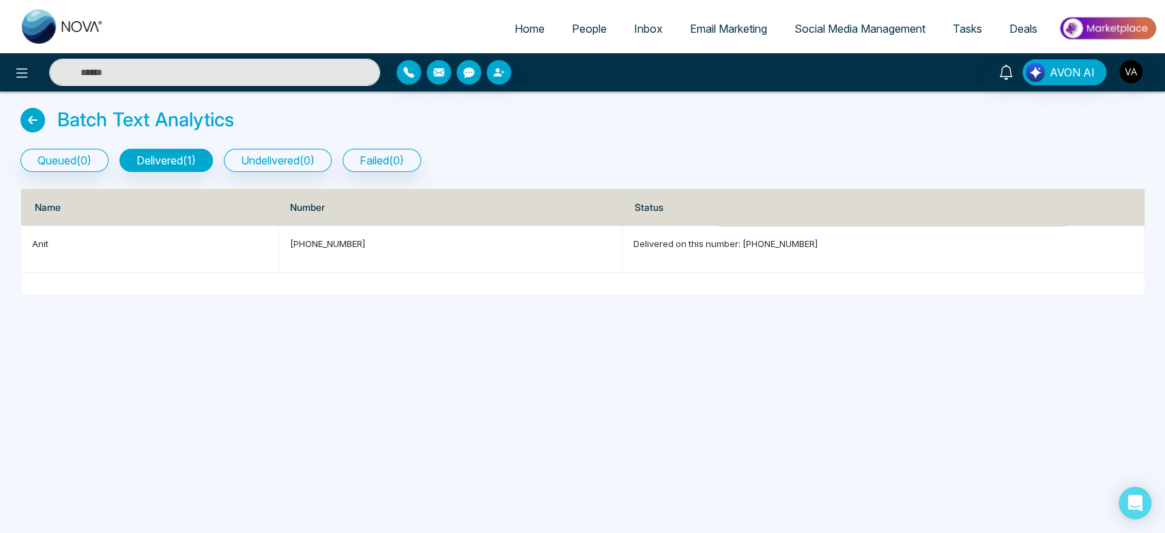
click at [31, 115] on icon at bounding box center [32, 120] width 25 height 25
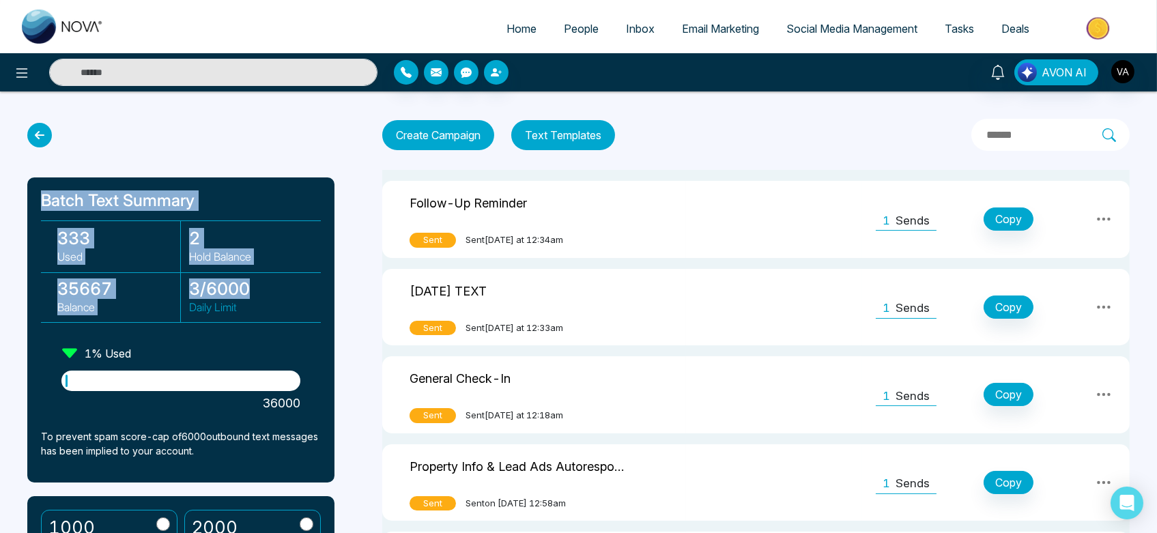
drag, startPoint x: 33, startPoint y: 192, endPoint x: 269, endPoint y: 297, distance: 257.9
click at [269, 297] on div "Batch Text Summary 333 Used 2 Hold Balance 35667 Balance 3 / 6000 Daily Limit 1…" at bounding box center [180, 329] width 307 height 305
click at [269, 297] on h3 "3 / 6000" at bounding box center [251, 288] width 124 height 20
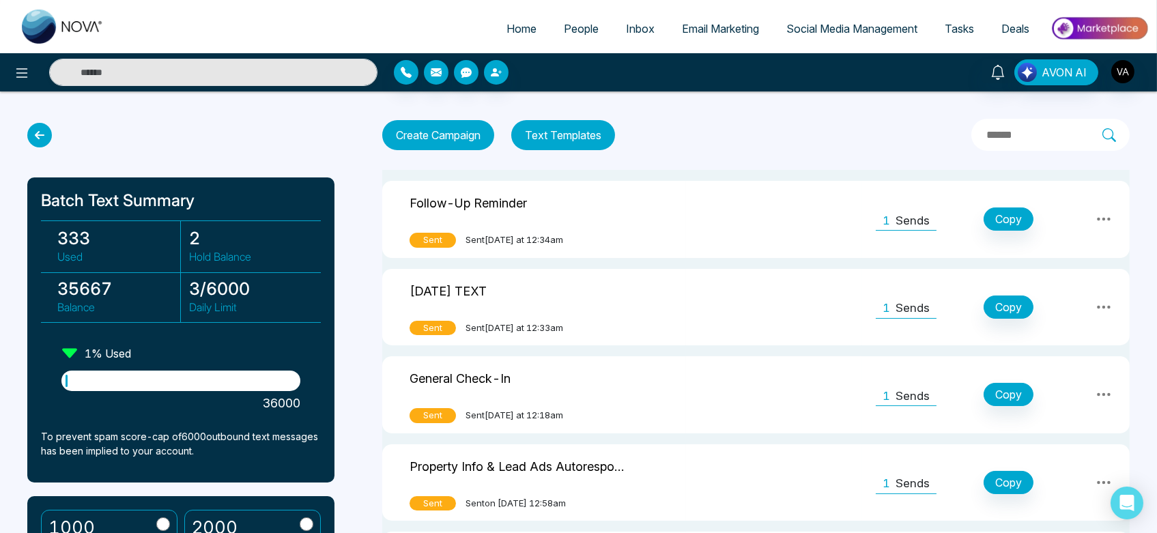
click at [912, 309] on p "Sends" at bounding box center [912, 309] width 34 height 18
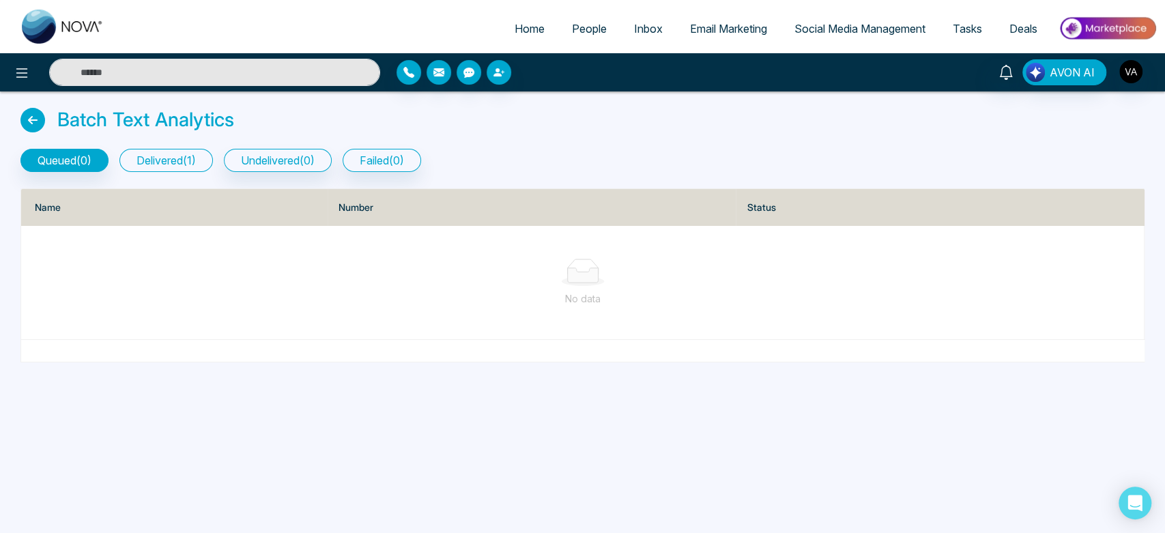
click at [165, 166] on button "delivered ( 1 )" at bounding box center [166, 160] width 94 height 23
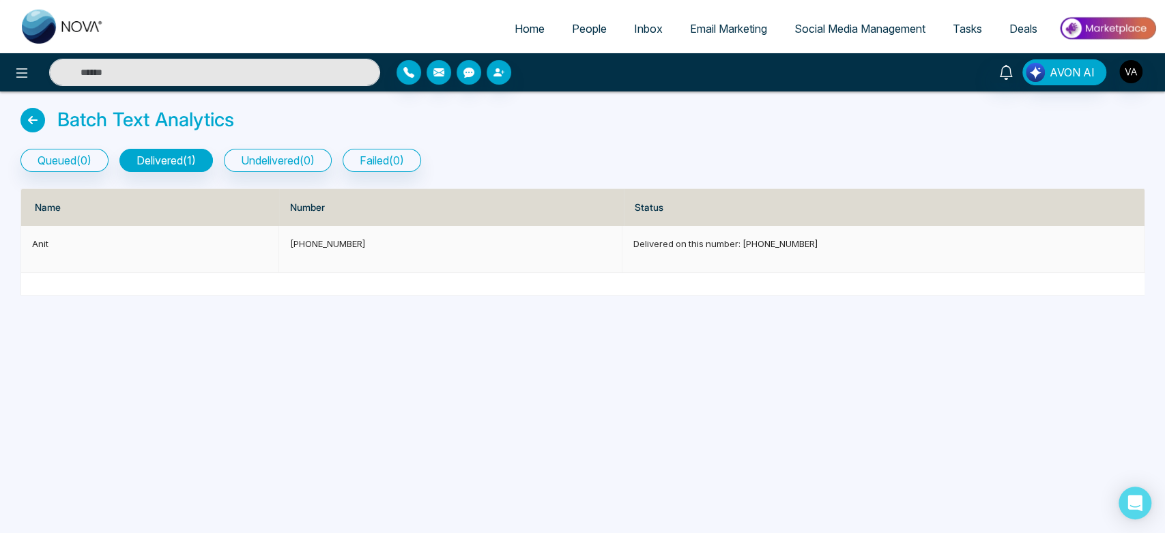
click at [677, 242] on p "Delivered on this number: [PHONE_NUMBER]" at bounding box center [883, 244] width 500 height 14
click at [31, 115] on icon at bounding box center [32, 120] width 25 height 25
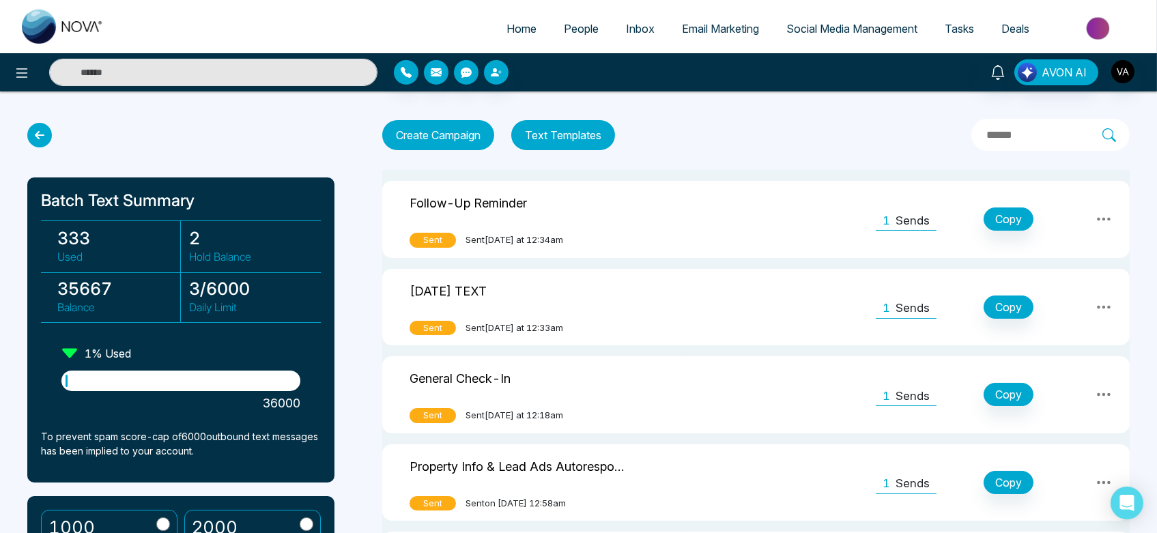
click at [37, 135] on icon at bounding box center [39, 135] width 25 height 25
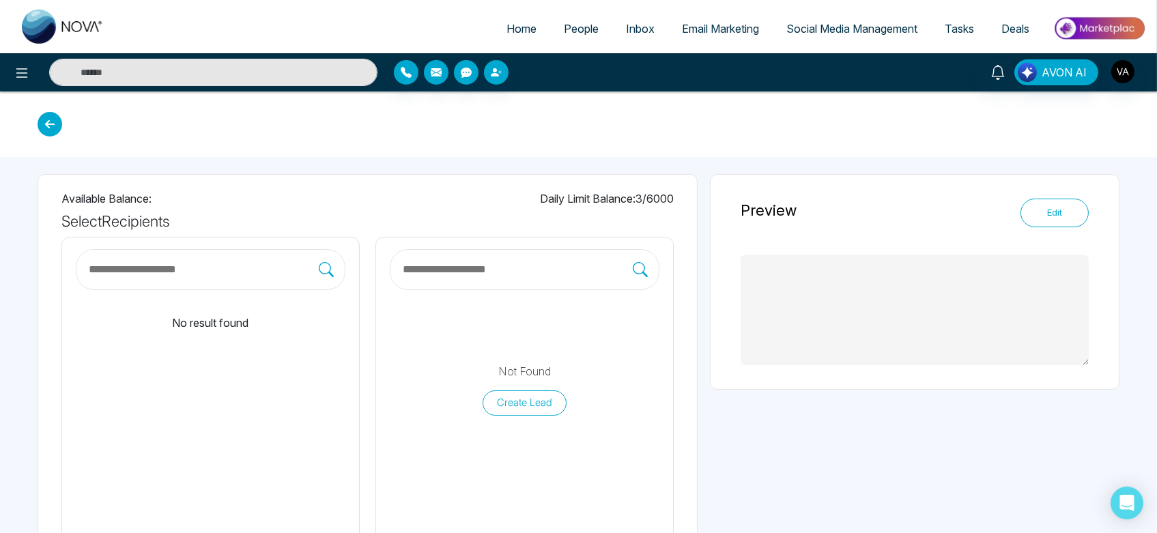
click at [51, 120] on icon at bounding box center [50, 124] width 25 height 25
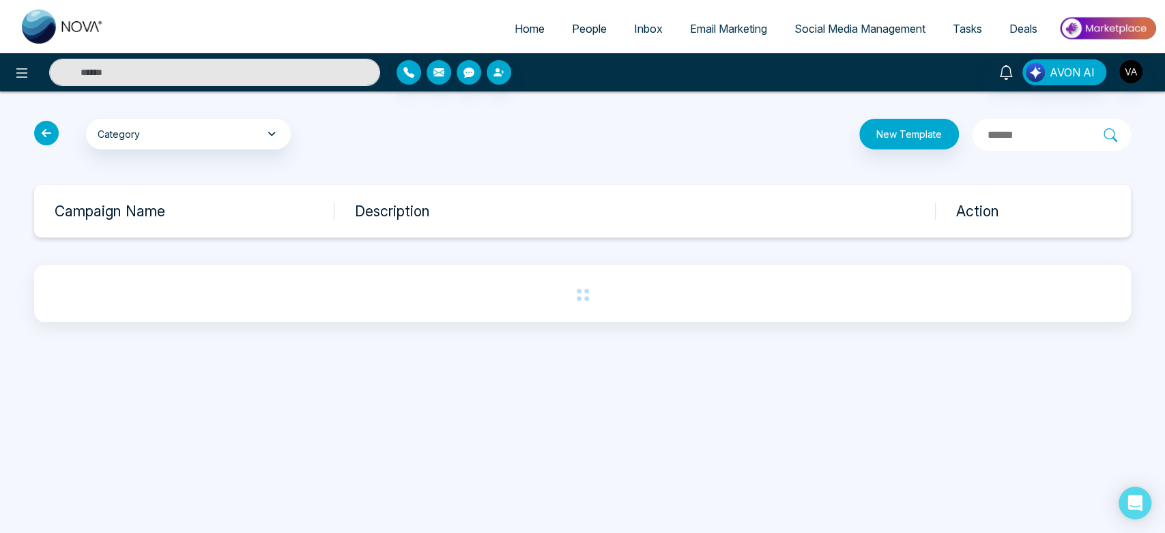
click at [48, 143] on icon at bounding box center [46, 133] width 25 height 25
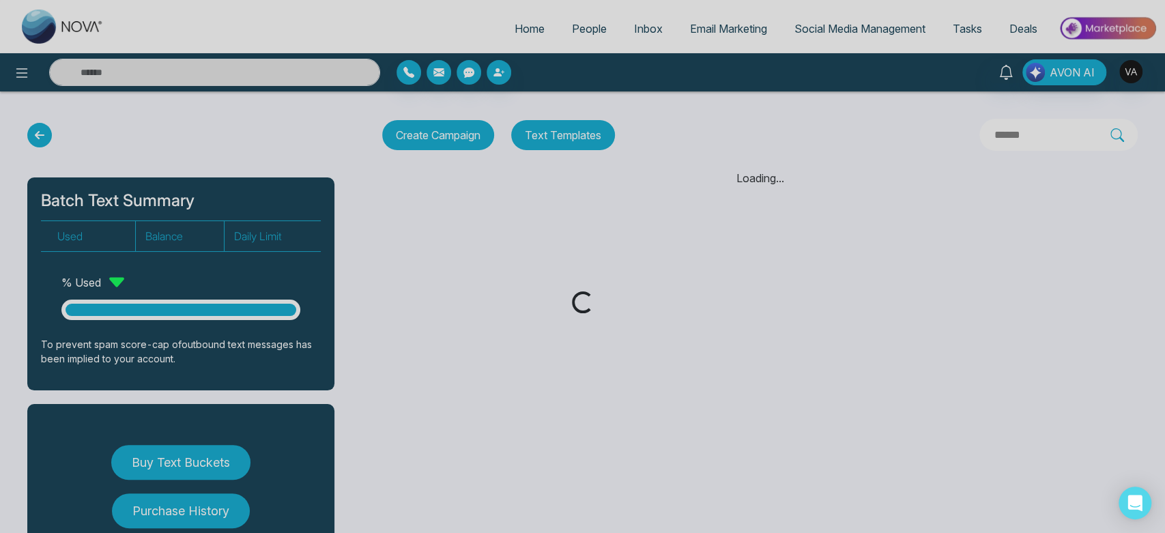
drag, startPoint x: 48, startPoint y: 143, endPoint x: 41, endPoint y: 141, distance: 8.0
click at [41, 141] on div "Loading..." at bounding box center [582, 266] width 1165 height 533
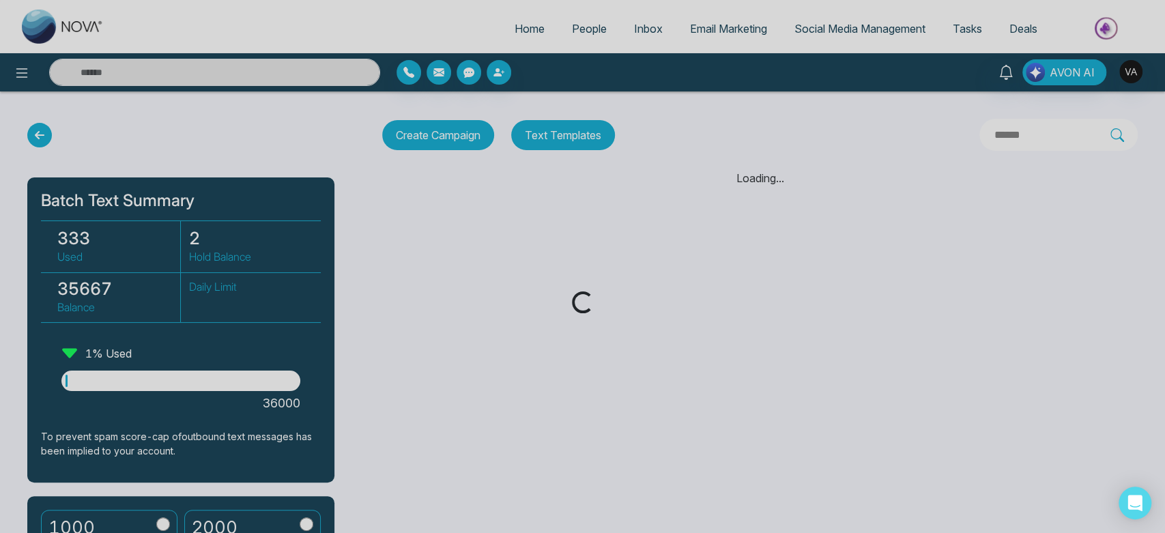
click at [41, 141] on div "Loading..." at bounding box center [582, 266] width 1165 height 533
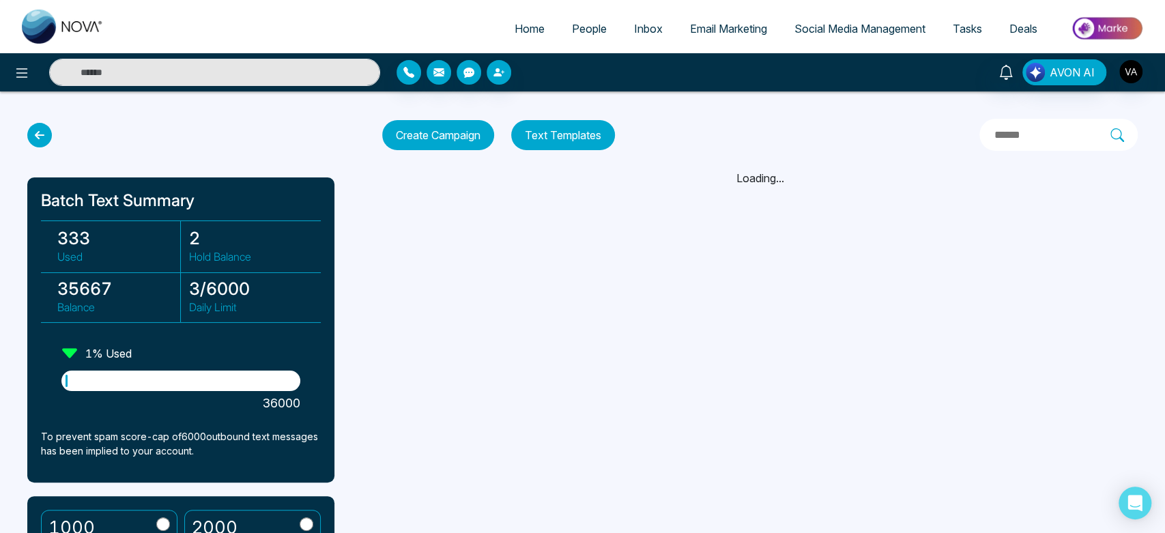
click at [38, 138] on icon at bounding box center [39, 135] width 25 height 25
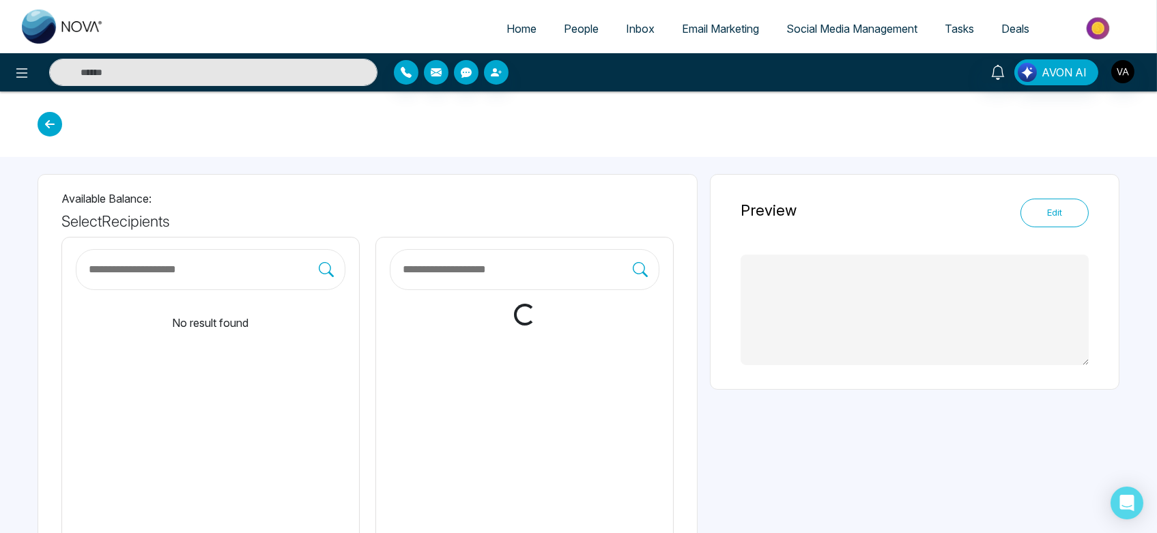
click at [38, 138] on div at bounding box center [578, 124] width 1157 height 66
click at [57, 121] on icon at bounding box center [50, 124] width 25 height 25
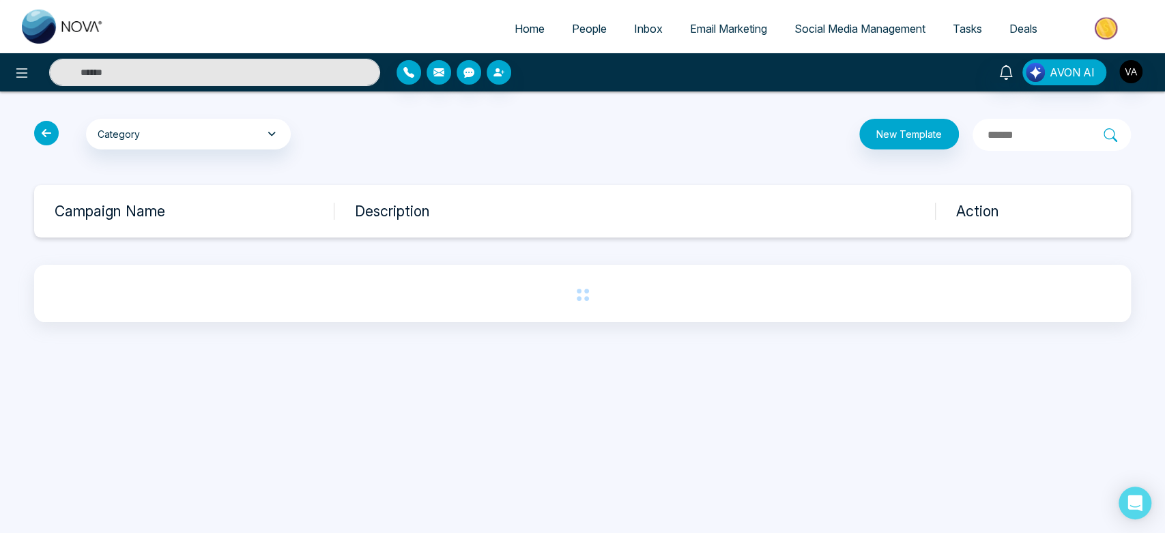
click at [52, 133] on icon at bounding box center [46, 133] width 25 height 25
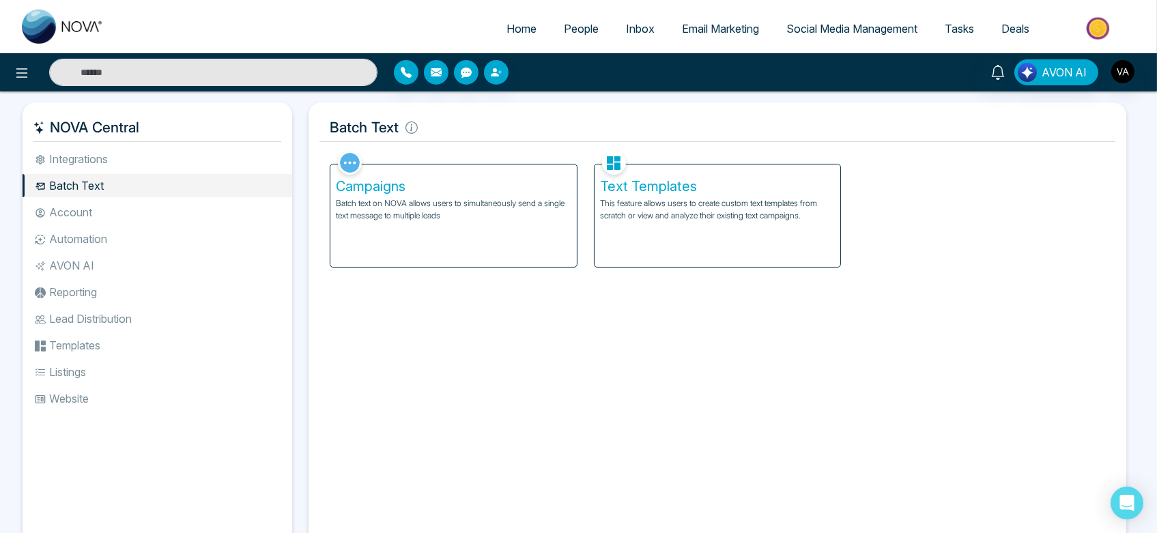
click at [118, 214] on li "Account" at bounding box center [158, 212] width 270 height 23
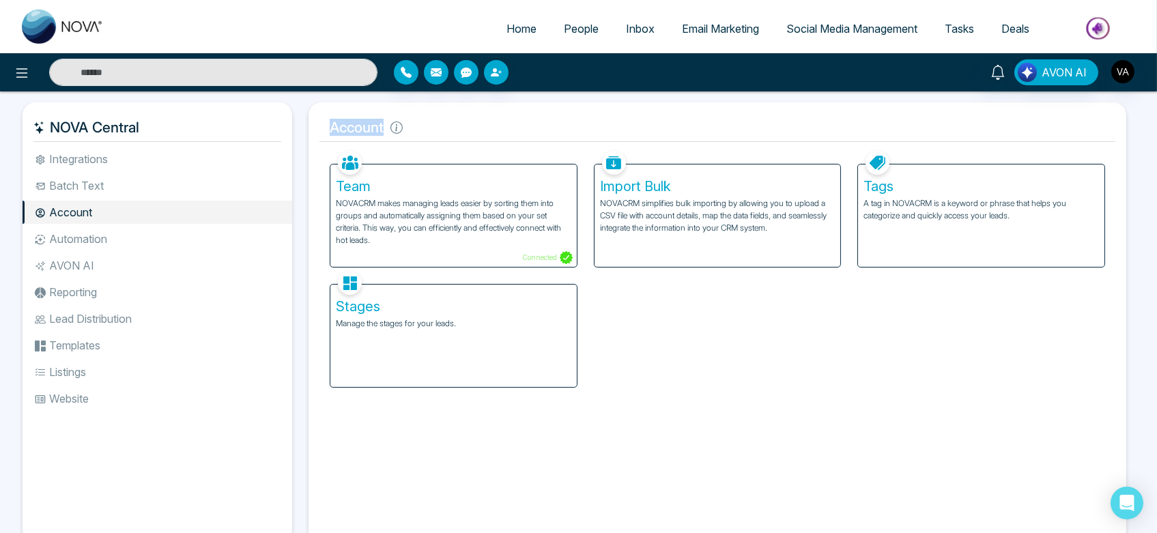
drag, startPoint x: 320, startPoint y: 124, endPoint x: 426, endPoint y: 130, distance: 105.9
click at [426, 130] on h5 "Account" at bounding box center [717, 127] width 796 height 29
drag, startPoint x: 331, startPoint y: 126, endPoint x: 437, endPoint y: 125, distance: 106.5
click at [437, 125] on h5 "Account" at bounding box center [717, 127] width 796 height 29
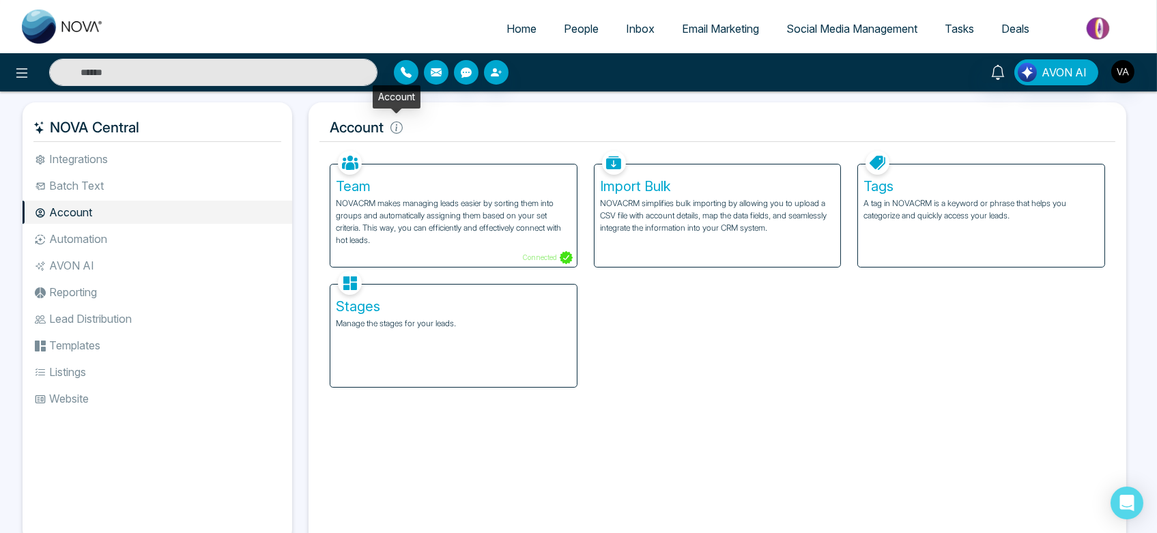
click at [393, 125] on icon at bounding box center [396, 127] width 12 height 12
drag, startPoint x: 320, startPoint y: 127, endPoint x: 422, endPoint y: 128, distance: 102.4
click at [422, 128] on h5 "Account" at bounding box center [717, 127] width 796 height 29
click at [397, 124] on icon at bounding box center [396, 127] width 12 height 12
click at [106, 235] on li "Automation" at bounding box center [158, 238] width 270 height 23
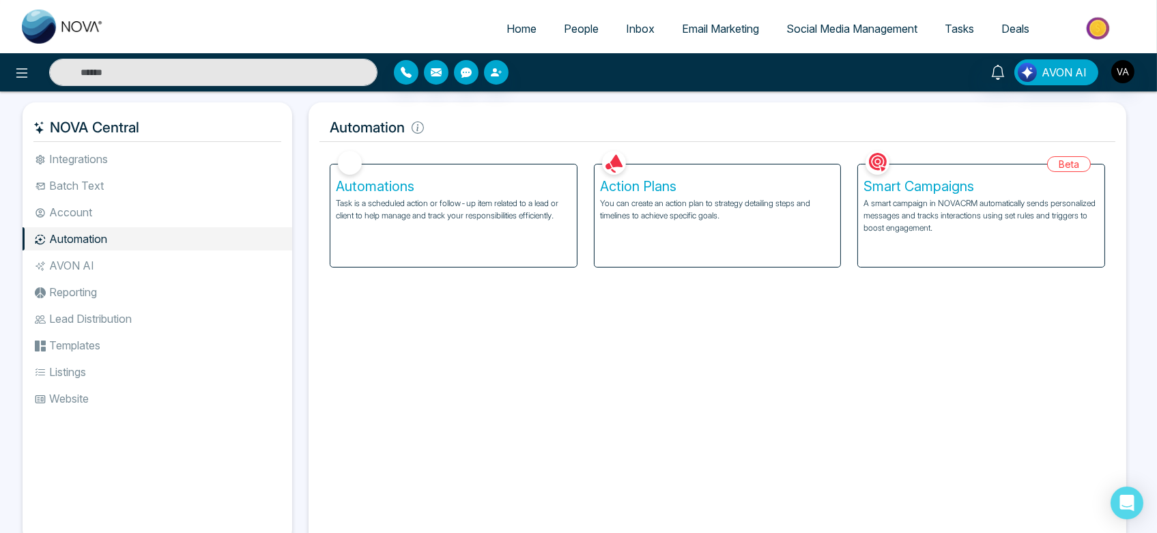
click at [104, 289] on li "Reporting" at bounding box center [158, 292] width 270 height 23
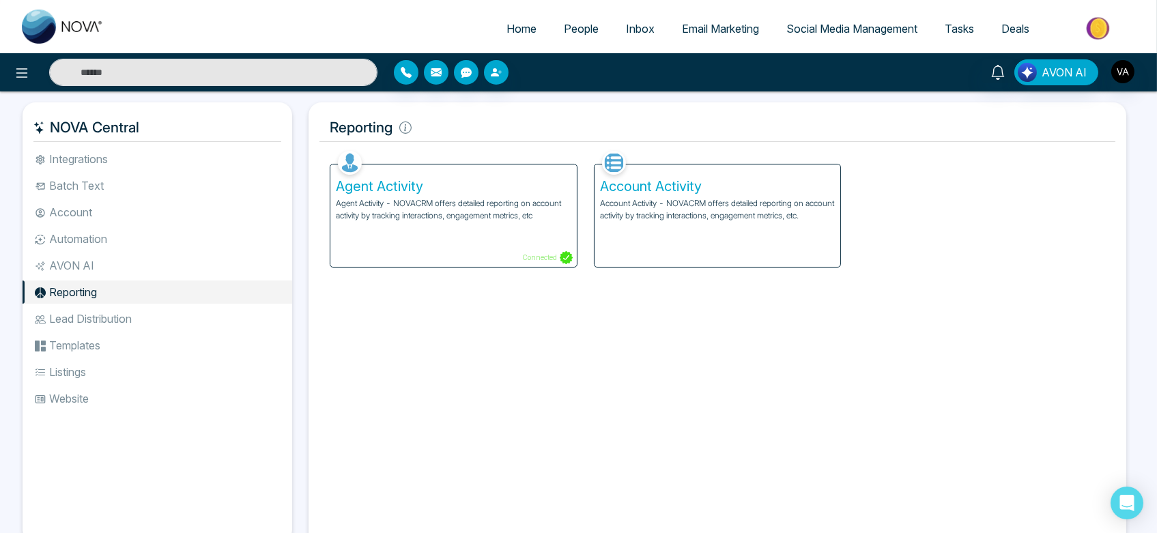
click at [114, 310] on li "Lead Distribution" at bounding box center [158, 318] width 270 height 23
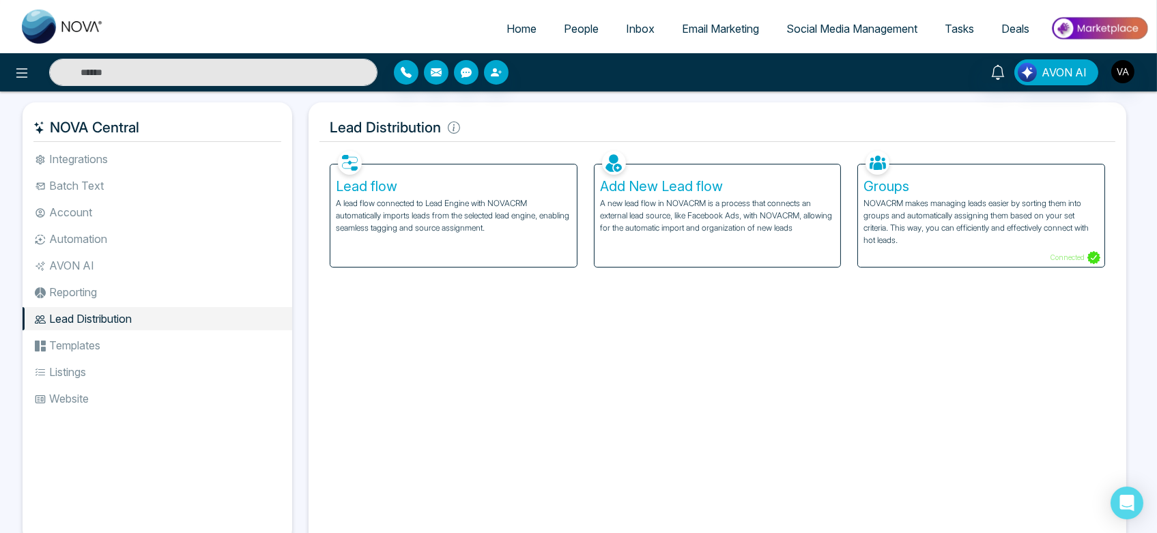
click at [119, 332] on ul "Integrations Batch Text Account Automation AVON AI Reporting Lead Distribution …" at bounding box center [158, 333] width 270 height 373
click at [121, 343] on li "Templates" at bounding box center [158, 345] width 270 height 23
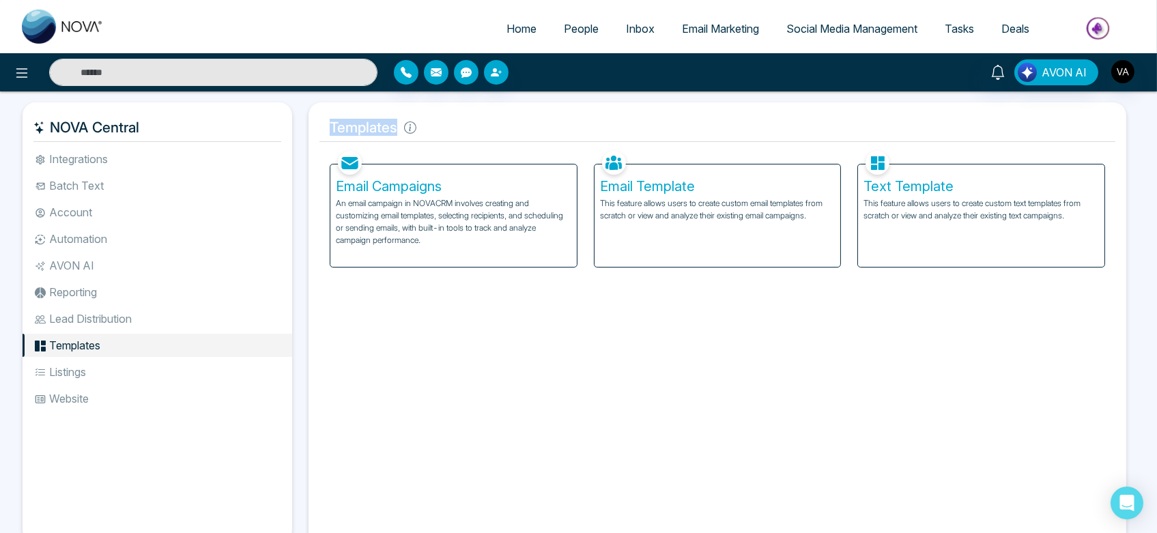
drag, startPoint x: 333, startPoint y: 127, endPoint x: 464, endPoint y: 128, distance: 131.0
click at [464, 128] on h5 "Templates" at bounding box center [717, 127] width 796 height 29
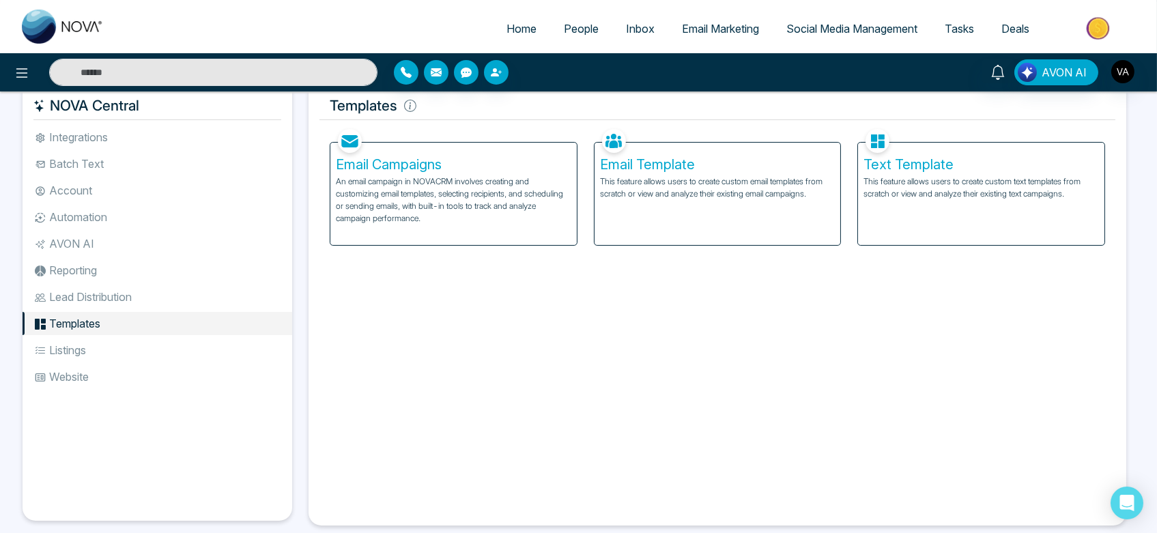
scroll to position [24, 0]
click at [866, 190] on p "This feature allows users to create custom text templates from scratch or view …" at bounding box center [980, 185] width 235 height 25
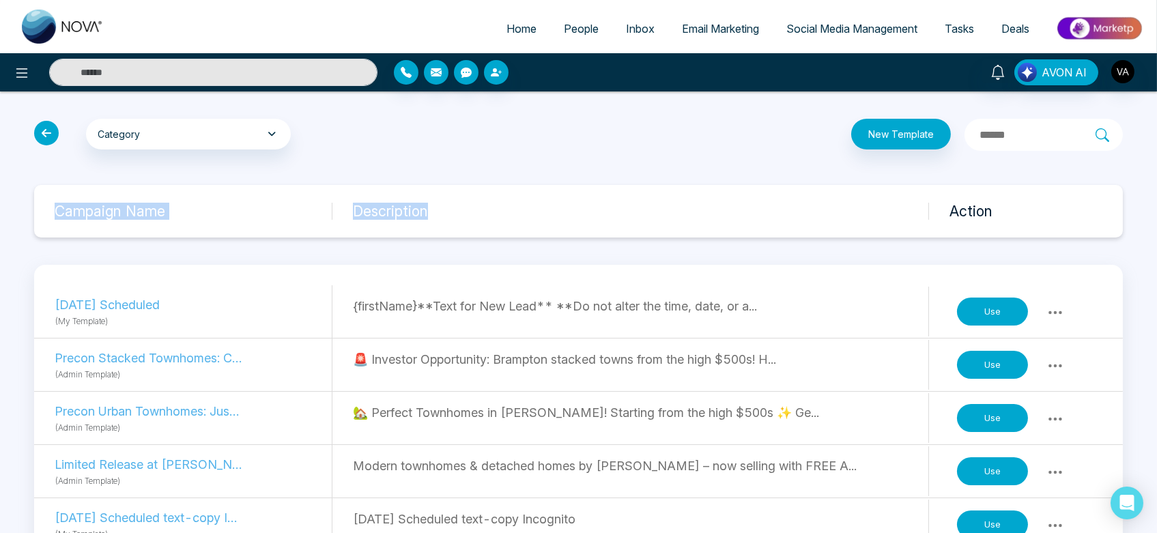
drag, startPoint x: 50, startPoint y: 209, endPoint x: 523, endPoint y: 195, distance: 473.9
click at [523, 195] on div "Campaign Name Description Action" at bounding box center [578, 211] width 1089 height 53
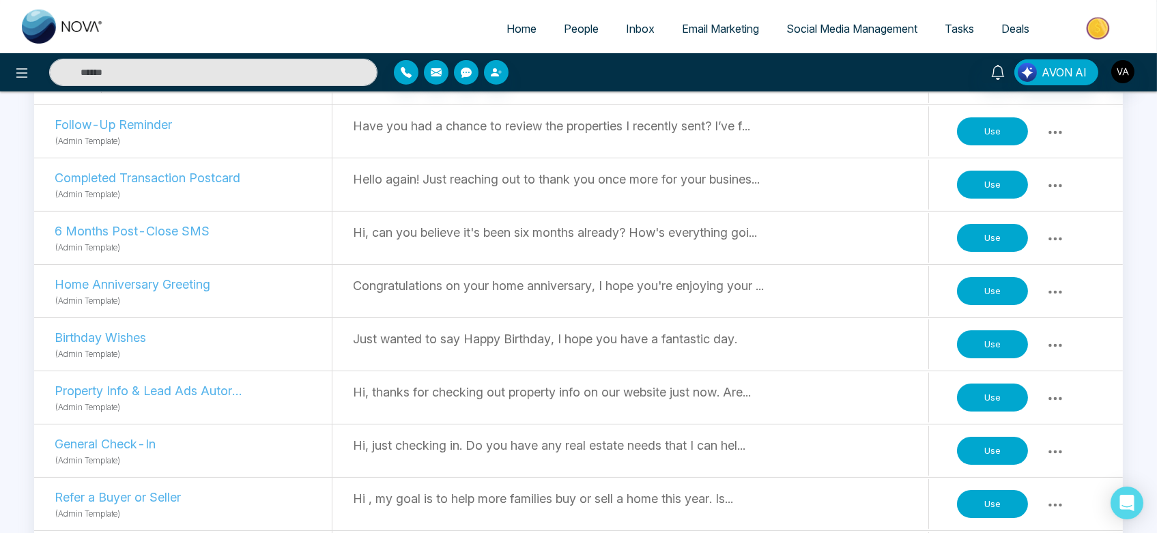
scroll to position [609, 0]
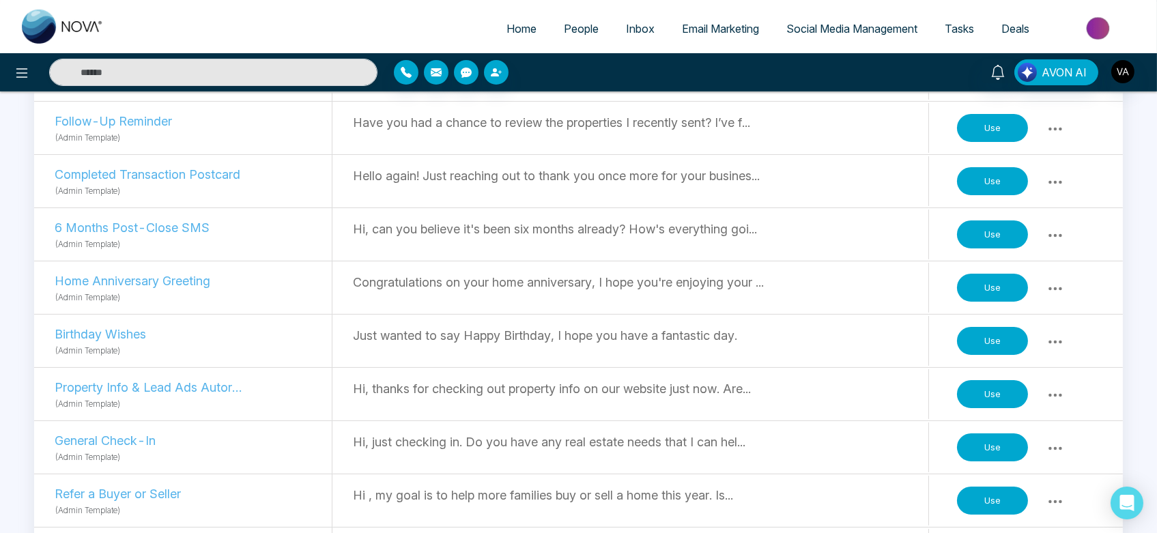
click at [977, 329] on button "Use" at bounding box center [992, 341] width 71 height 29
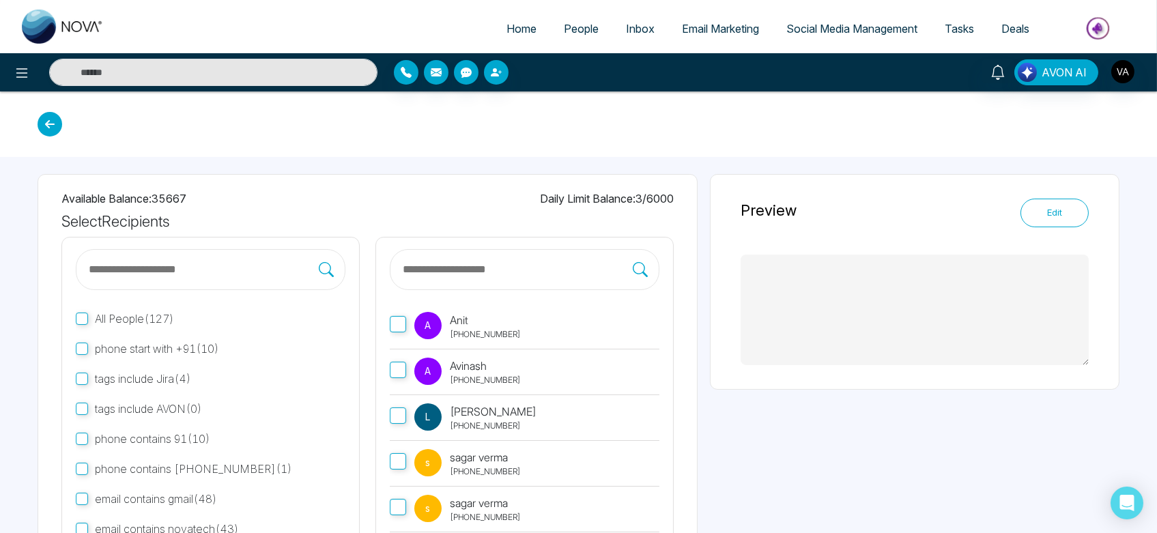
type textarea "**********"
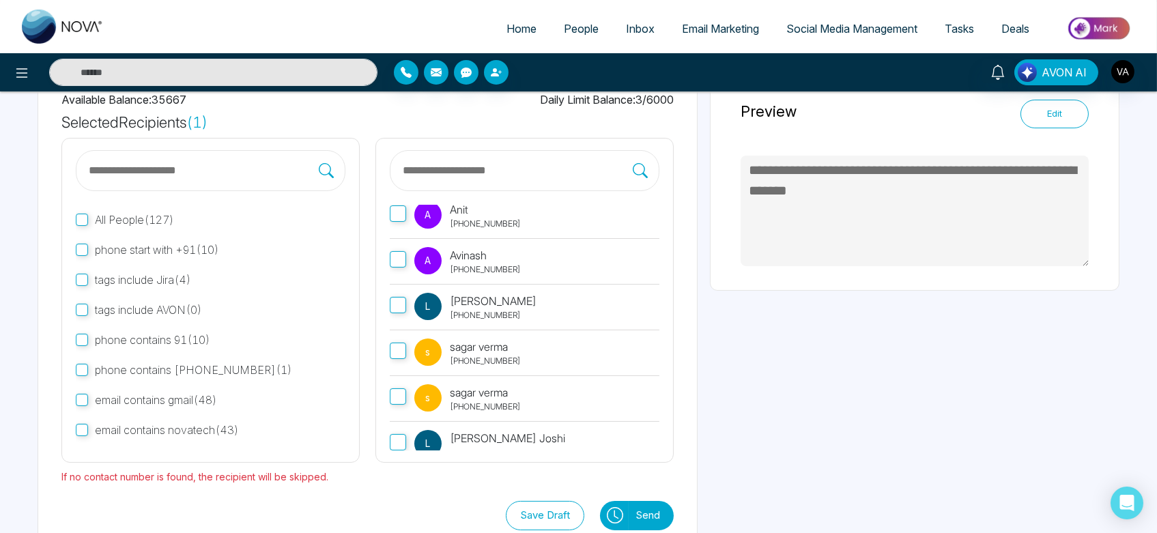
scroll to position [128, 0]
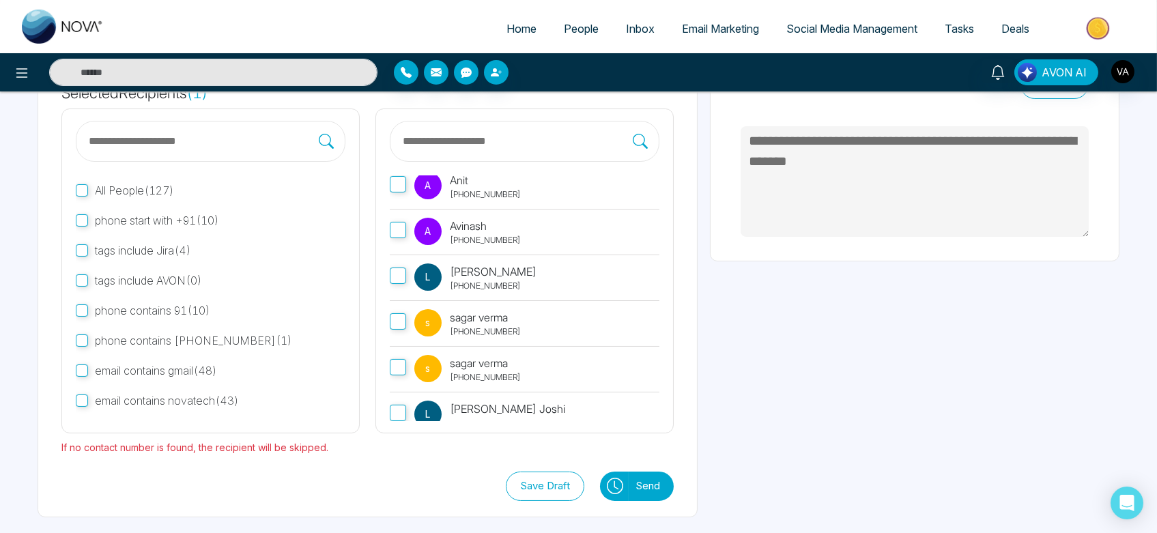
click at [647, 482] on button "Send" at bounding box center [651, 486] width 45 height 29
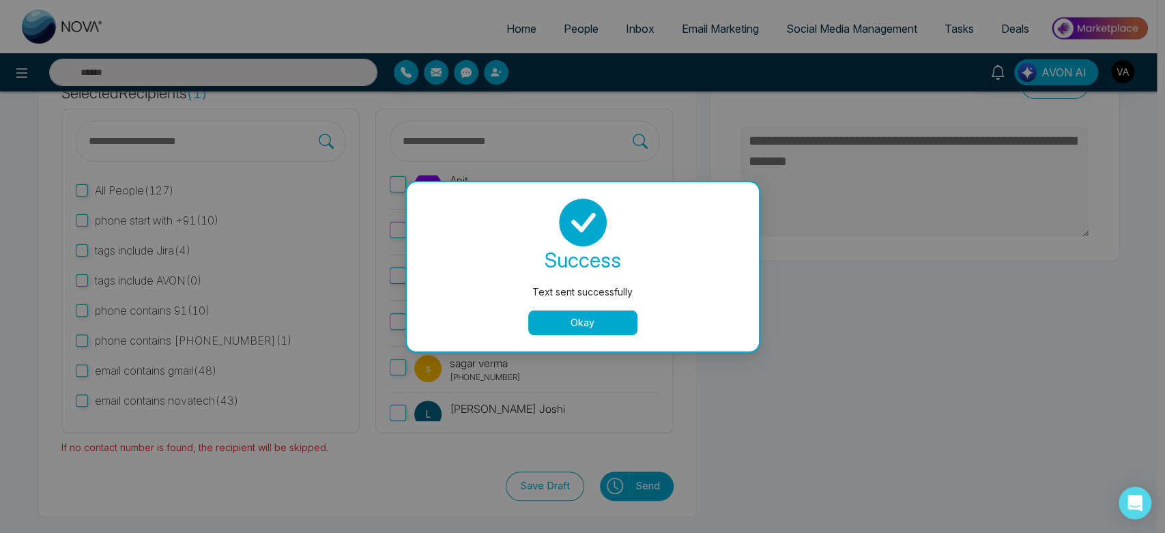
click at [592, 323] on button "Okay" at bounding box center [582, 323] width 109 height 25
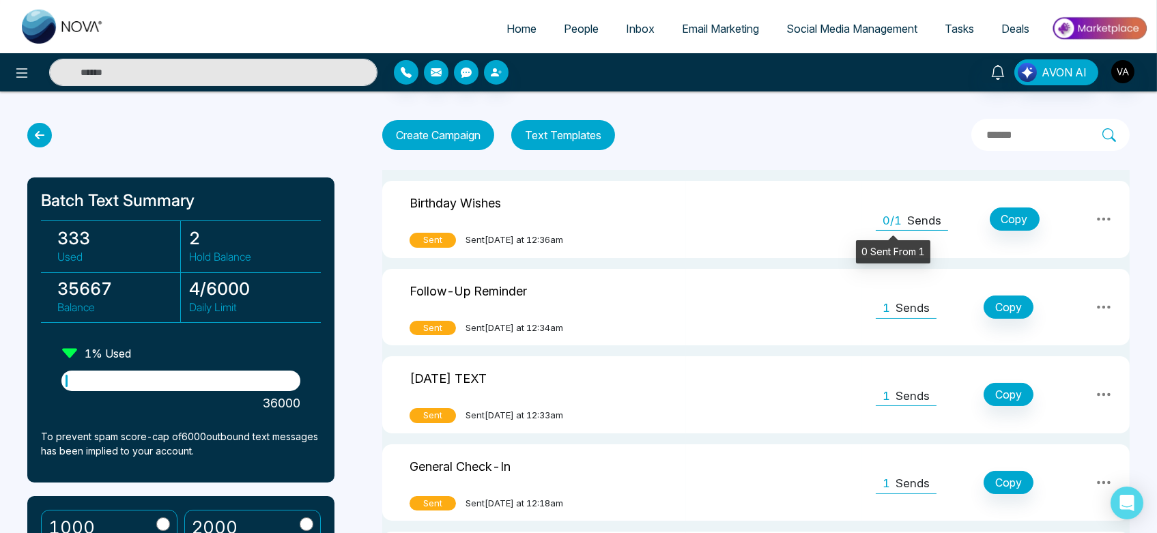
click at [890, 218] on span "0/1" at bounding box center [891, 221] width 19 height 18
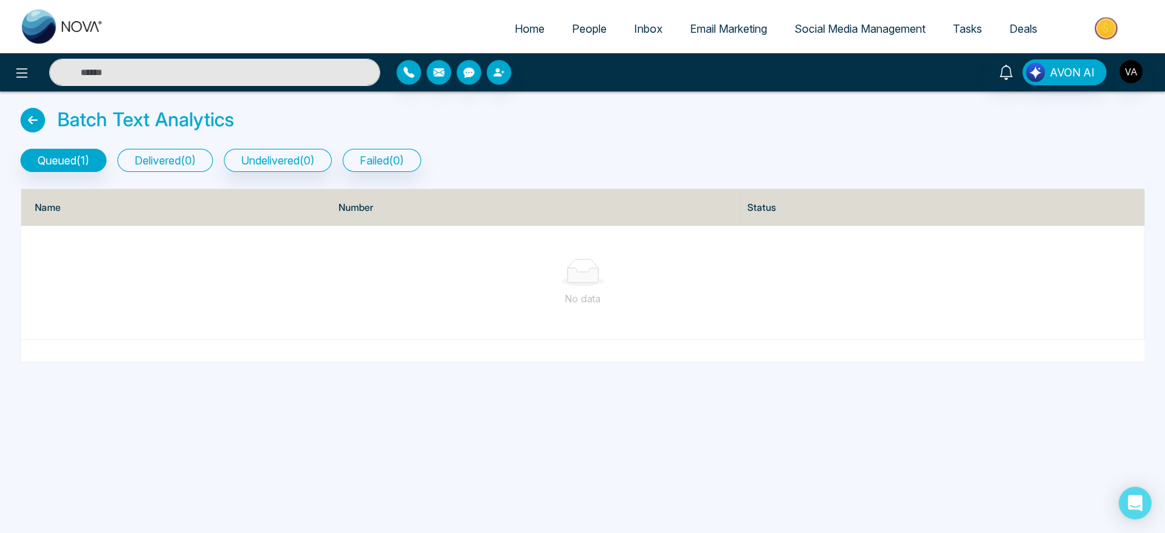
click at [171, 163] on button "delivered ( 0 )" at bounding box center [165, 160] width 96 height 23
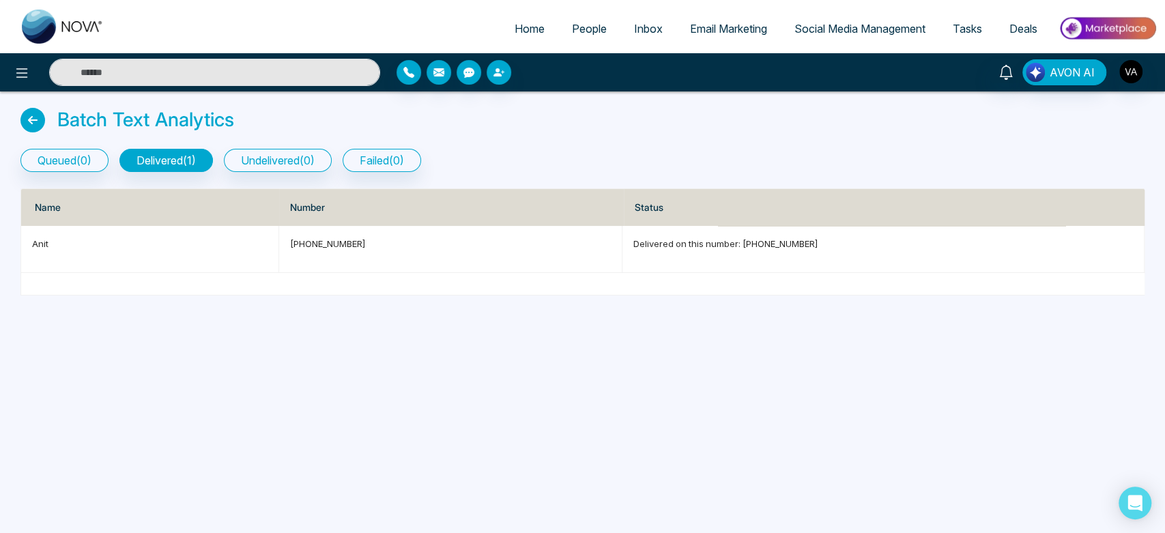
click at [34, 114] on icon at bounding box center [32, 120] width 25 height 25
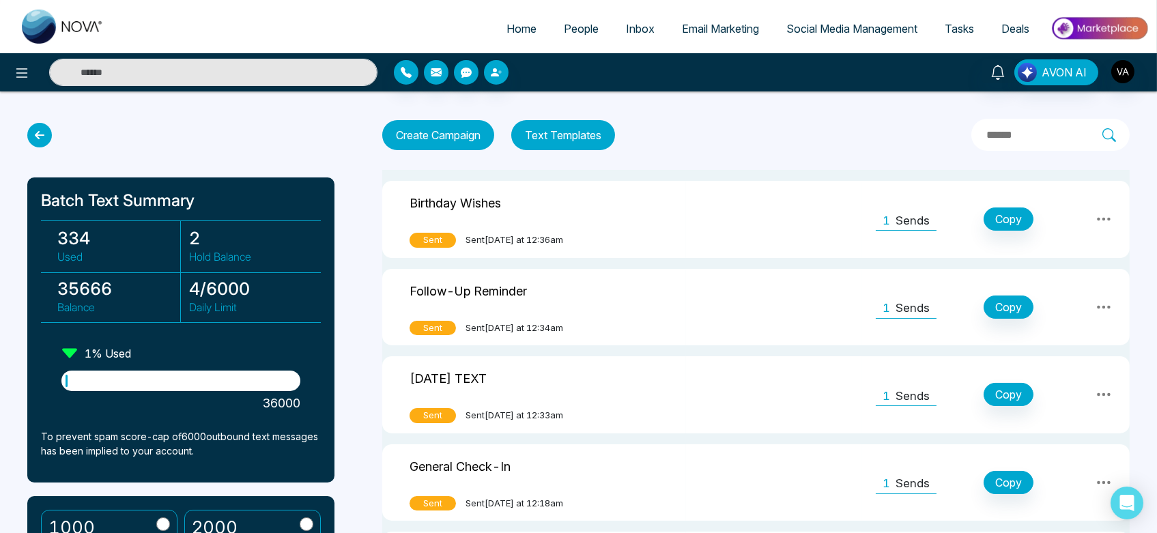
click at [995, 130] on input "text" at bounding box center [1043, 135] width 117 height 18
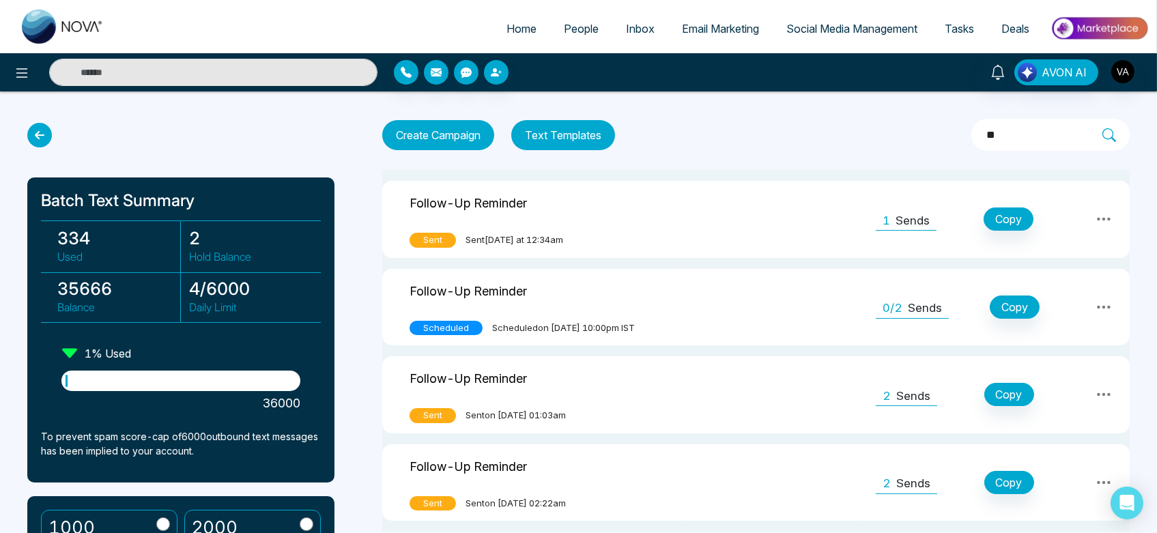
type input "*"
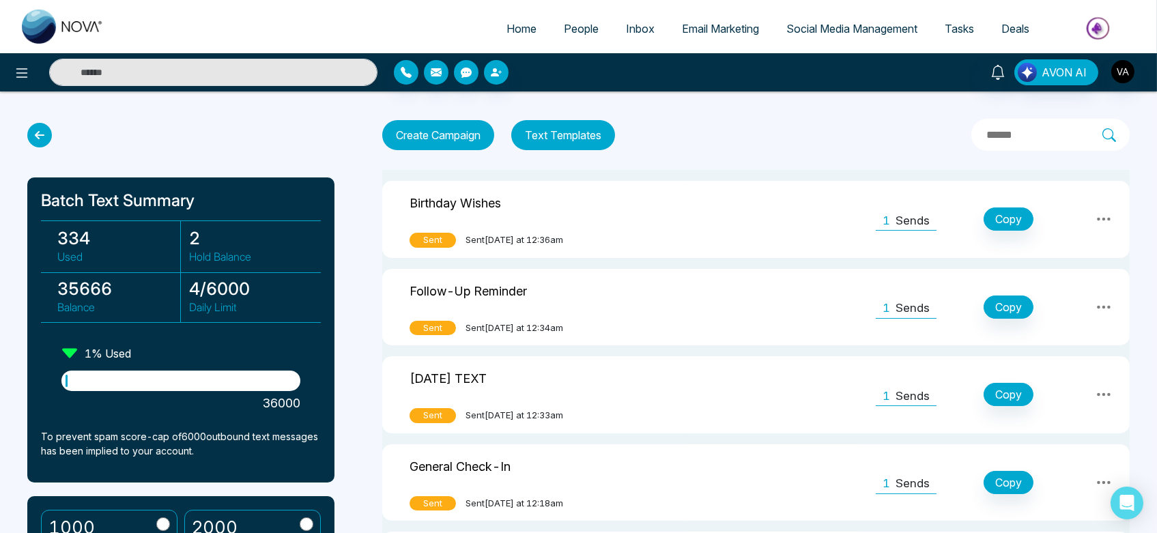
click at [40, 130] on icon at bounding box center [39, 135] width 25 height 25
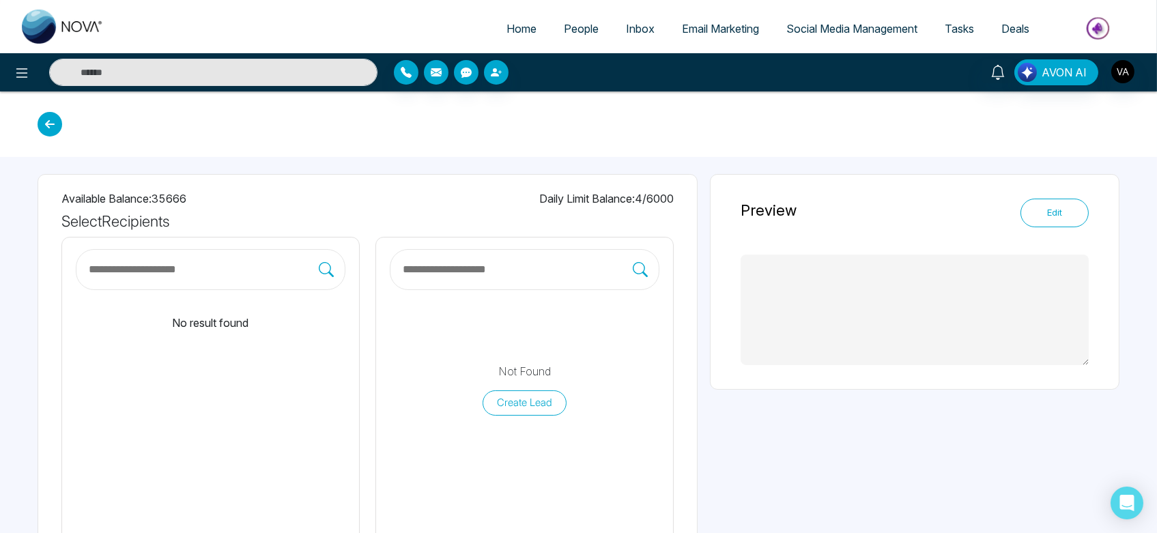
type textarea "**********"
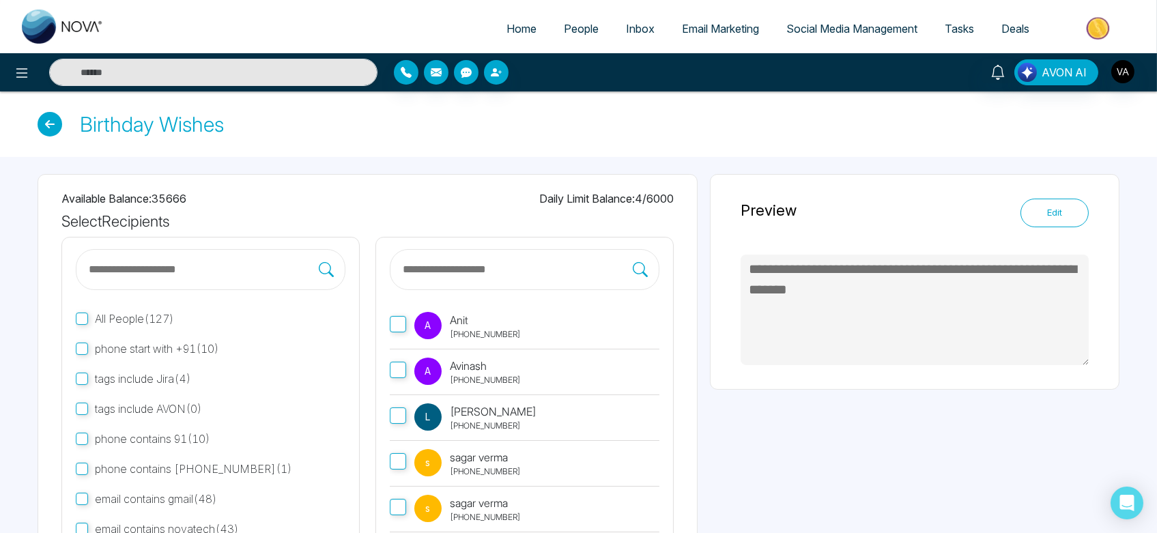
click at [513, 20] on link "Home" at bounding box center [521, 29] width 57 height 26
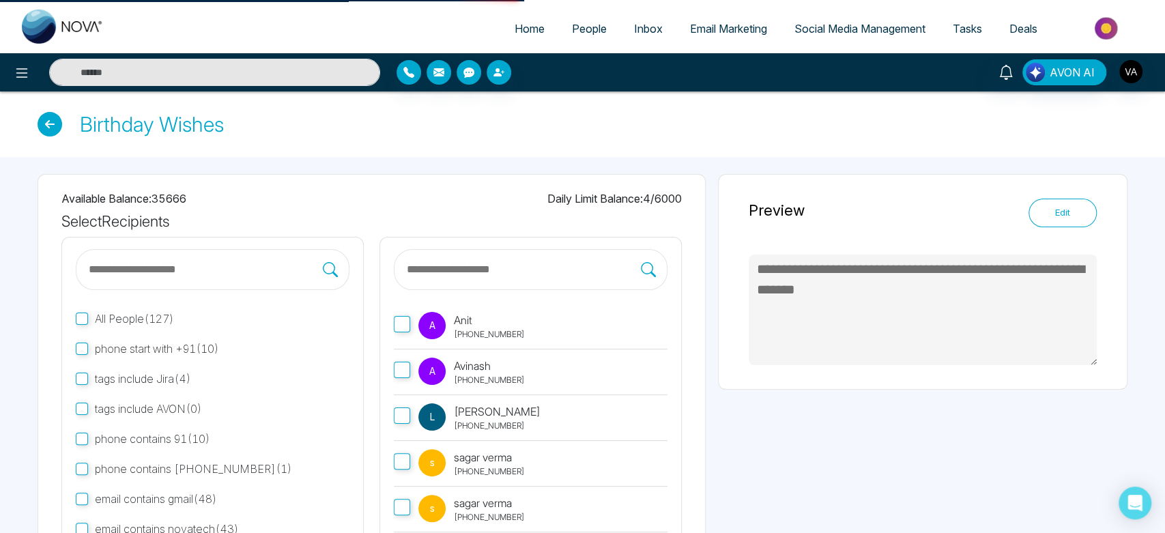
select select "*"
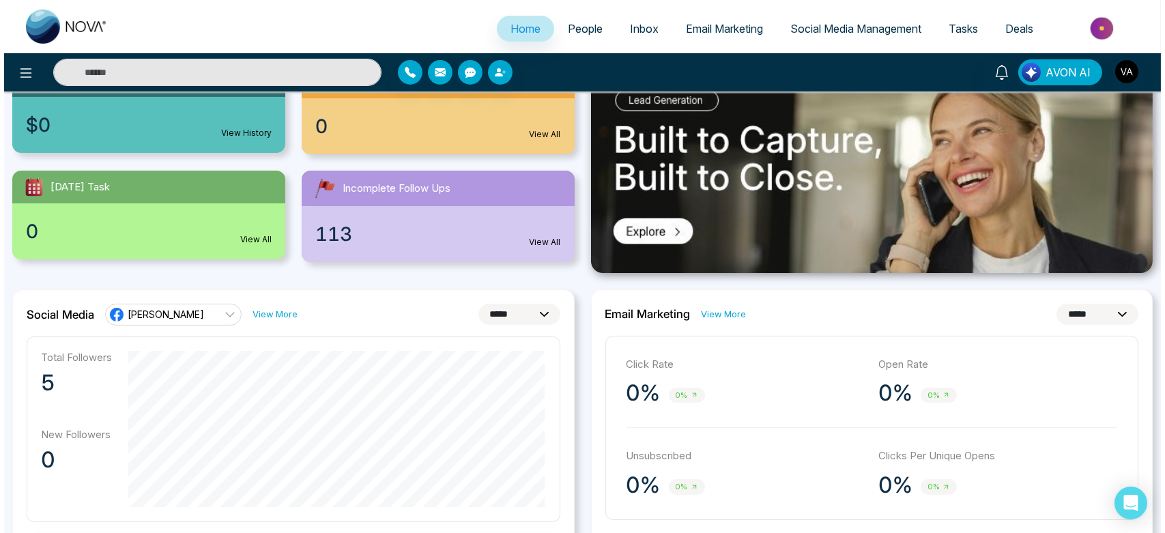
scroll to position [182, 0]
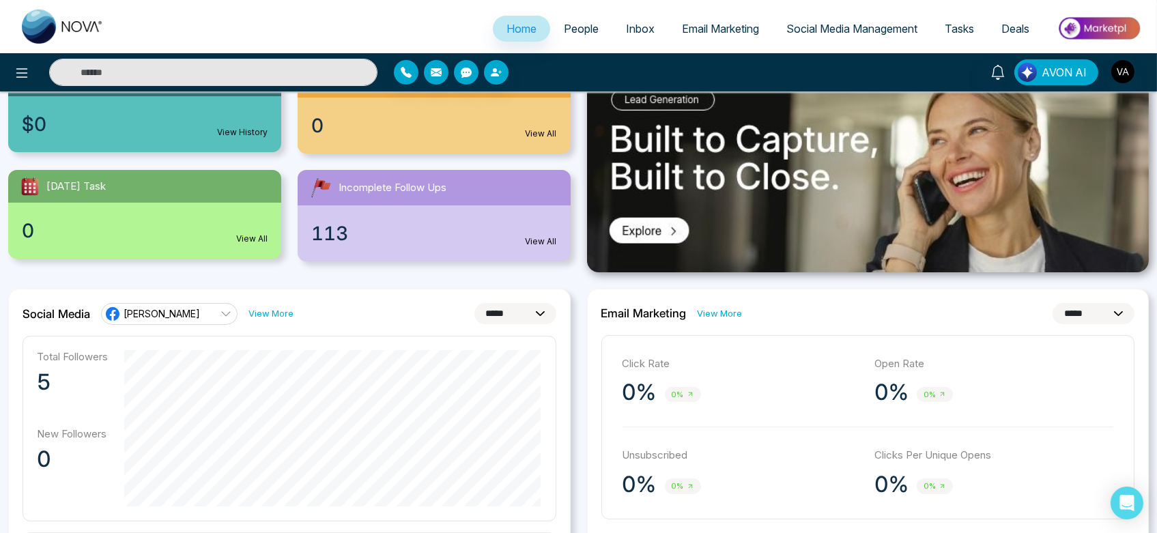
click at [197, 319] on link "[PERSON_NAME]" at bounding box center [169, 314] width 137 height 22
click at [23, 68] on icon at bounding box center [22, 73] width 12 height 10
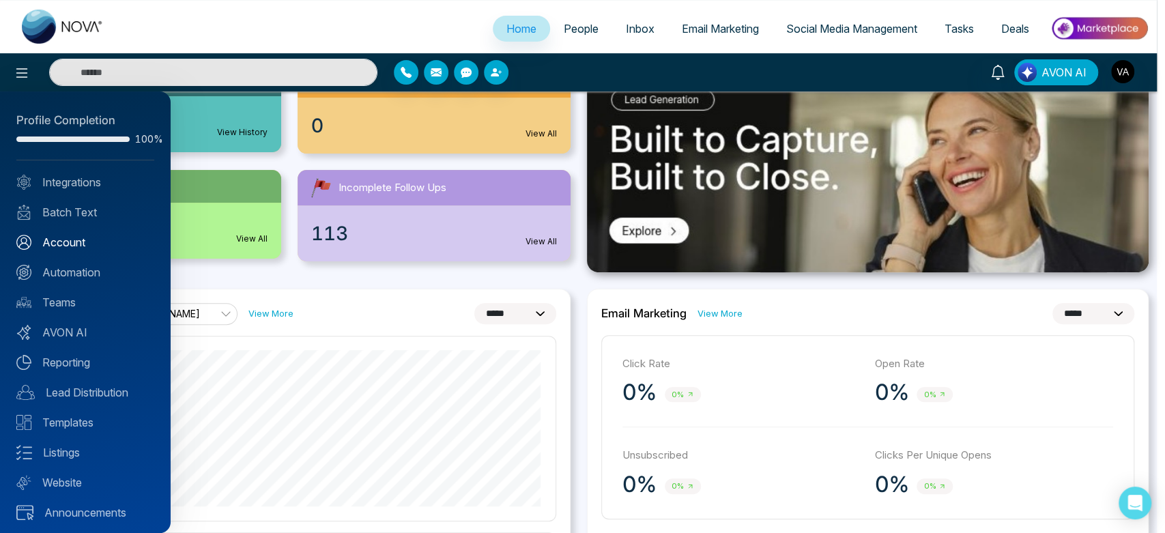
scroll to position [3, 0]
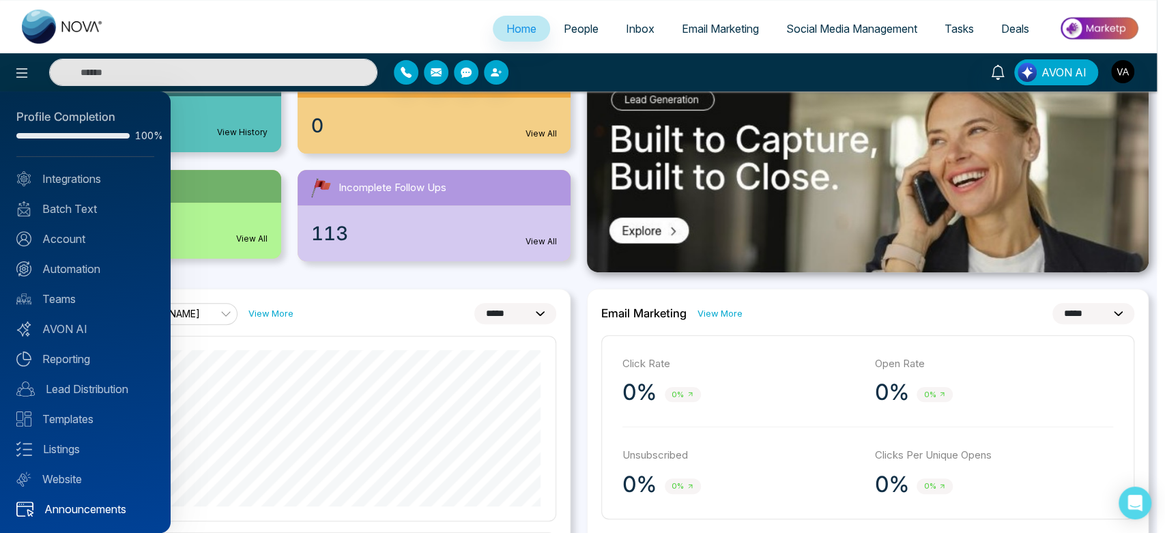
click at [71, 507] on link "Announcements" at bounding box center [85, 509] width 138 height 16
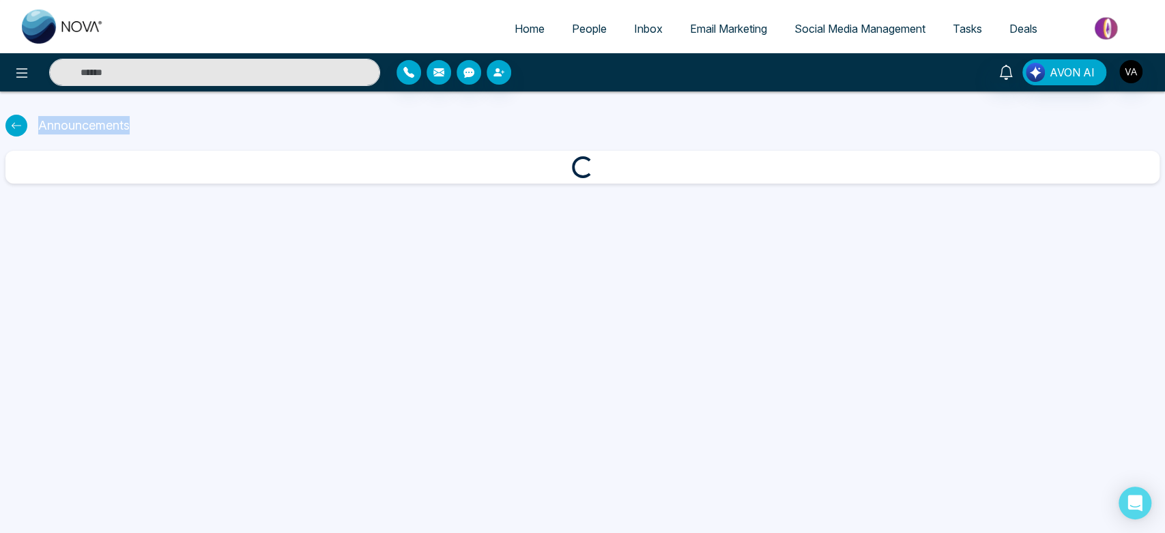
drag, startPoint x: 38, startPoint y: 119, endPoint x: 167, endPoint y: 124, distance: 129.8
click at [167, 124] on div "Announcements" at bounding box center [582, 125] width 1154 height 29
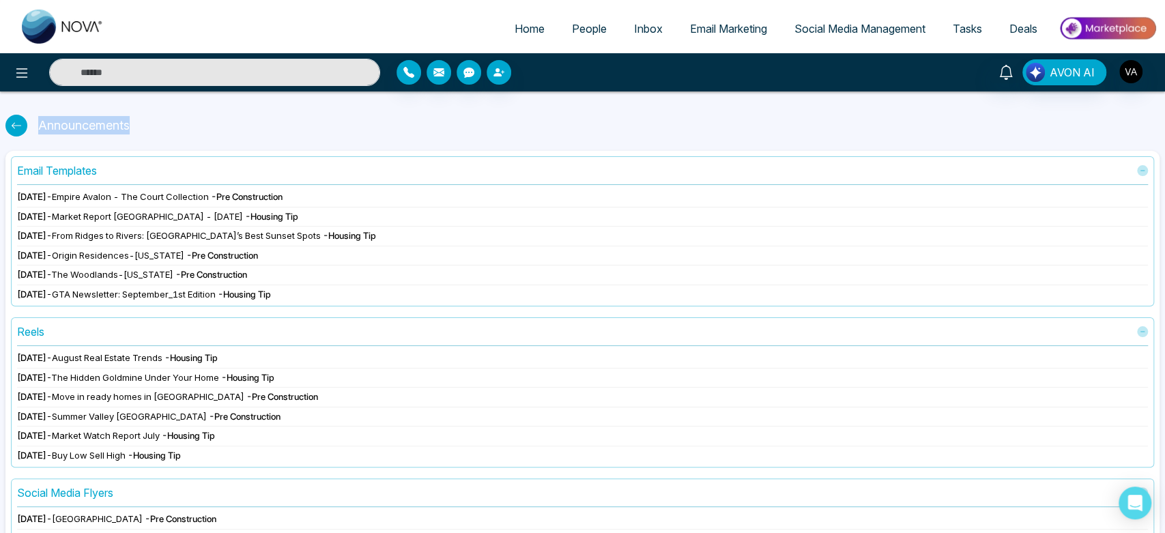
click at [167, 124] on div "Announcements" at bounding box center [582, 125] width 1154 height 29
click at [10, 127] on div at bounding box center [16, 126] width 22 height 22
select select "*"
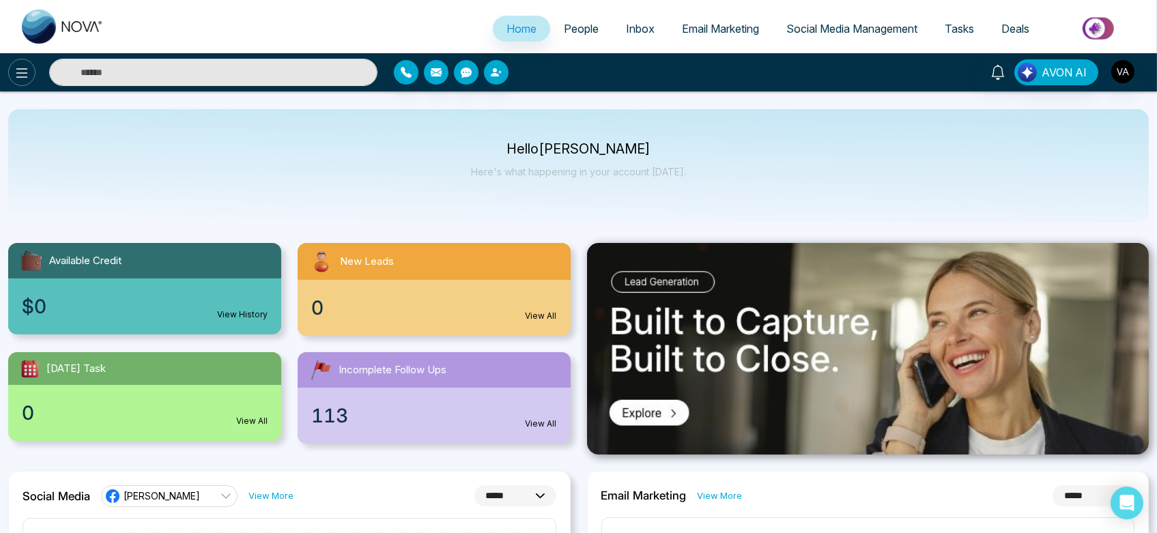
click at [20, 62] on button at bounding box center [21, 72] width 27 height 27
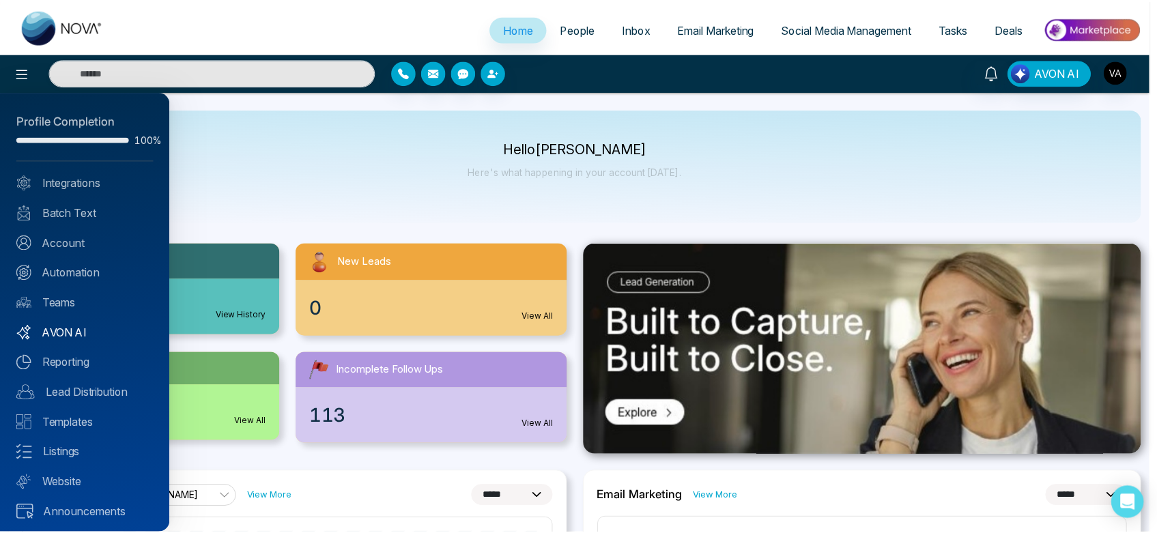
scroll to position [3, 0]
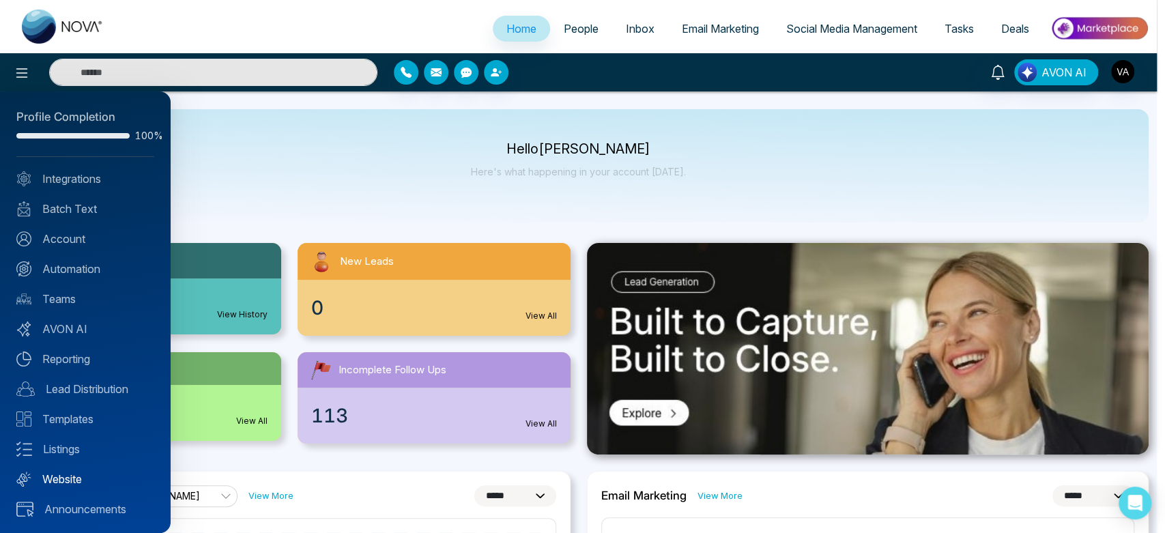
click at [87, 478] on link "Website" at bounding box center [85, 479] width 138 height 16
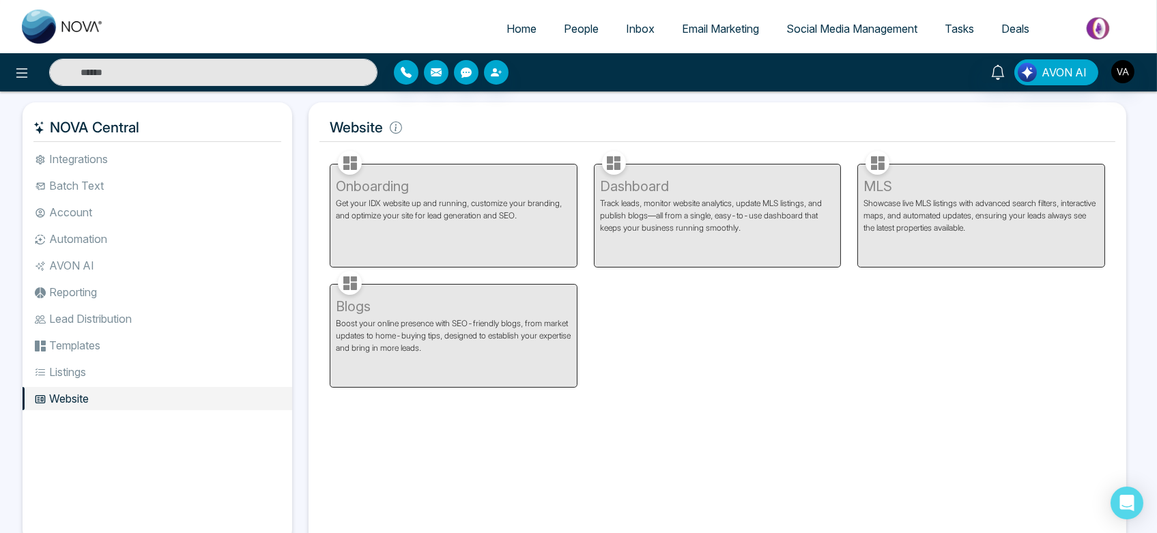
click at [114, 381] on li "Listings" at bounding box center [158, 371] width 270 height 23
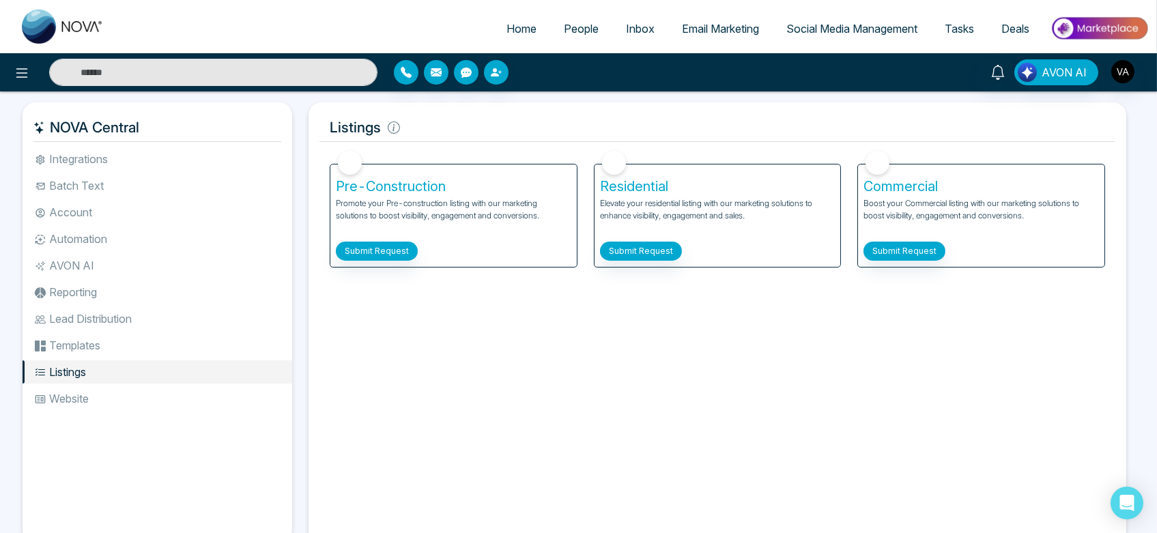
click at [101, 345] on li "Templates" at bounding box center [158, 345] width 270 height 23
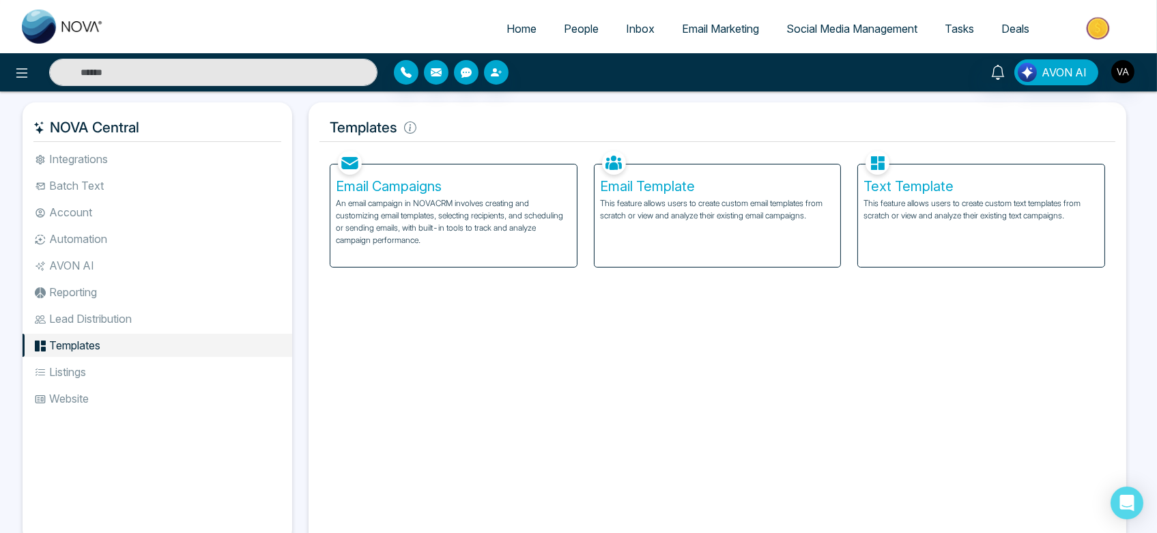
click at [468, 130] on h5 "Templates" at bounding box center [717, 127] width 796 height 29
click at [130, 324] on li "Lead Distribution" at bounding box center [158, 318] width 270 height 23
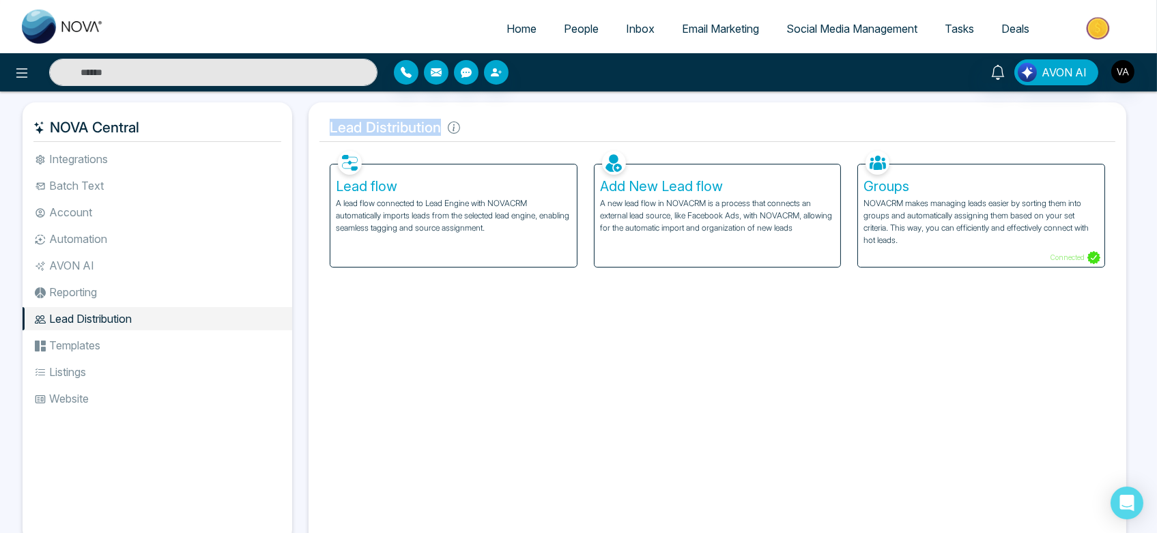
drag, startPoint x: 328, startPoint y: 126, endPoint x: 523, endPoint y: 121, distance: 195.3
click at [523, 121] on h5 "Lead Distribution" at bounding box center [717, 127] width 796 height 29
drag, startPoint x: 328, startPoint y: 124, endPoint x: 521, endPoint y: 124, distance: 193.8
click at [521, 124] on h5 "Lead Distribution" at bounding box center [717, 127] width 796 height 29
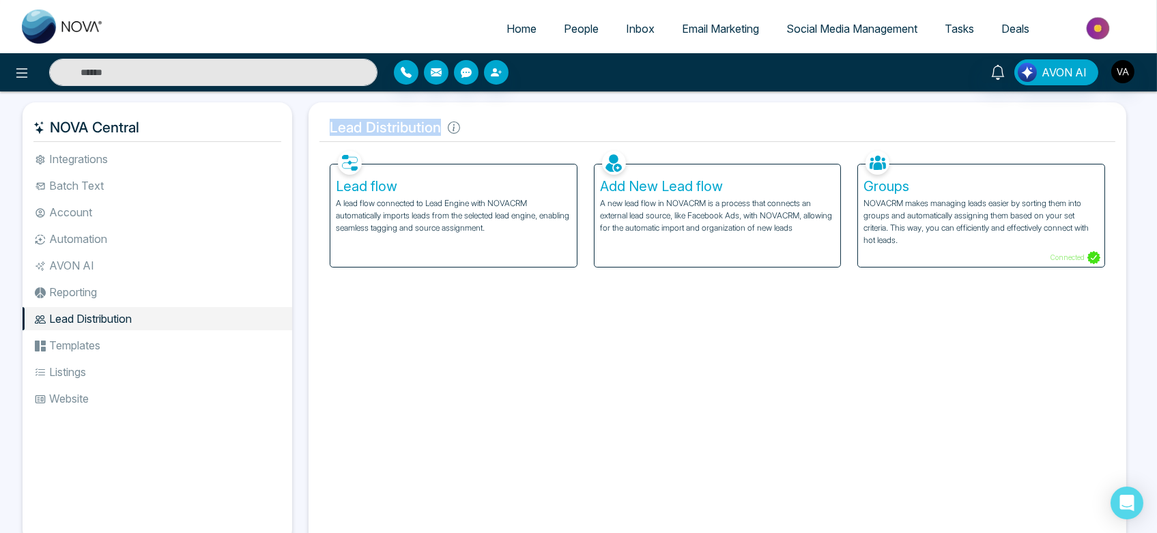
click at [521, 124] on h5 "Lead Distribution" at bounding box center [717, 127] width 796 height 29
click at [107, 298] on li "Reporting" at bounding box center [158, 292] width 270 height 23
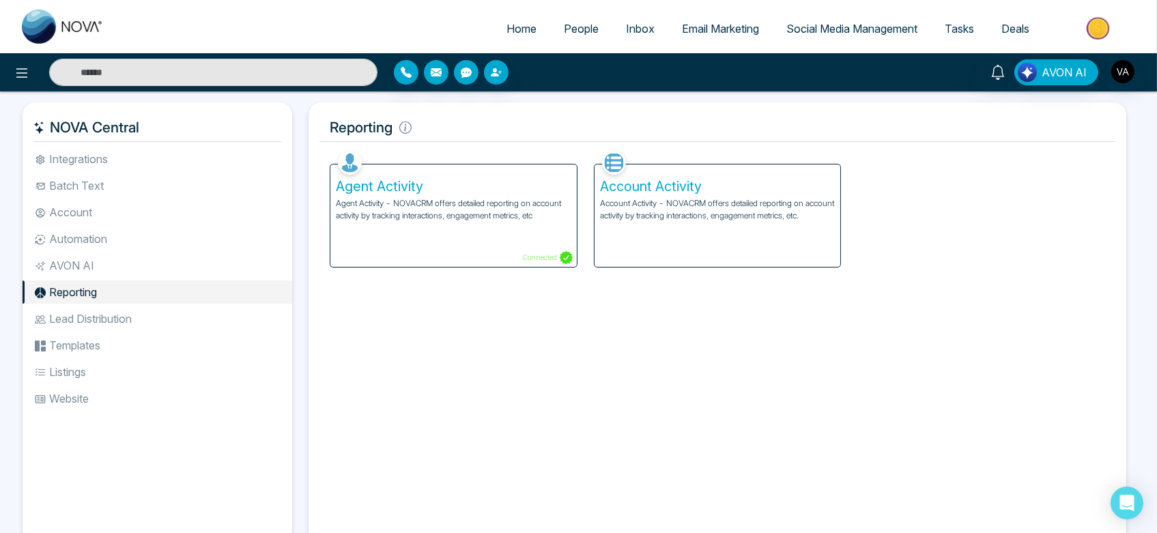
click at [104, 265] on li "AVON AI" at bounding box center [158, 265] width 270 height 23
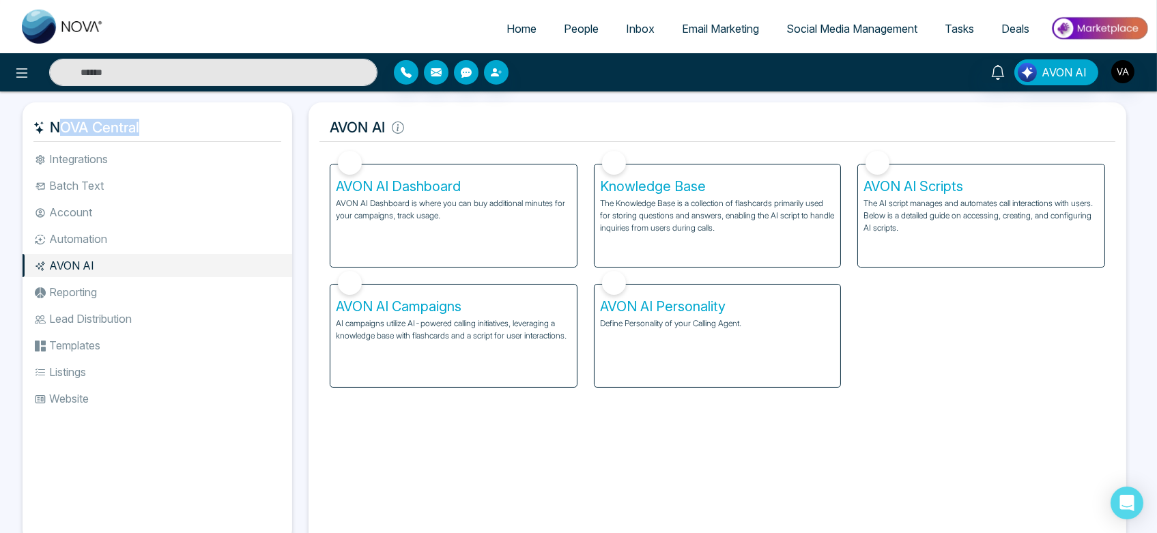
drag, startPoint x: 47, startPoint y: 128, endPoint x: 168, endPoint y: 130, distance: 120.8
click at [168, 130] on h5 "NOVA Central" at bounding box center [157, 127] width 248 height 29
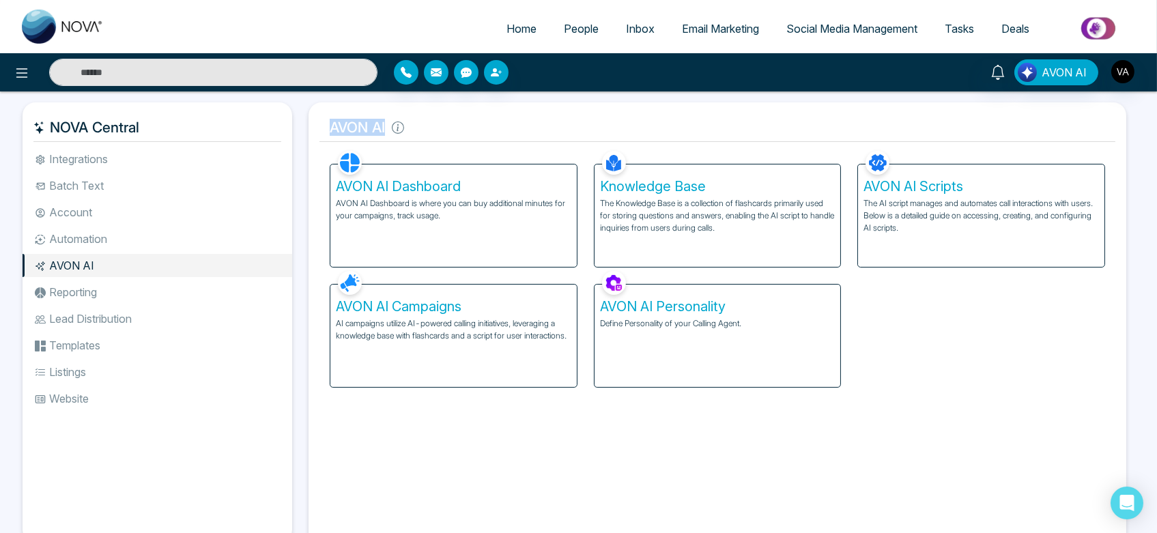
drag, startPoint x: 327, startPoint y: 128, endPoint x: 413, endPoint y: 120, distance: 86.4
click at [413, 120] on h5 "AVON AI" at bounding box center [717, 127] width 796 height 29
click at [328, 124] on h5 "AVON AI" at bounding box center [717, 127] width 796 height 29
click at [422, 139] on h5 "AVON AI" at bounding box center [717, 127] width 796 height 29
drag, startPoint x: 320, startPoint y: 125, endPoint x: 437, endPoint y: 126, distance: 117.4
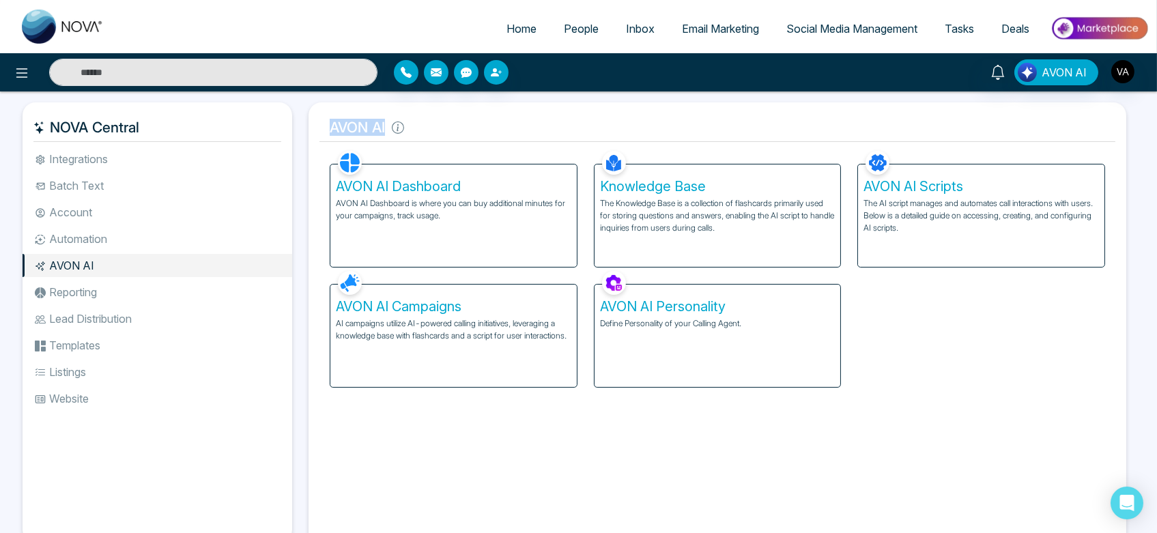
click at [437, 126] on h5 "AVON AI" at bounding box center [717, 127] width 796 height 29
click at [81, 236] on li "Automation" at bounding box center [158, 238] width 270 height 23
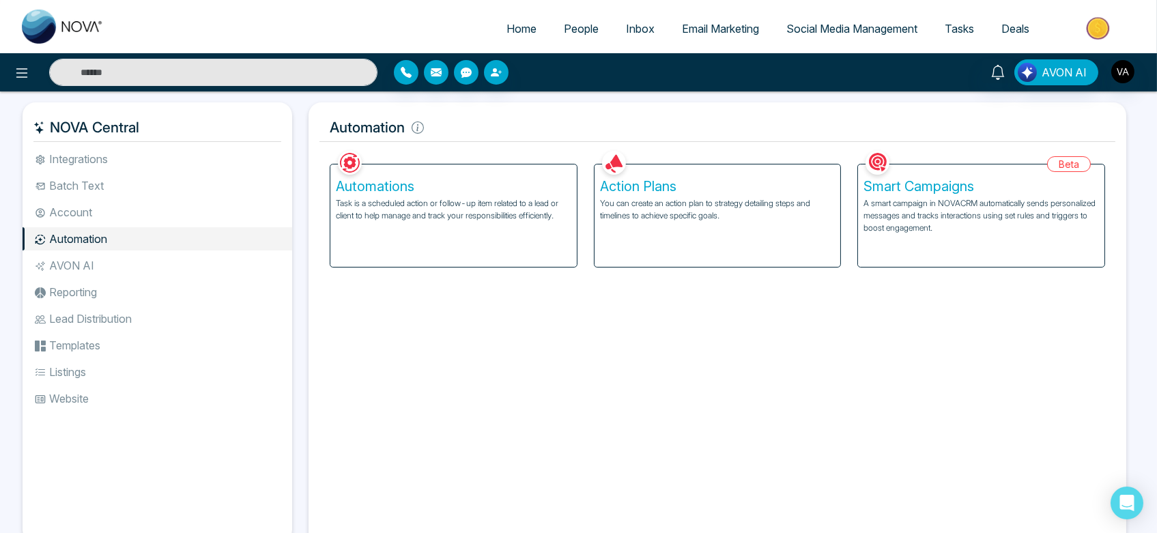
click at [78, 212] on li "Account" at bounding box center [158, 212] width 270 height 23
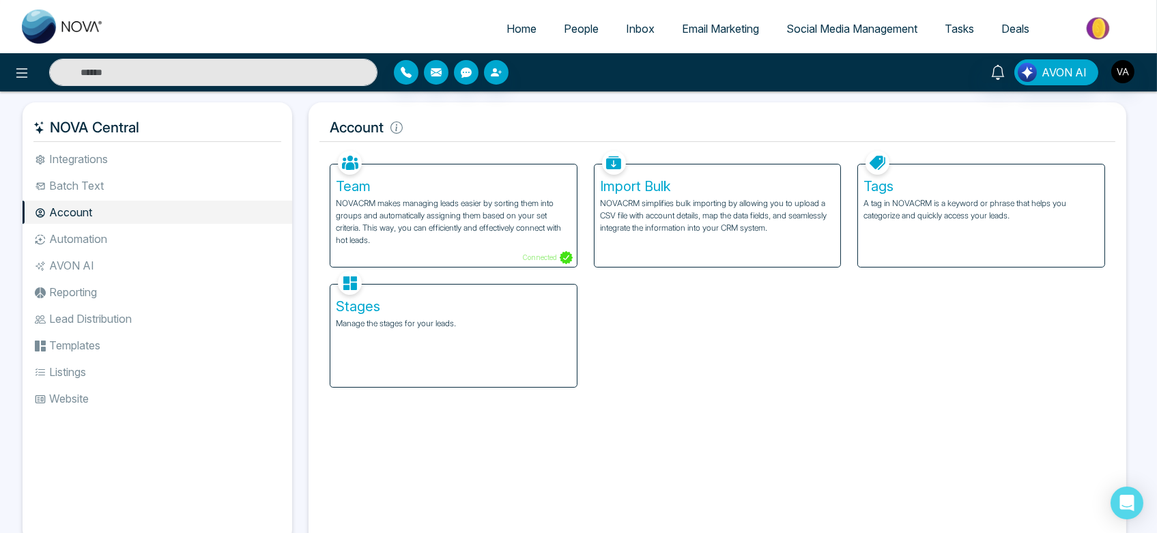
click at [90, 240] on li "Automation" at bounding box center [158, 238] width 270 height 23
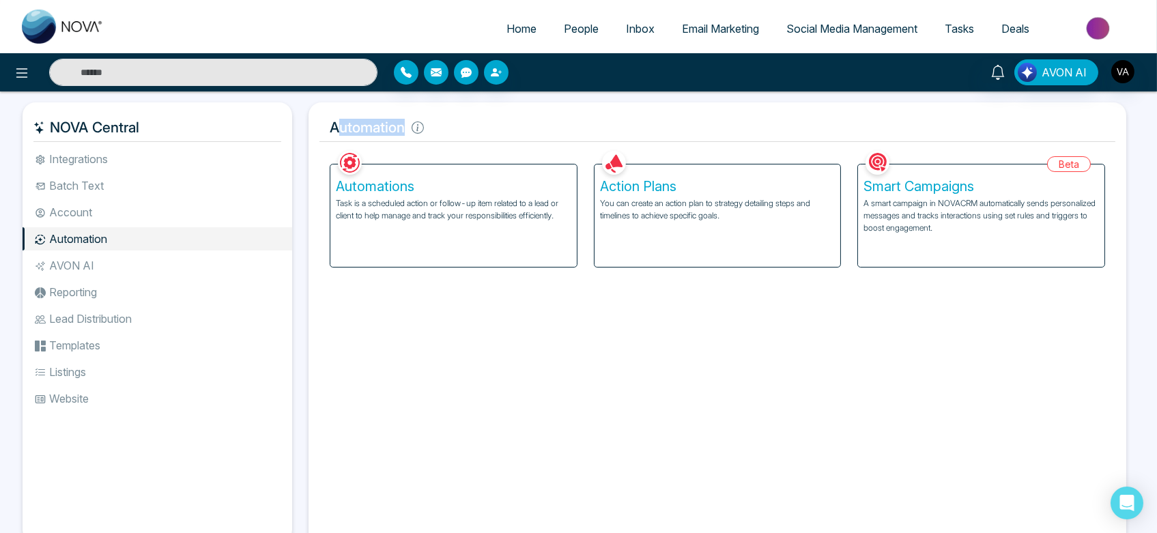
drag, startPoint x: 337, startPoint y: 128, endPoint x: 463, endPoint y: 121, distance: 125.8
click at [463, 121] on h5 "Automation" at bounding box center [717, 127] width 796 height 29
click at [338, 120] on h5 "Automation" at bounding box center [717, 127] width 796 height 29
drag, startPoint x: 330, startPoint y: 120, endPoint x: 431, endPoint y: 124, distance: 101.8
click at [431, 124] on h5 "Automation" at bounding box center [717, 127] width 796 height 29
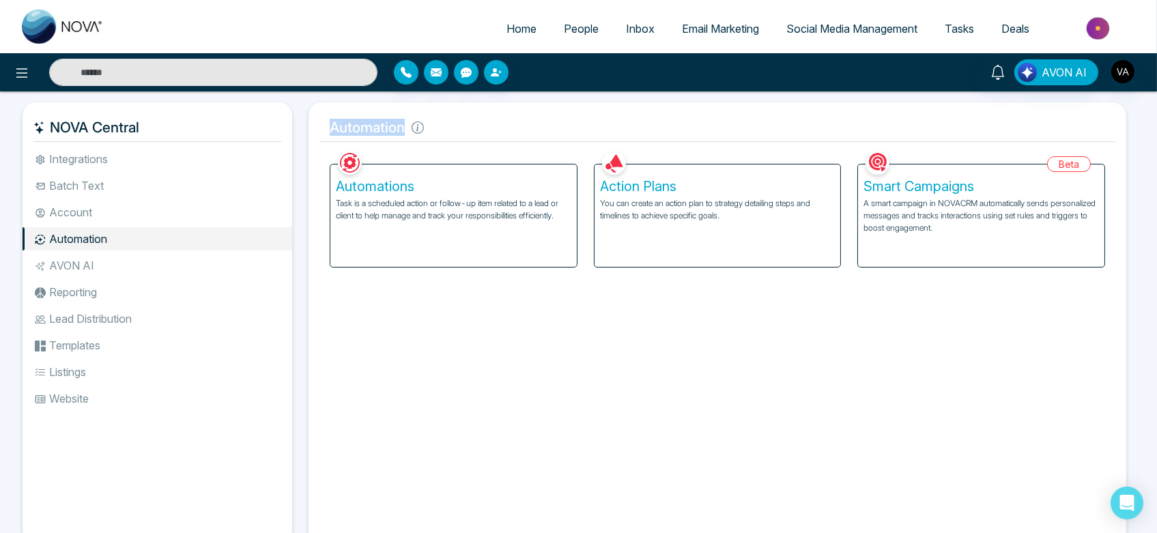
click at [453, 135] on h5 "Automation" at bounding box center [717, 127] width 796 height 29
click at [79, 208] on li "Account" at bounding box center [158, 212] width 270 height 23
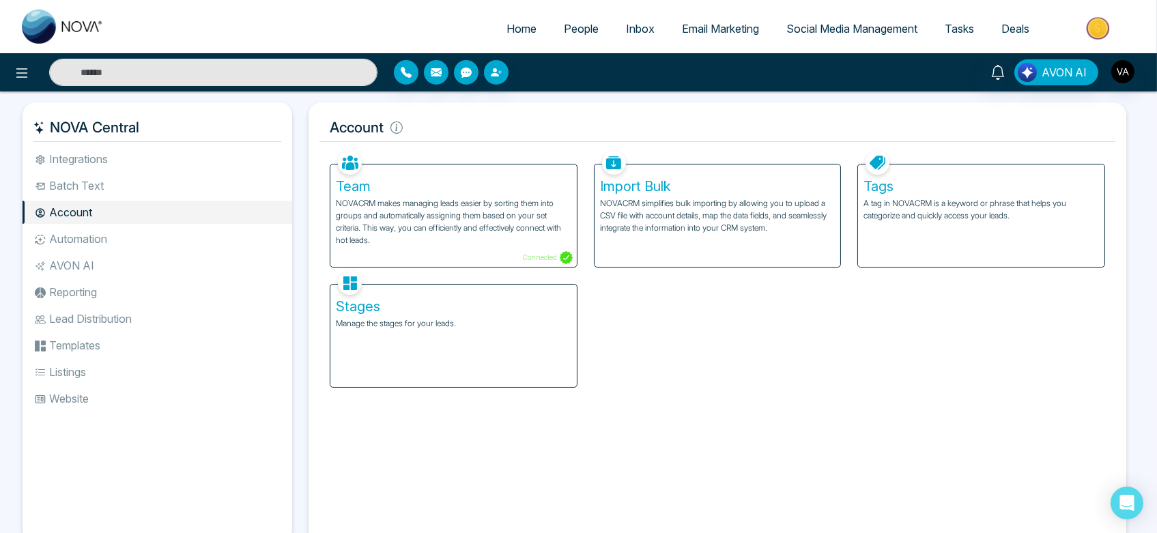
click at [111, 179] on li "Batch Text" at bounding box center [158, 185] width 270 height 23
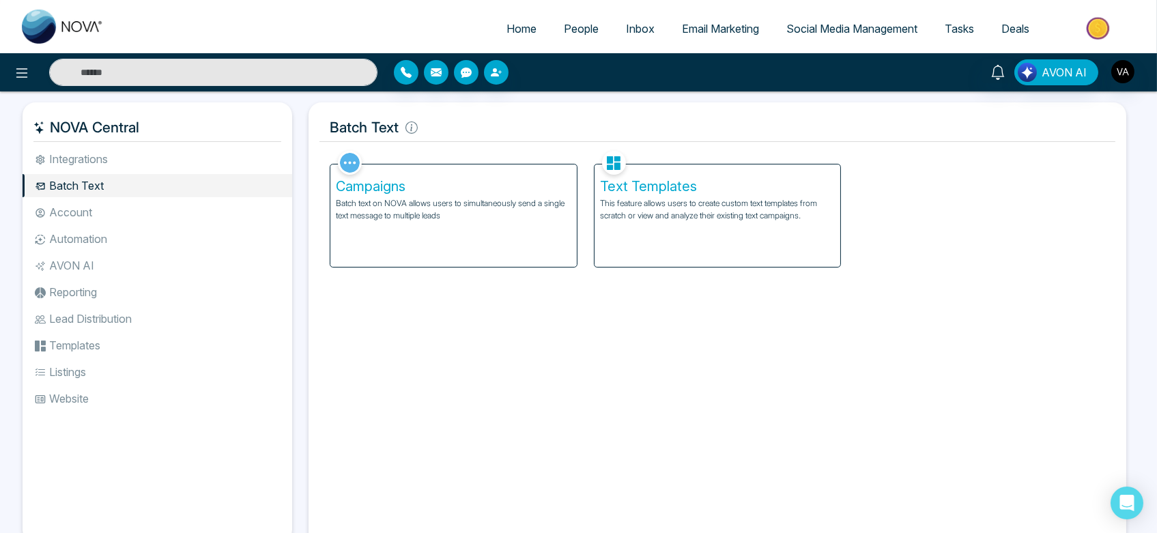
click at [90, 162] on li "Integrations" at bounding box center [158, 158] width 270 height 23
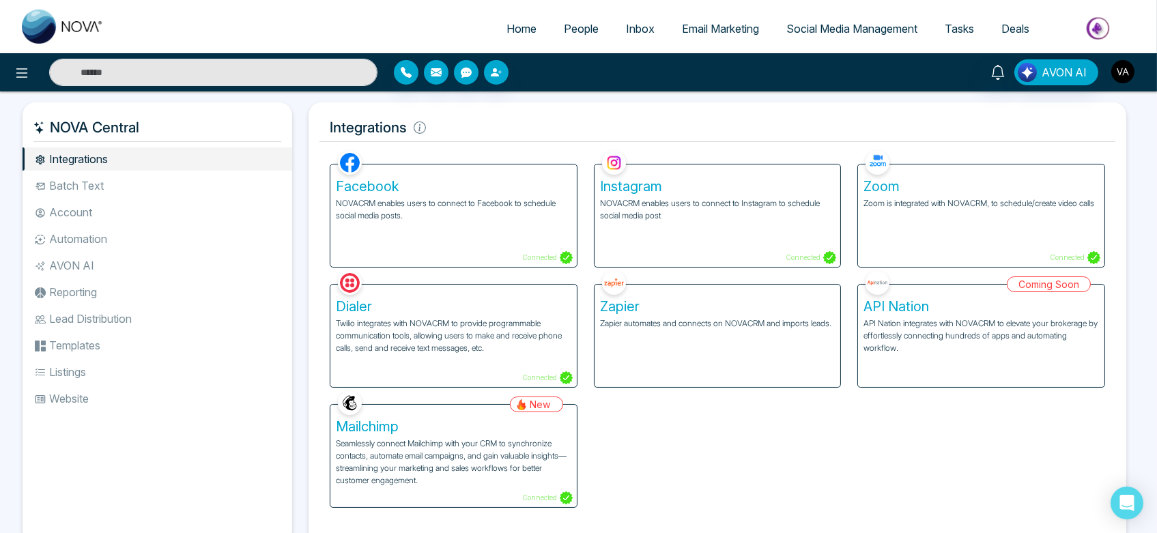
click at [1125, 76] on img "button" at bounding box center [1122, 71] width 23 height 23
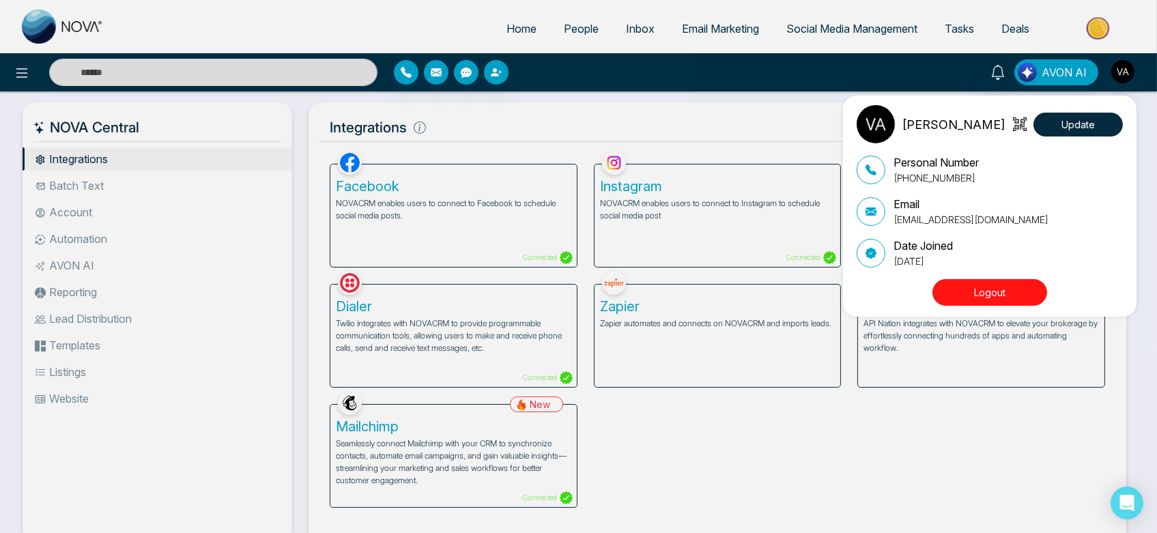
click at [999, 294] on button "Logout" at bounding box center [989, 292] width 115 height 27
